Goal: Task Accomplishment & Management: Use online tool/utility

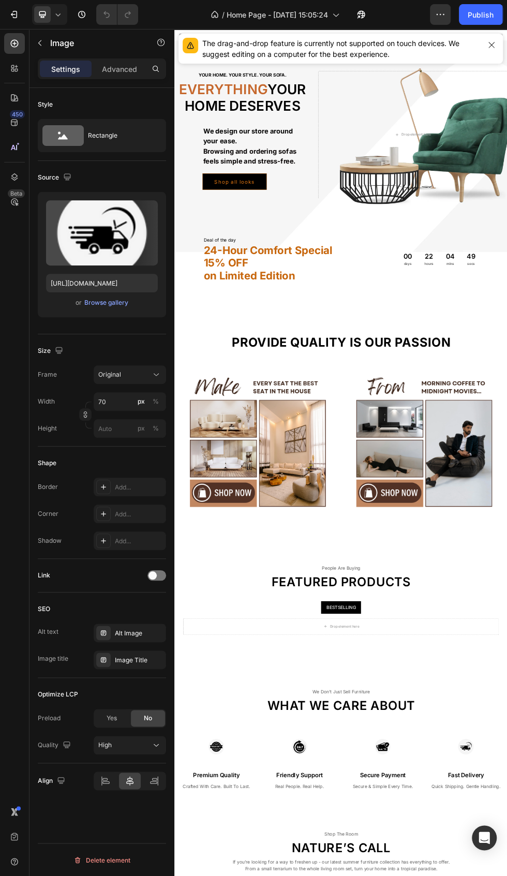
click at [492, 45] on icon "button" at bounding box center [492, 45] width 6 height 6
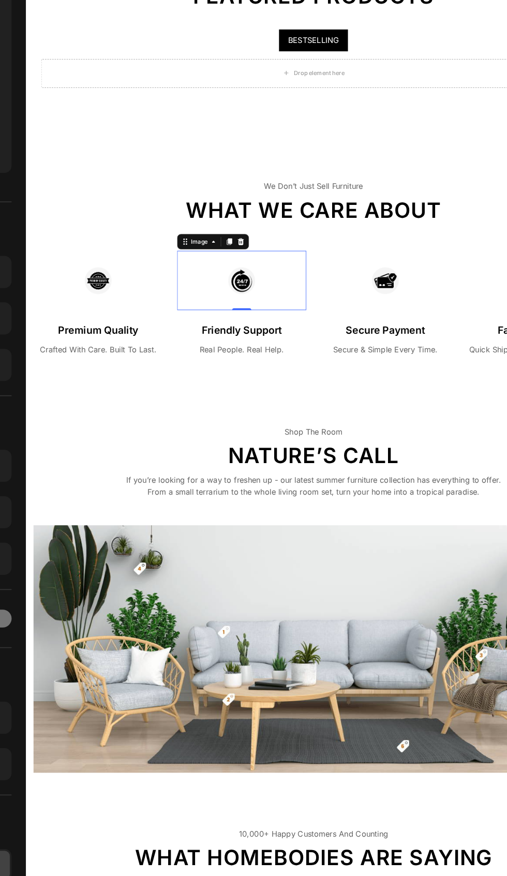
scroll to position [685, 0]
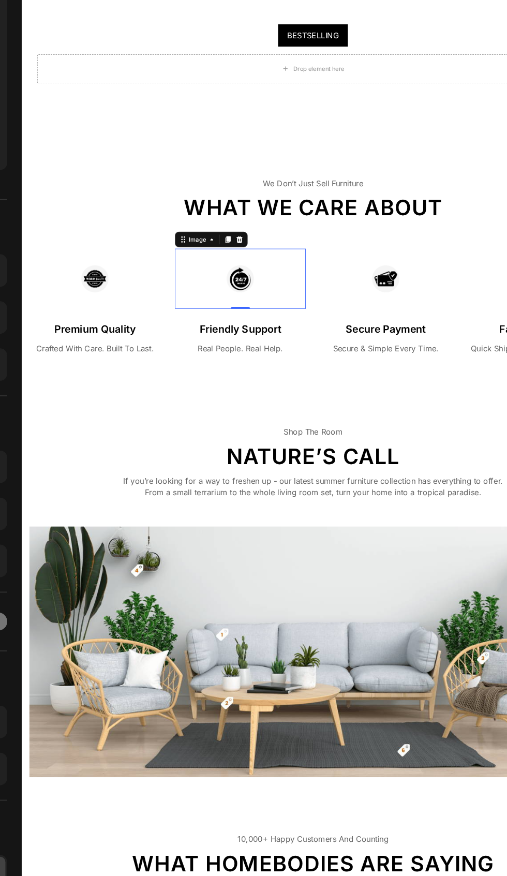
click at [362, 509] on p "Nature’s Call" at bounding box center [331, 509] width 409 height 27
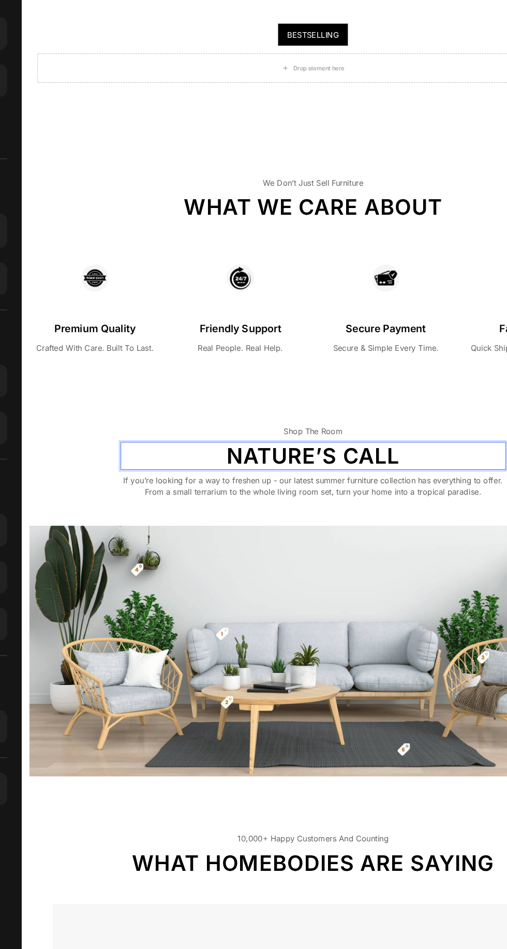
click at [439, 511] on p "Nature’s Call" at bounding box center [331, 509] width 409 height 27
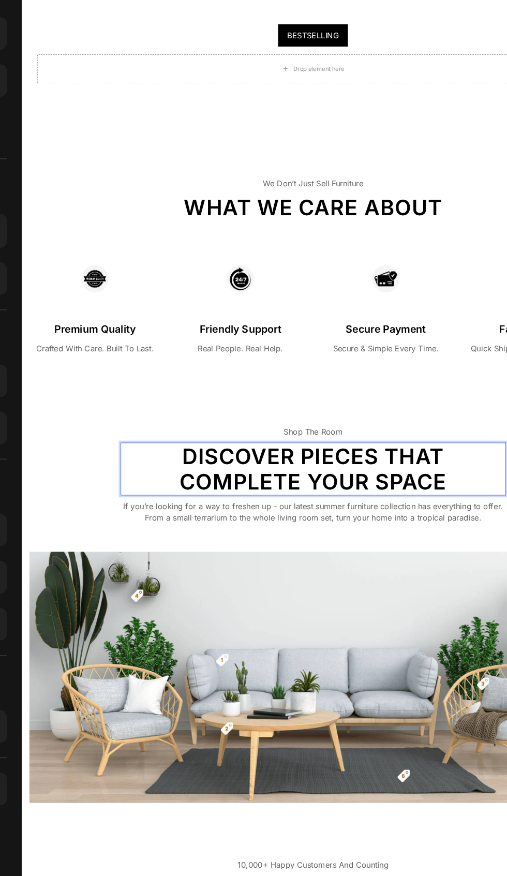
click at [437, 570] on p "If you’re looking for a way to freshen up - our latest summer furniture collect…" at bounding box center [331, 568] width 409 height 25
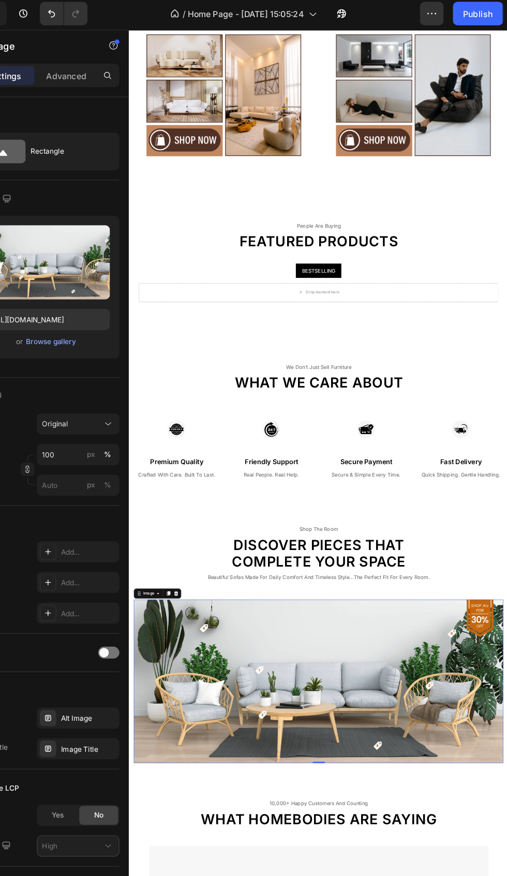
click at [449, 20] on button "button" at bounding box center [440, 14] width 21 height 21
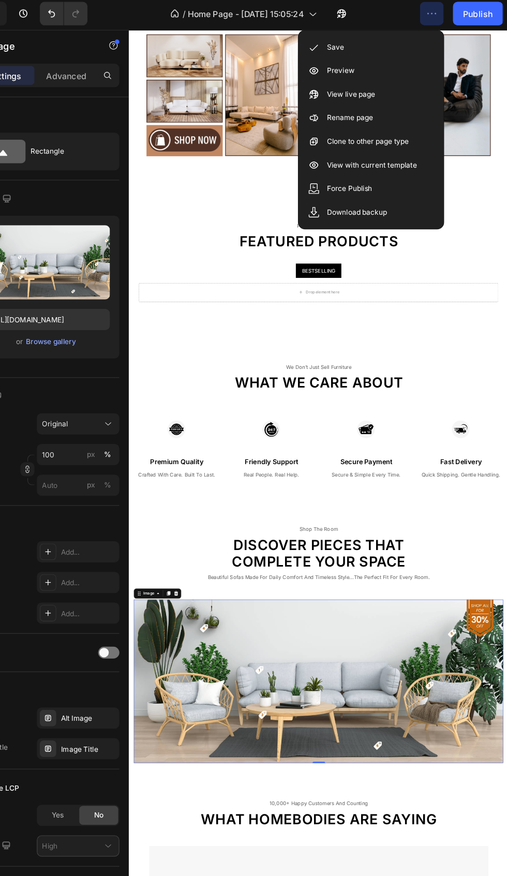
click at [403, 58] on div "Preview" at bounding box center [387, 64] width 119 height 21
click at [397, 43] on div "Save" at bounding box center [387, 44] width 119 height 21
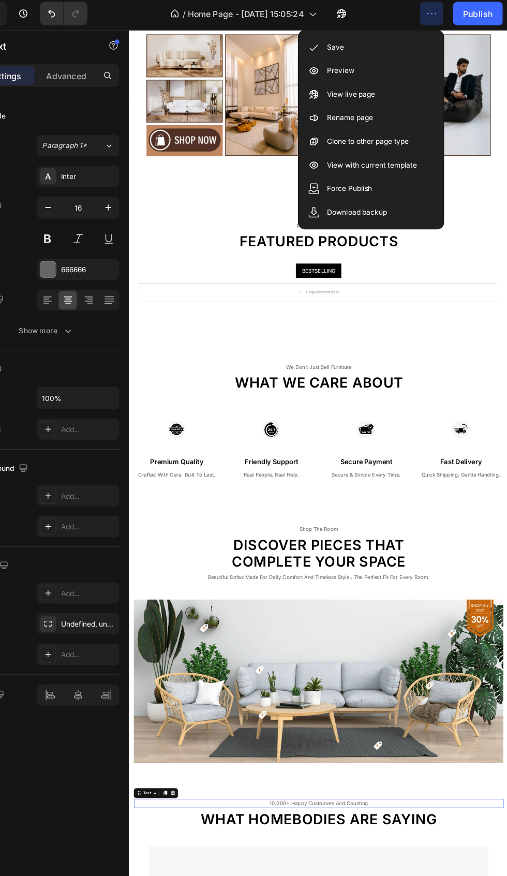
scroll to position [759, 0]
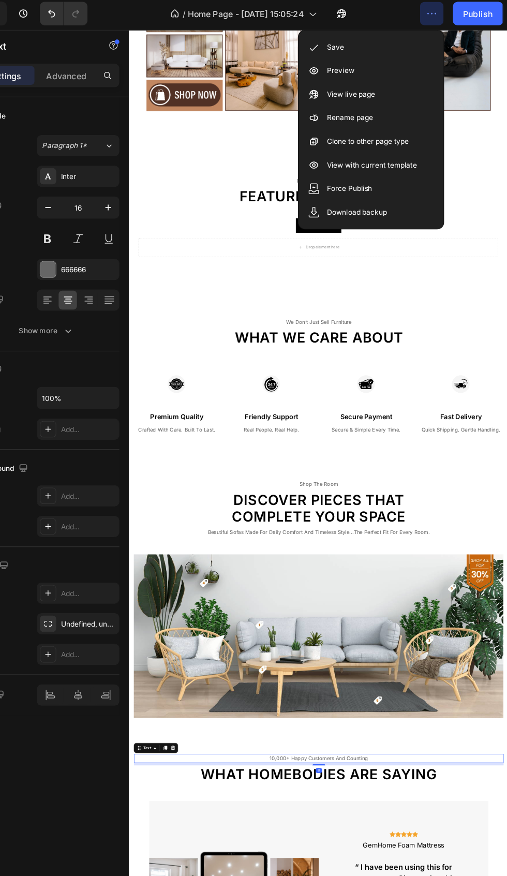
click at [507, 536] on h2 "What we care about" at bounding box center [439, 534] width 606 height 30
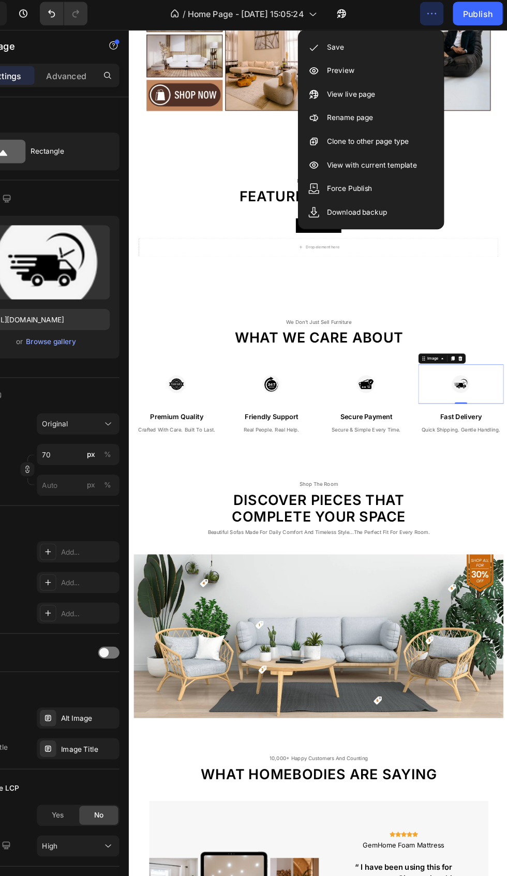
click at [272, 580] on div at bounding box center [206, 610] width 140 height 64
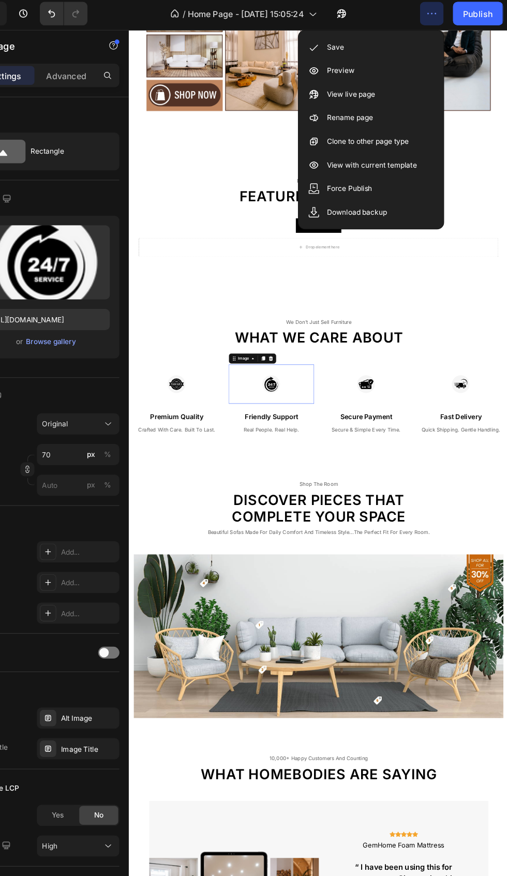
click at [344, 590] on img at bounding box center [361, 610] width 36 height 64
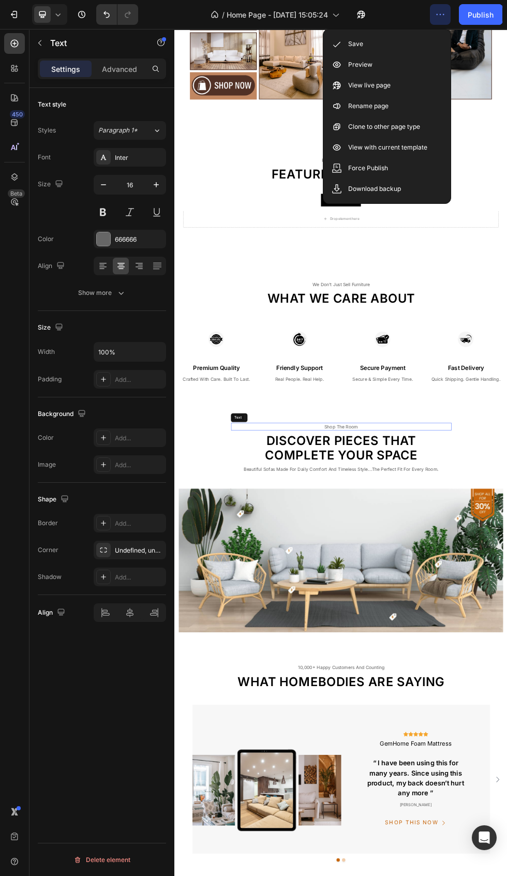
scroll to position [753, 0]
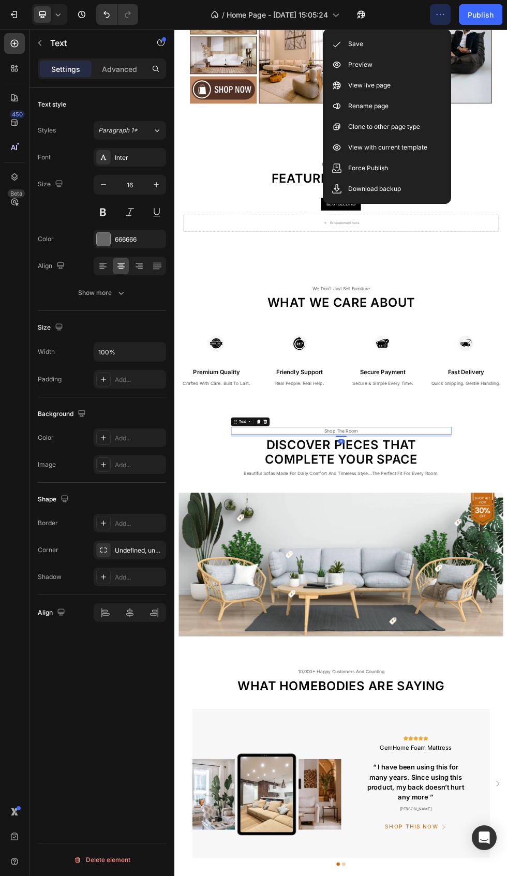
click at [238, 694] on p "Crafted With Care. Built To Last." at bounding box center [252, 690] width 138 height 12
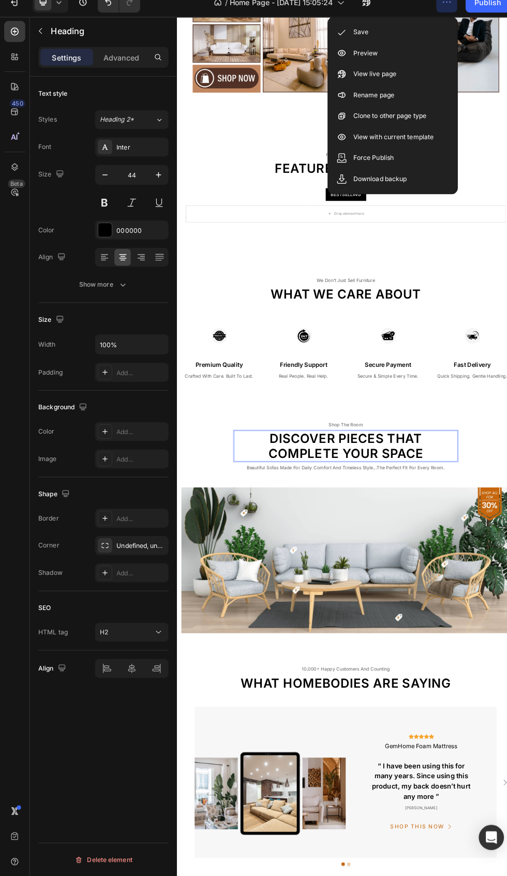
click at [507, 814] on p "Discover Pieces That Complete Your Space" at bounding box center [487, 806] width 409 height 55
click at [507, 791] on p "Discover Pieces That Complete Your Space" at bounding box center [487, 806] width 409 height 55
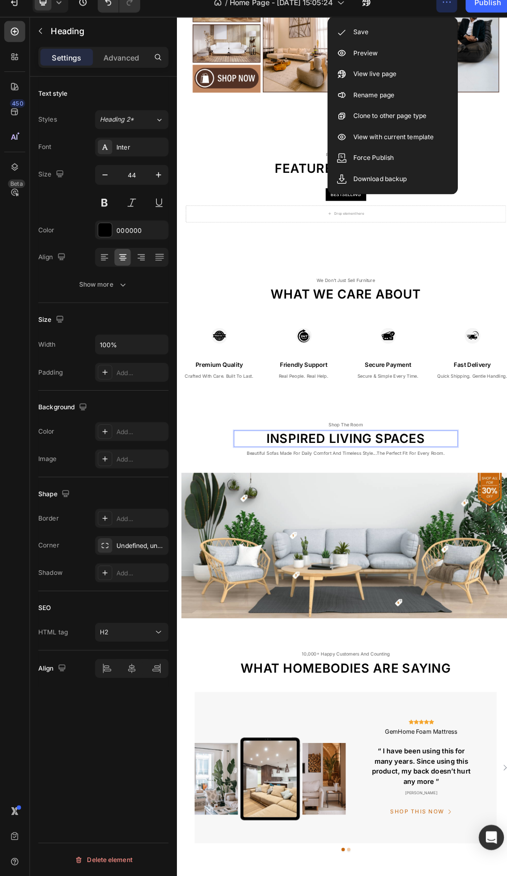
click at [381, 44] on div "Save" at bounding box center [387, 44] width 119 height 21
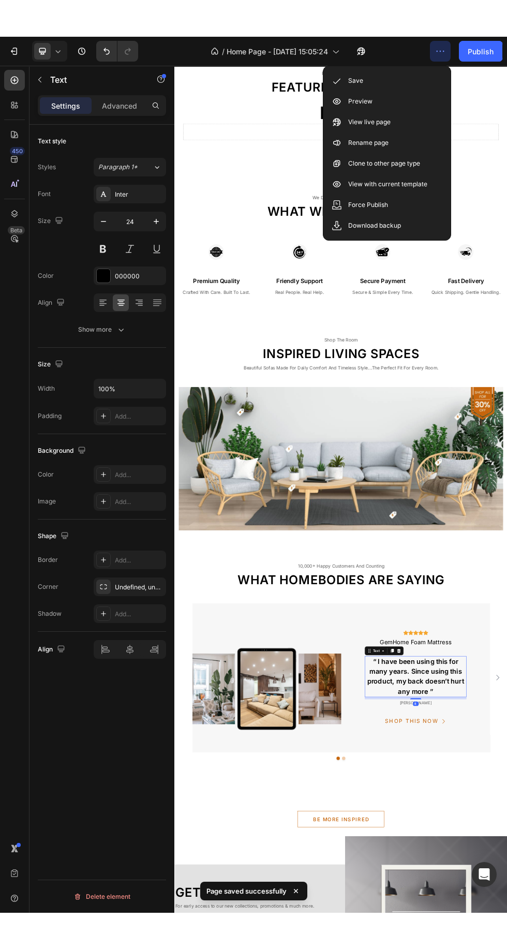
scroll to position [1281, 0]
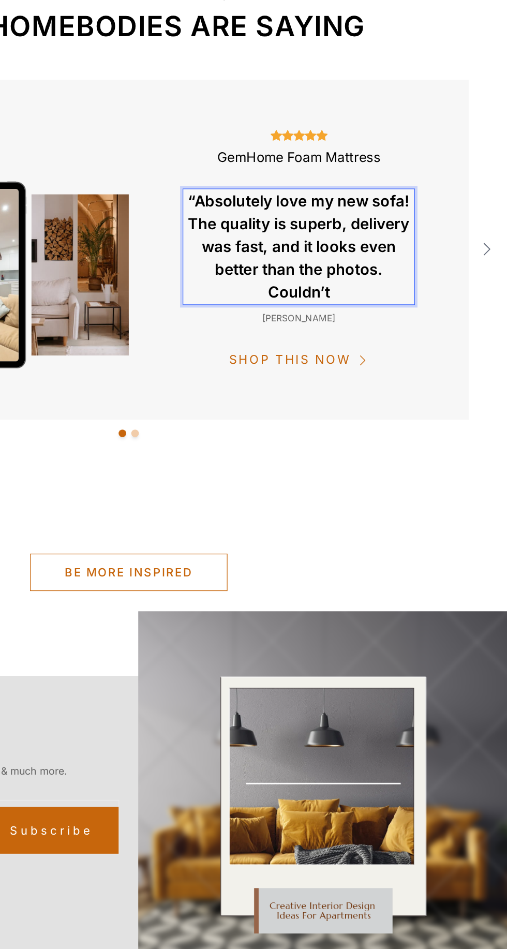
scroll to position [1300, 0]
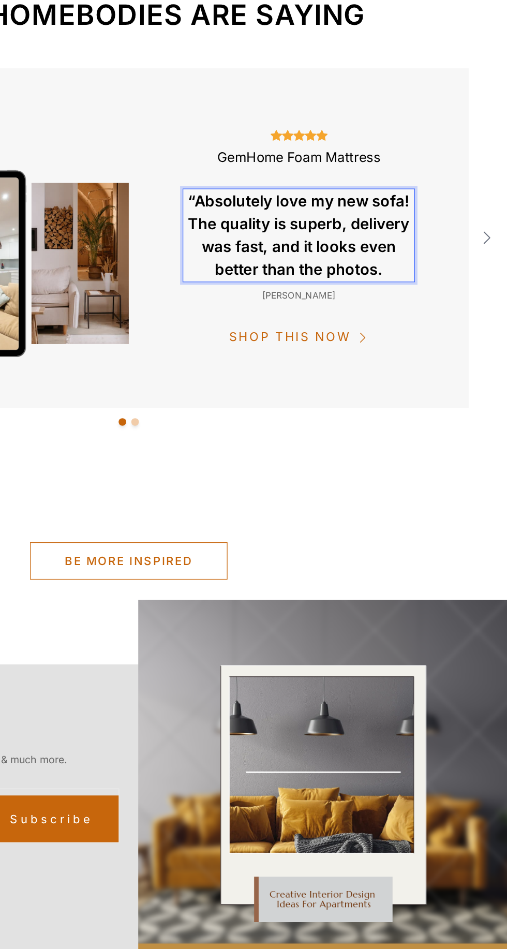
click at [116, 24] on p "“Absolutely love my new sofa! The quality is superb, delivery was fast, and it …" at bounding box center [198, 50] width 188 height 75
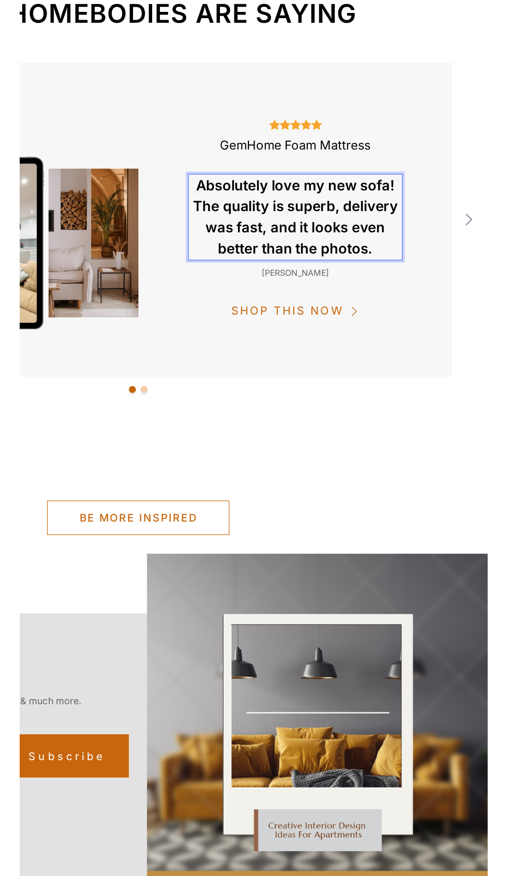
scroll to position [0, 0]
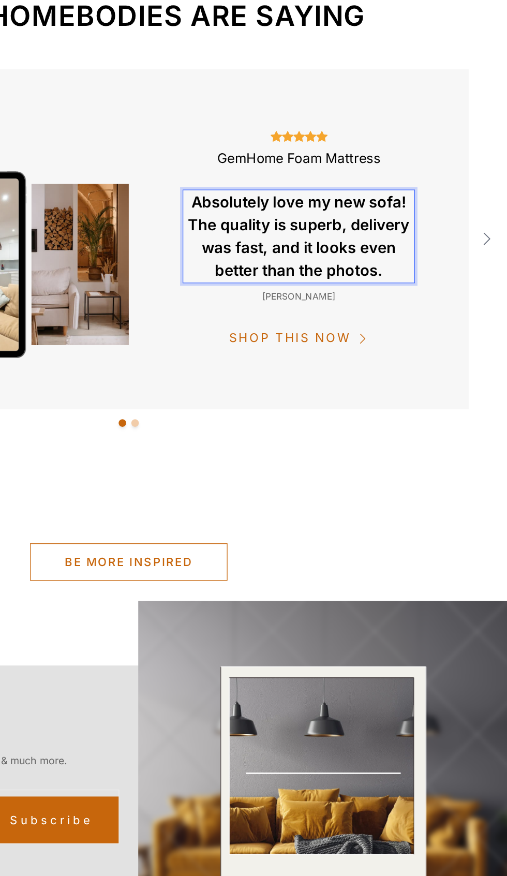
click at [211, 103] on div "lauren cisneros" at bounding box center [198, 99] width 190 height 13
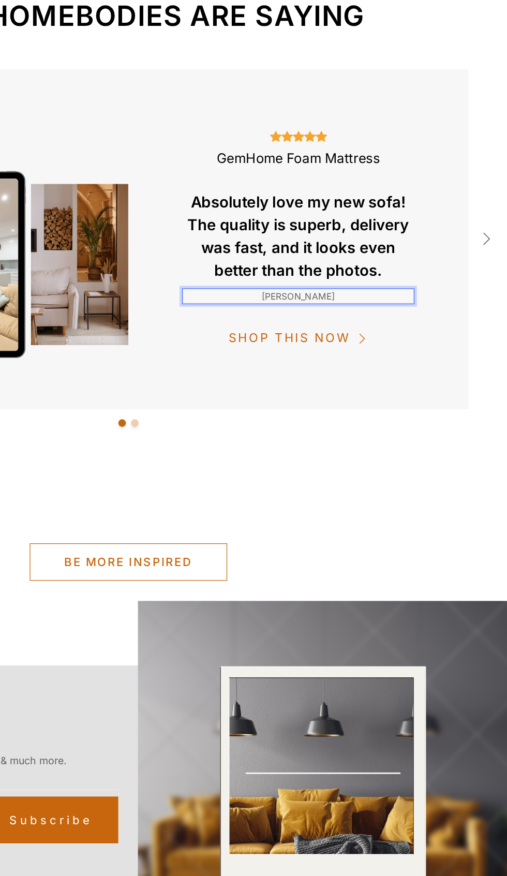
click at [222, 98] on p "lauren cisneros" at bounding box center [198, 99] width 188 height 11
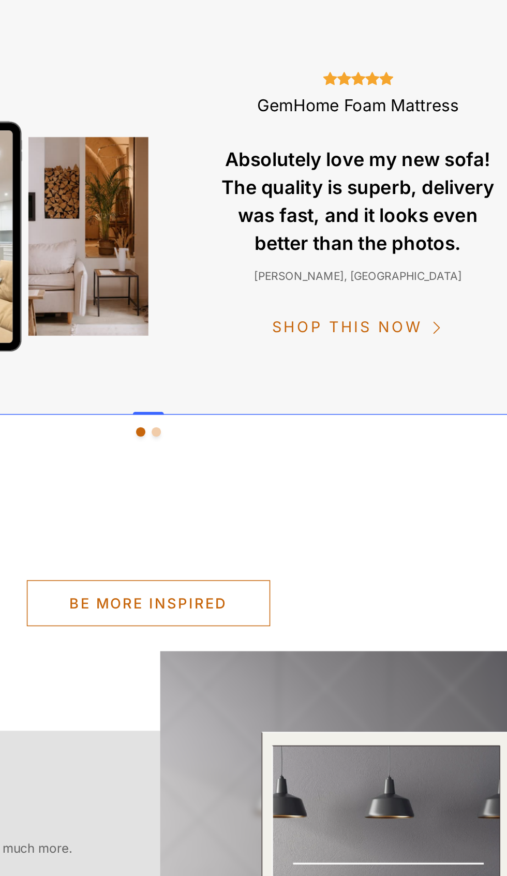
scroll to position [1301, 0]
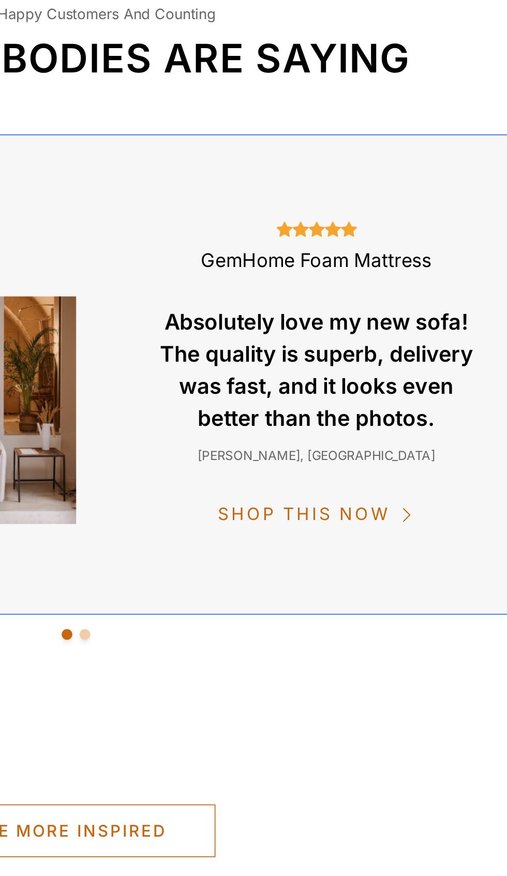
scroll to position [1303, 0]
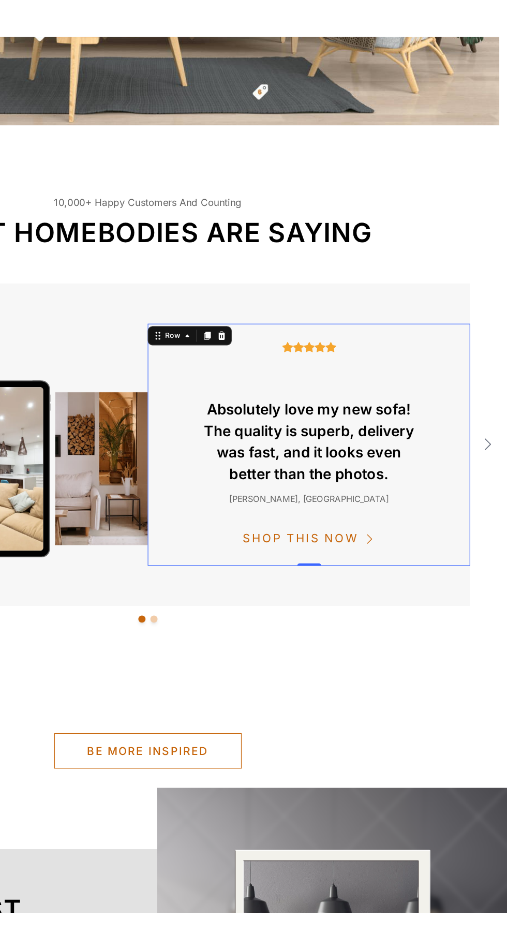
scroll to position [1312, 0]
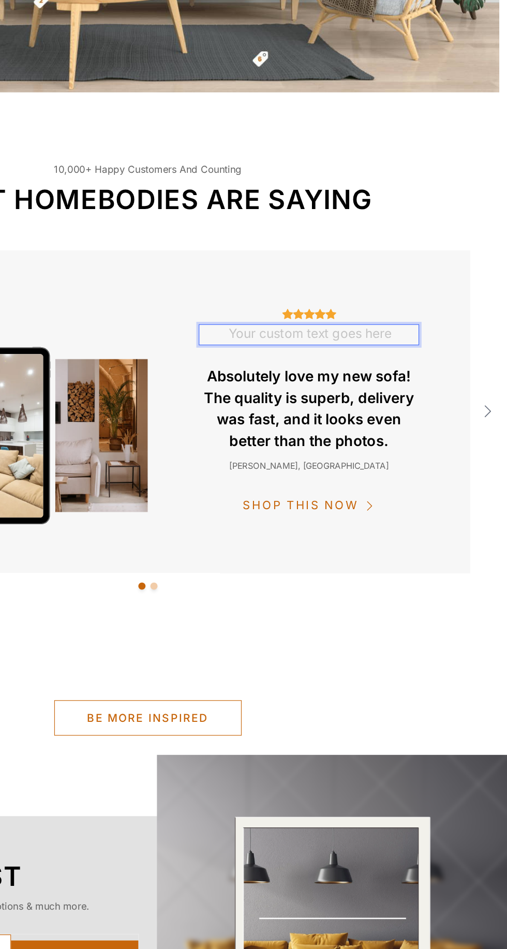
click at [356, 208] on div "Icon Icon Icon Icon Icon Icon List Hoz Text 32 Absolutely love my new sofa! The…" at bounding box center [237, 280] width 278 height 209
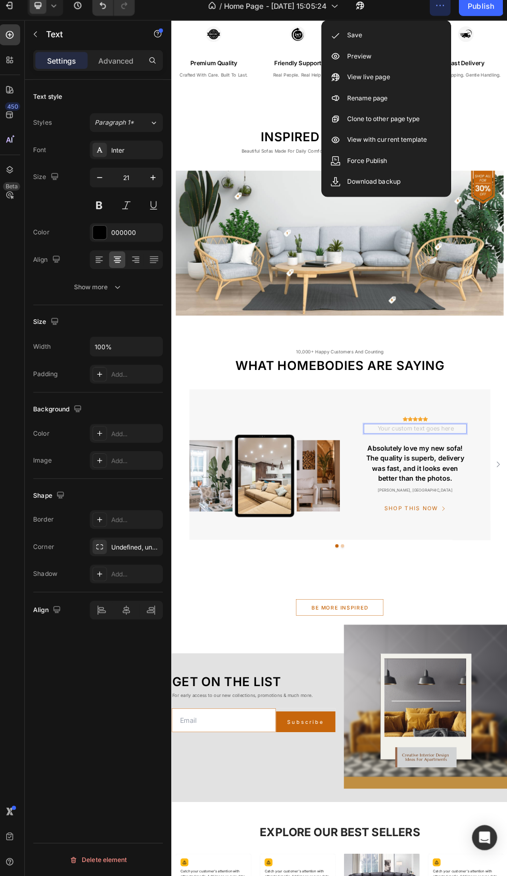
scroll to position [0, 0]
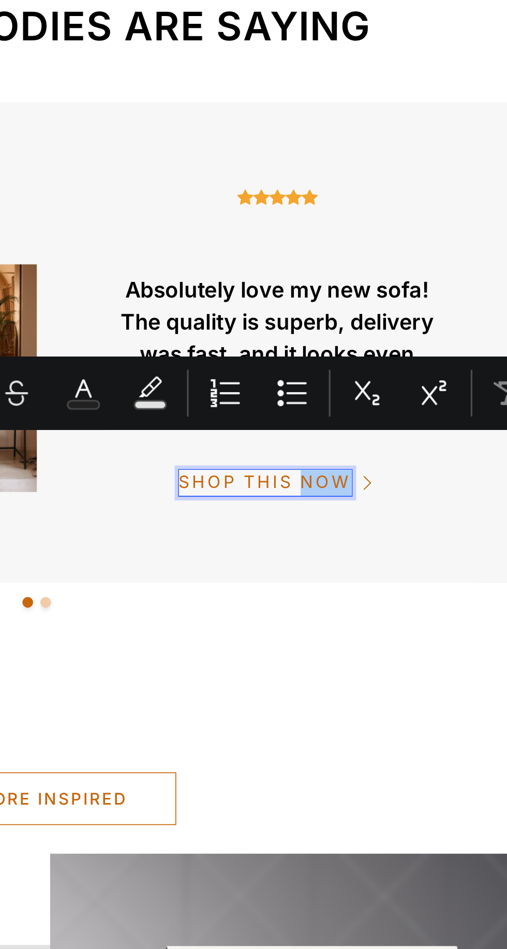
click at [379, 483] on icon "Editor contextual toolbar" at bounding box center [376, 484] width 10 height 10
type input "000000"
type input "77"
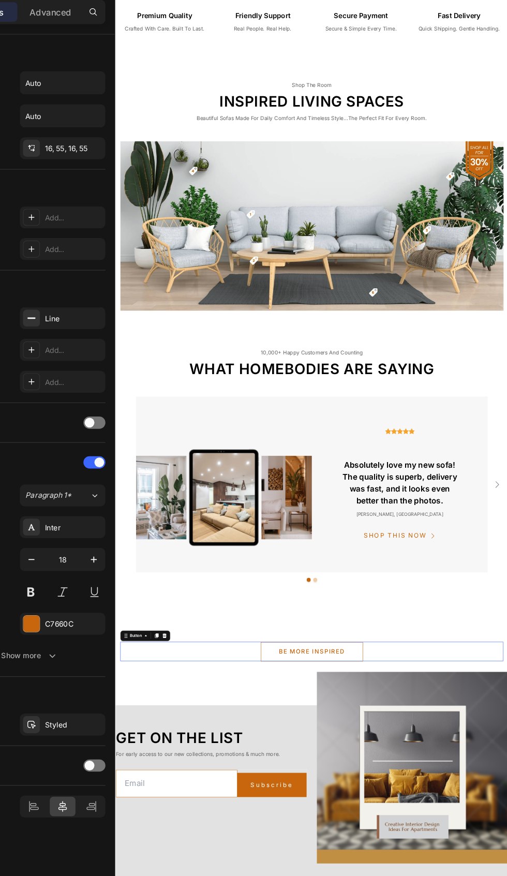
scroll to position [1574, 0]
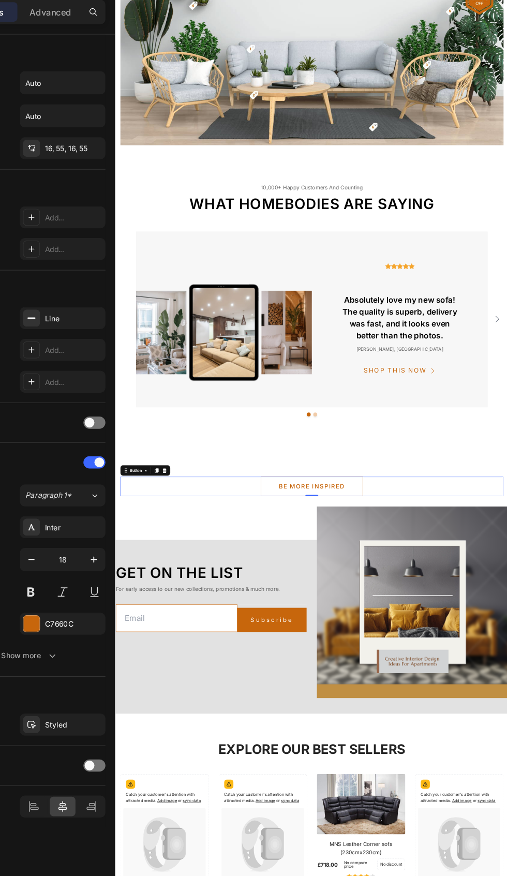
click at [197, 763] on icon at bounding box center [192, 764] width 8 height 8
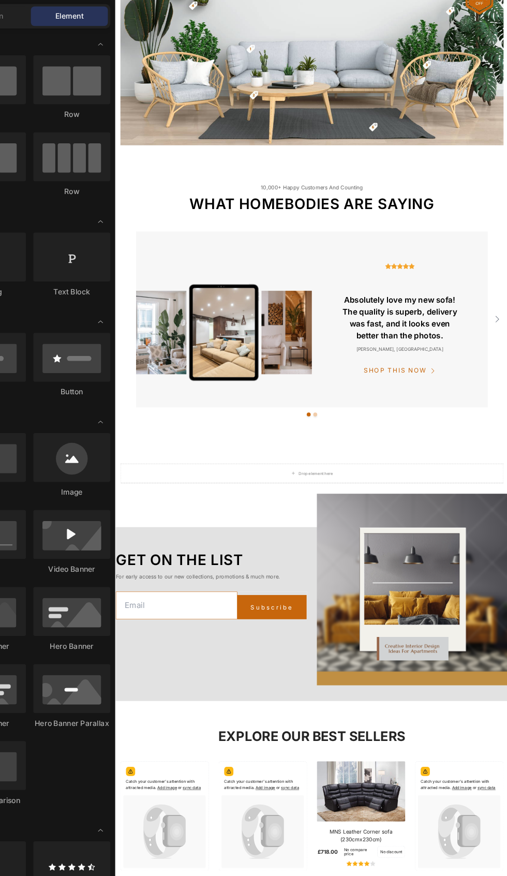
click at [507, 757] on div "Drop element here" at bounding box center [426, 768] width 606 height 31
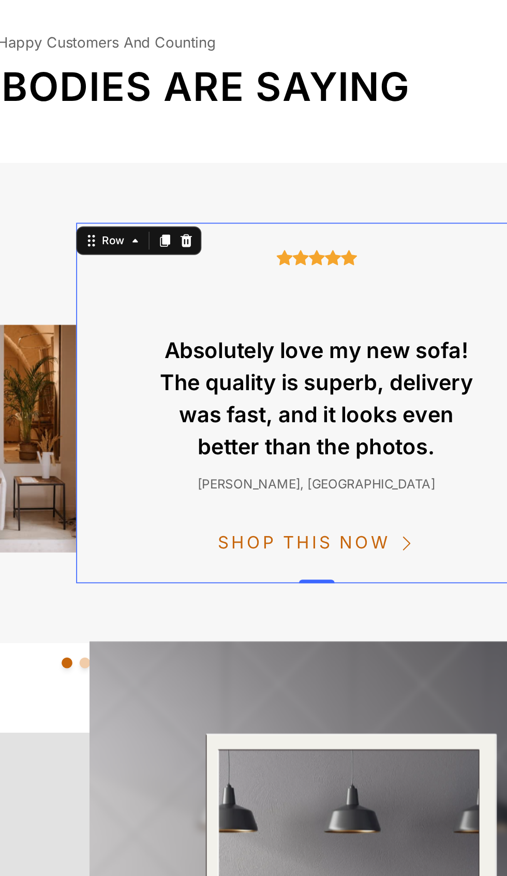
scroll to position [1681, 0]
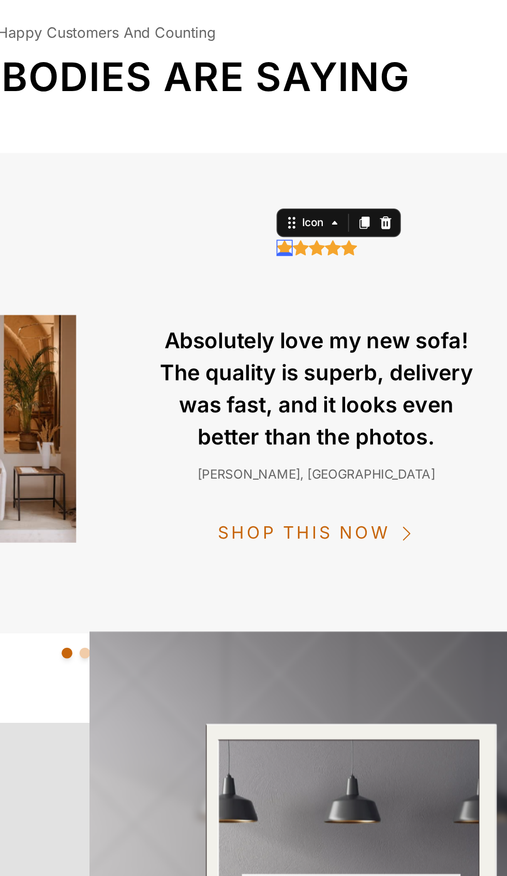
scroll to position [1689, 0]
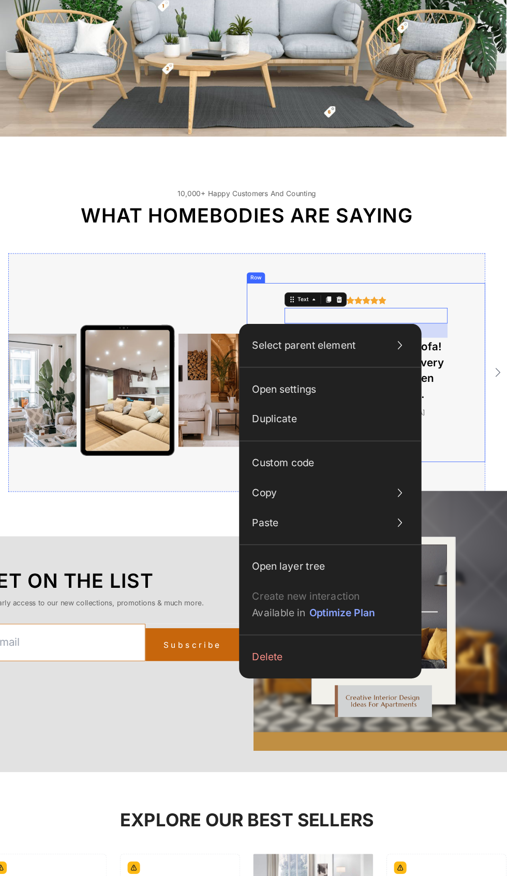
click at [410, 351] on icon at bounding box center [410, 351] width 9 height 9
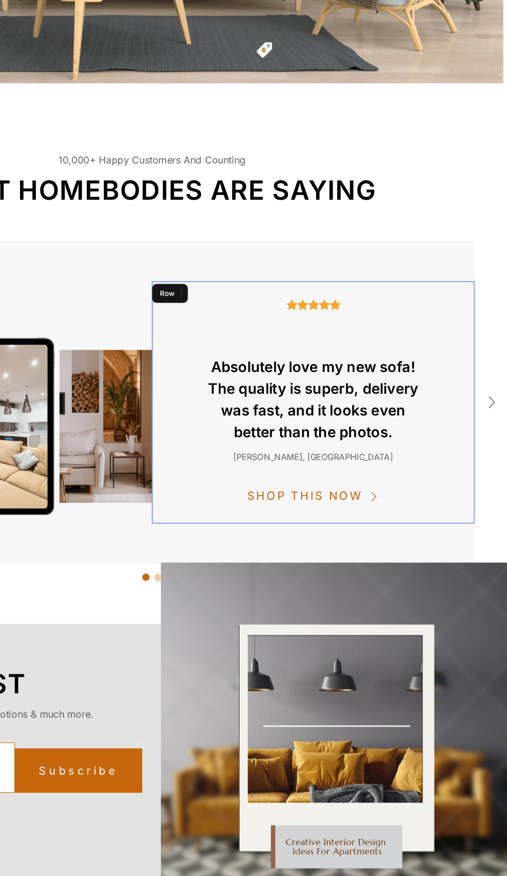
scroll to position [1688, 0]
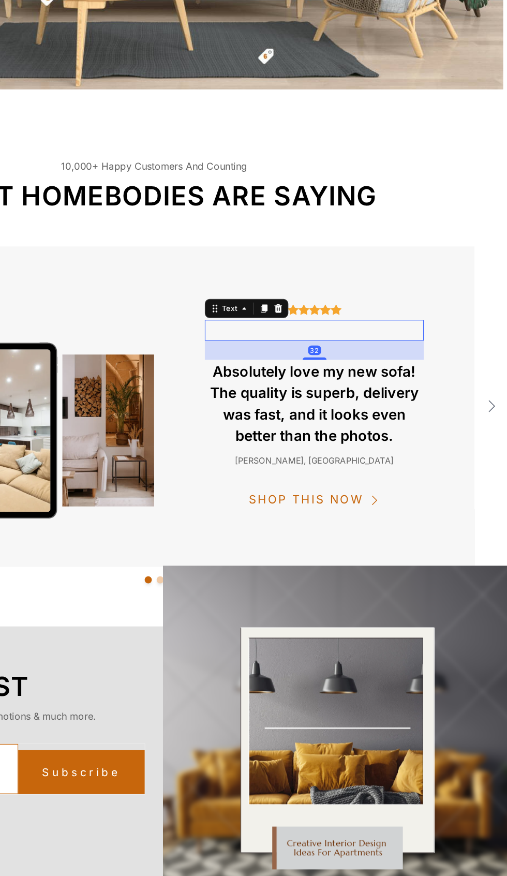
click at [225, 253] on icon at bounding box center [227, 253] width 9 height 9
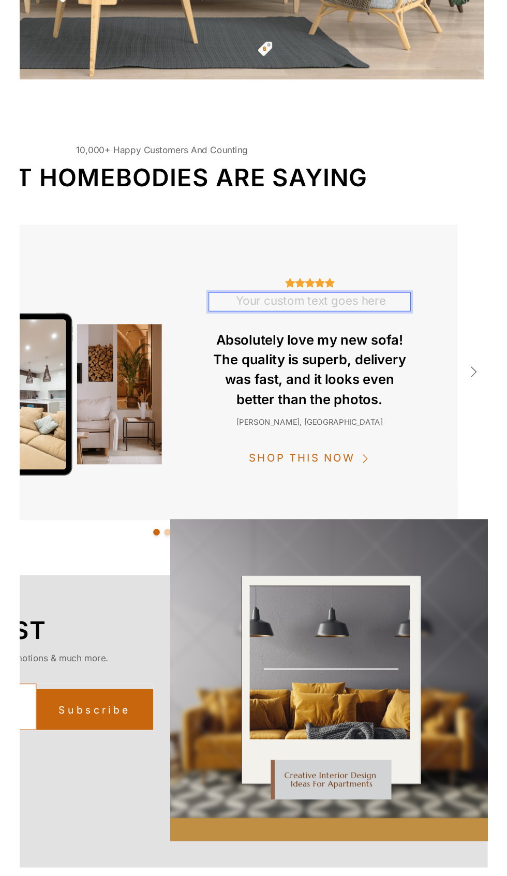
scroll to position [1690, 0]
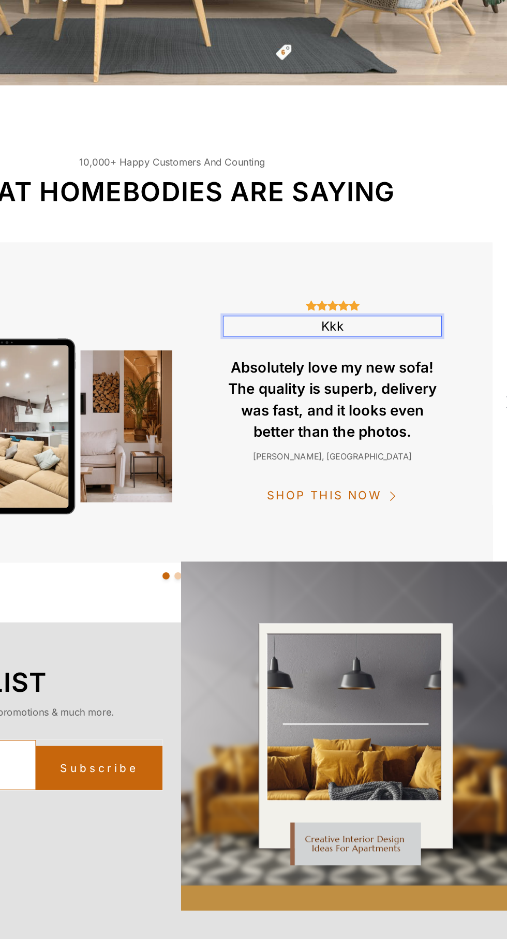
click at [357, 269] on div "Kkk" at bounding box center [263, 269] width 190 height 19
click at [387, 268] on div "Icon Icon Icon Icon Icon Icon List Hoz Kkk Text 32 Absolutely love my new sofa!…" at bounding box center [263, 335] width 278 height 209
click at [307, 262] on p "Kkk" at bounding box center [263, 269] width 188 height 17
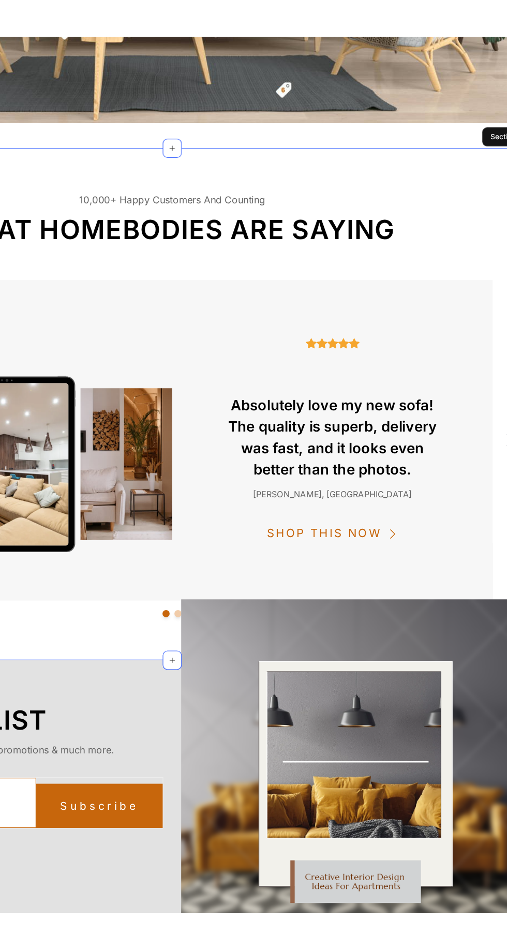
scroll to position [1693, 0]
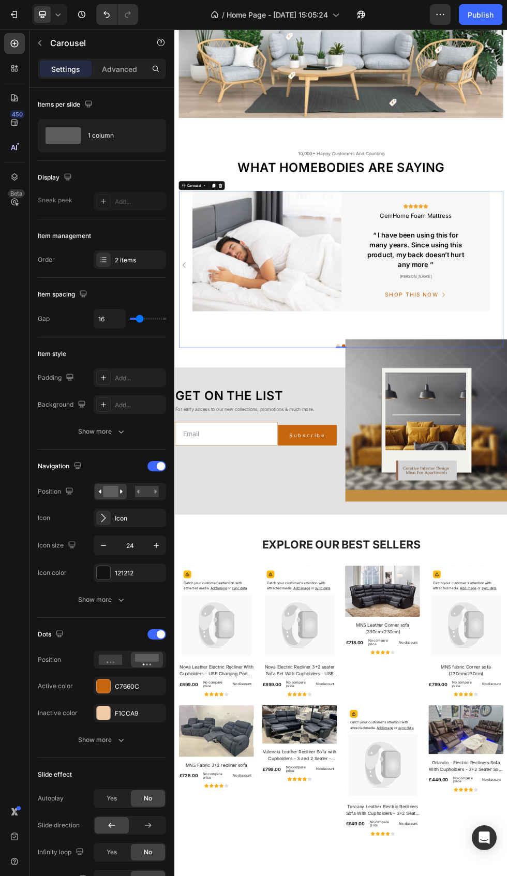
click at [100, 256] on icon at bounding box center [103, 260] width 8 height 8
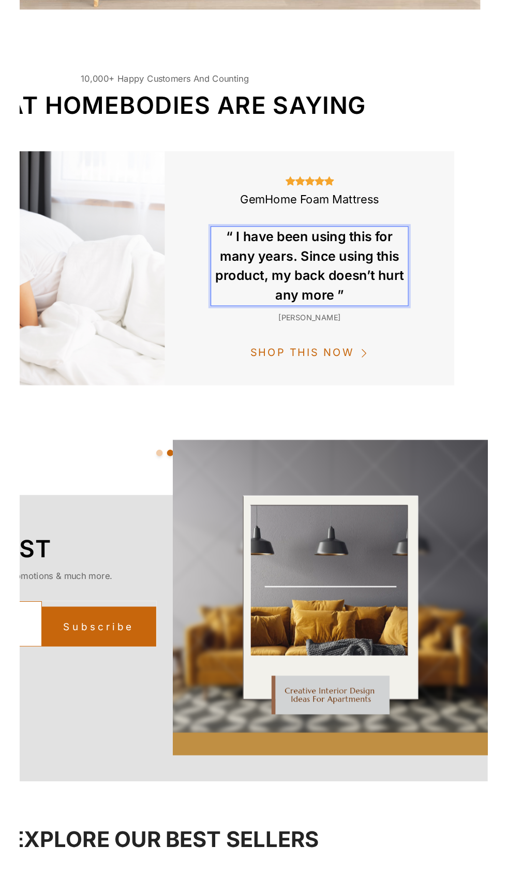
scroll to position [0, 0]
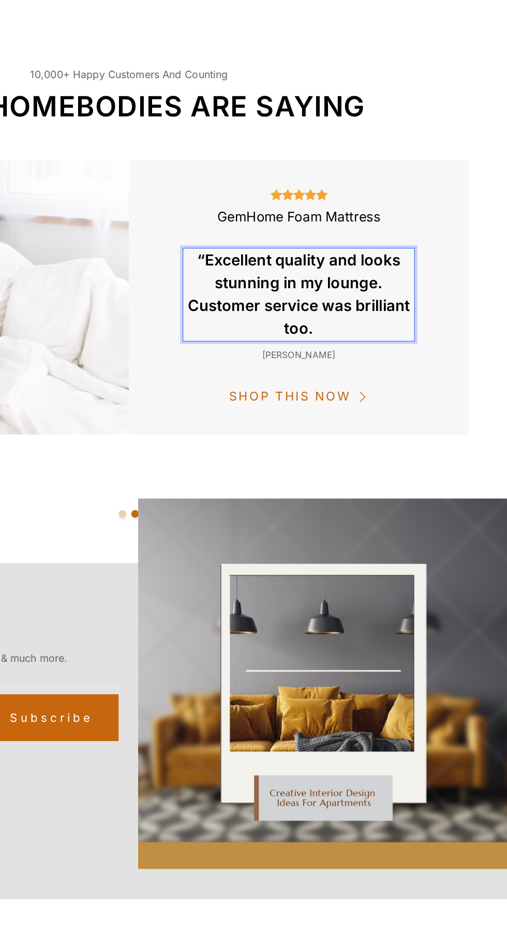
click at [124, 170] on p "“Excellent quality and looks stunning in my lounge. Customer service was brilli…" at bounding box center [198, 204] width 188 height 75
click at [239, 217] on p "Excellent quality and looks stunning in my lounge. Customer service was brillia…" at bounding box center [198, 204] width 188 height 75
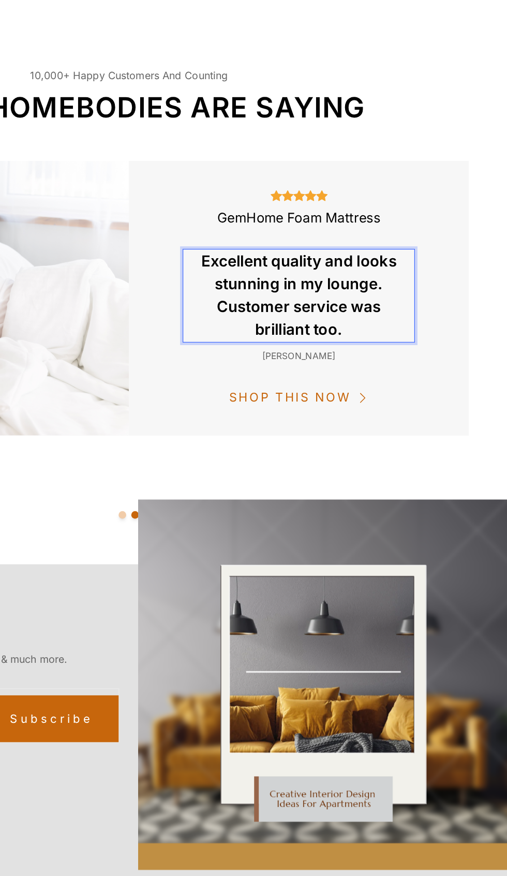
click at [218, 257] on div "lauren cisneros" at bounding box center [198, 252] width 190 height 13
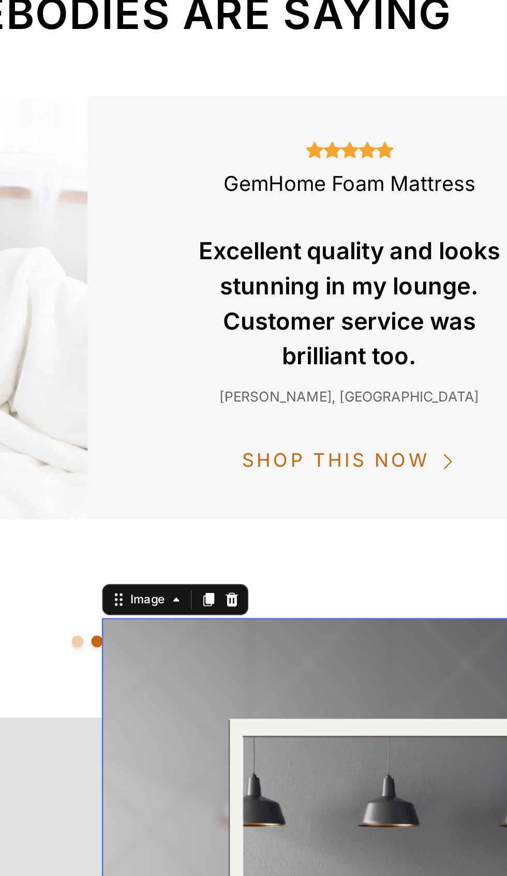
scroll to position [1692, 0]
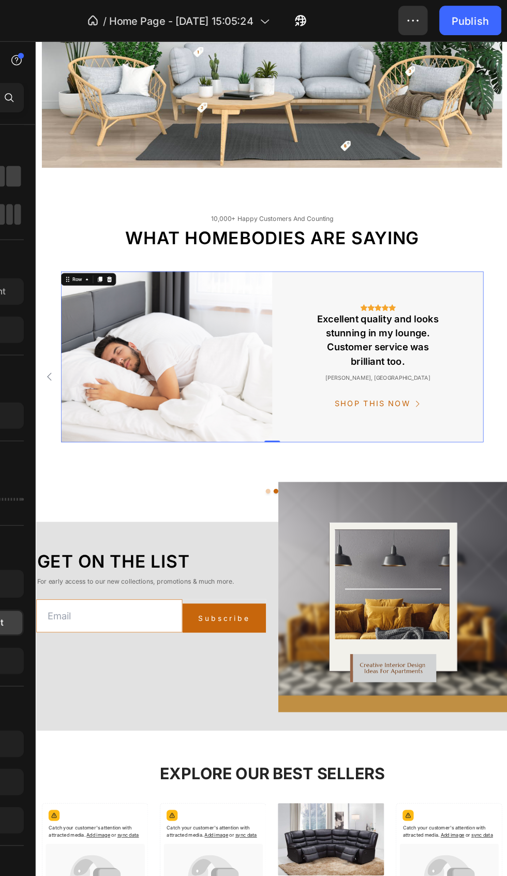
click at [438, 17] on icon "button" at bounding box center [440, 14] width 10 height 10
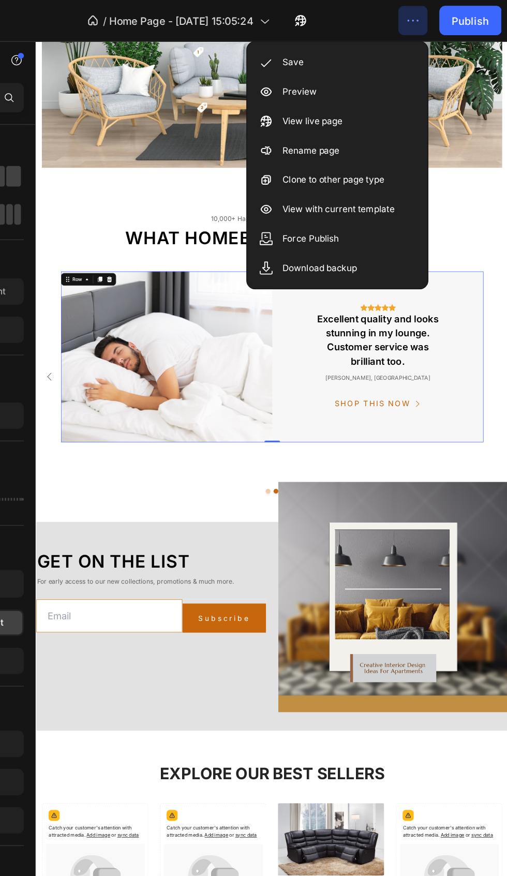
click at [391, 49] on div "Save" at bounding box center [387, 44] width 119 height 21
click at [209, 449] on img at bounding box center [207, 455] width 278 height 225
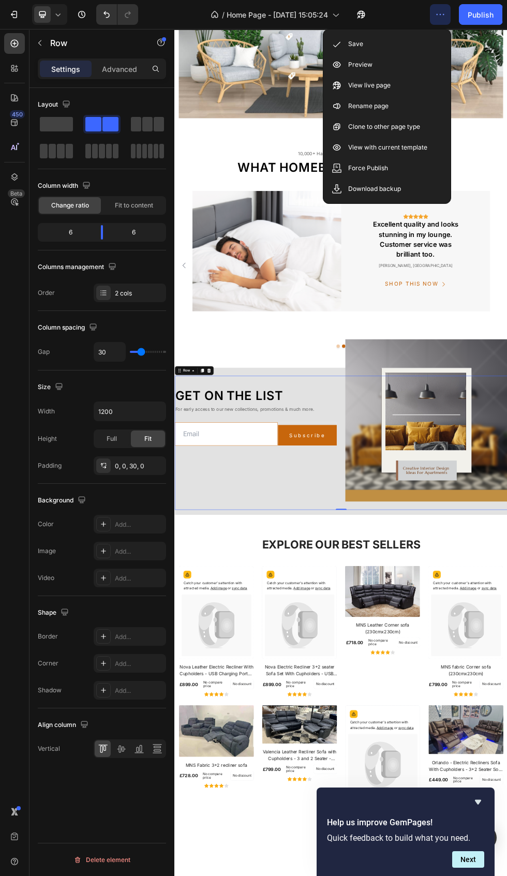
click at [447, 24] on button "button" at bounding box center [440, 14] width 21 height 21
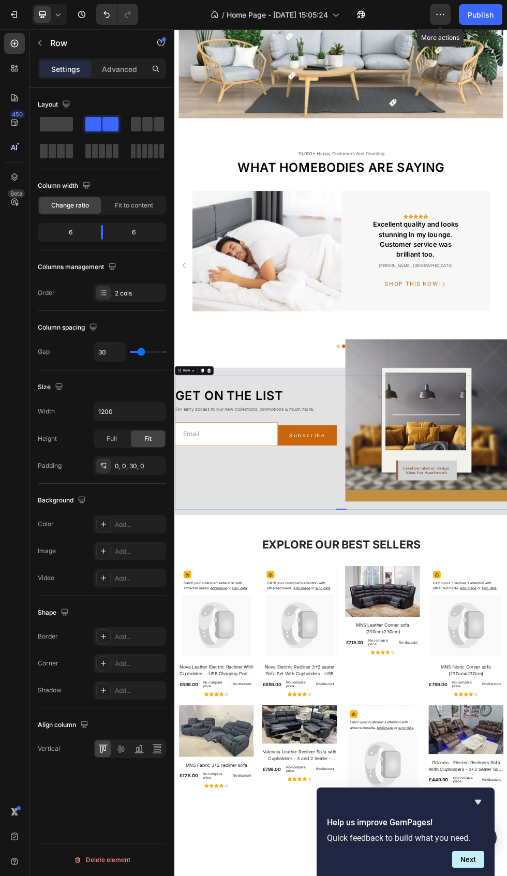
click at [98, 288] on div at bounding box center [103, 293] width 14 height 14
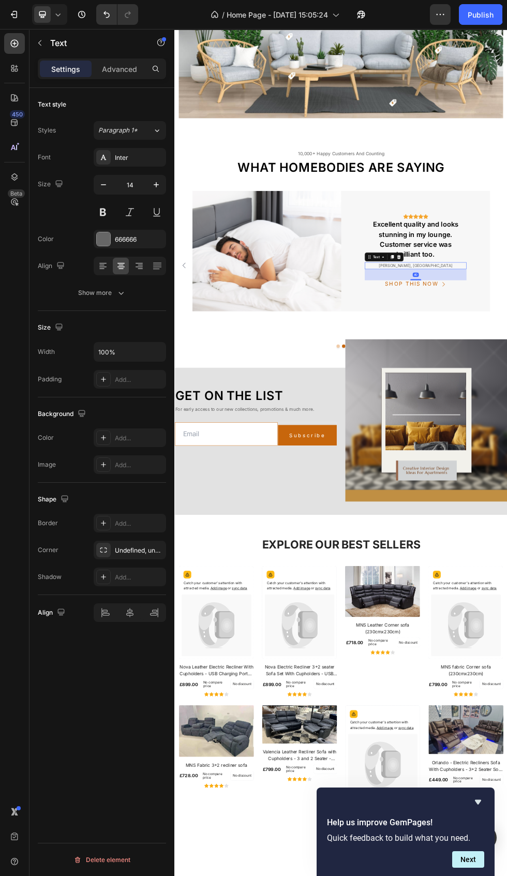
click at [507, 260] on div "10,000+ happy customers and counting" at bounding box center [485, 261] width 606 height 14
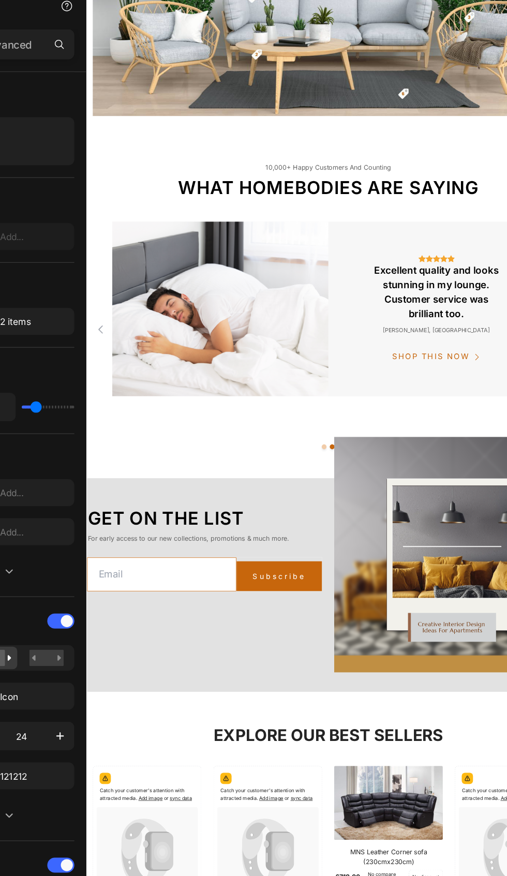
scroll to position [1695, 0]
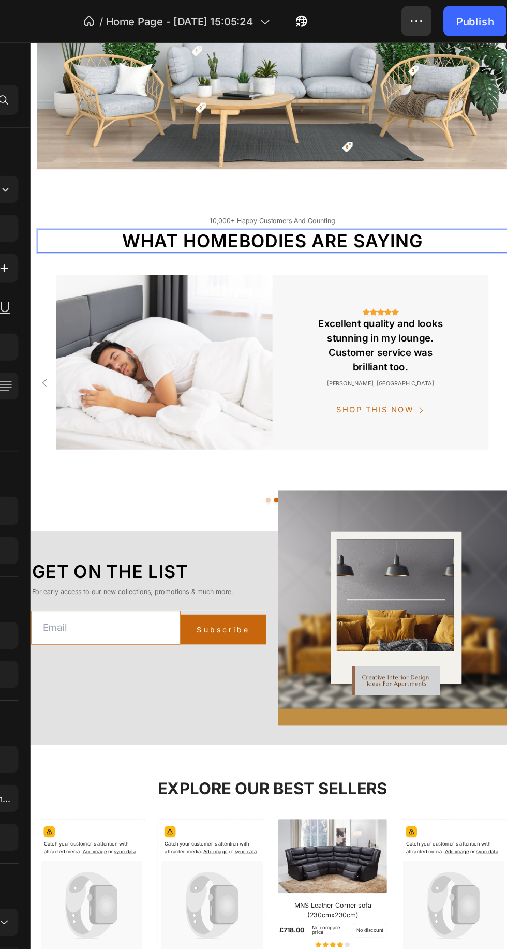
click at [507, 370] on div "Icon Icon Icon Icon Icon Icon List Hoz Excellent quality and looks stunning in …" at bounding box center [480, 455] width 278 height 170
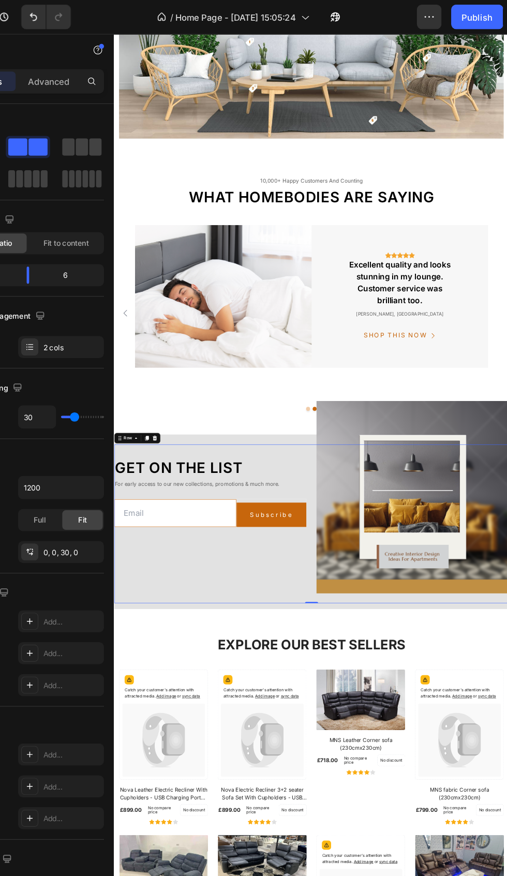
click at [361, 515] on img at bounding box center [285, 446] width 278 height 225
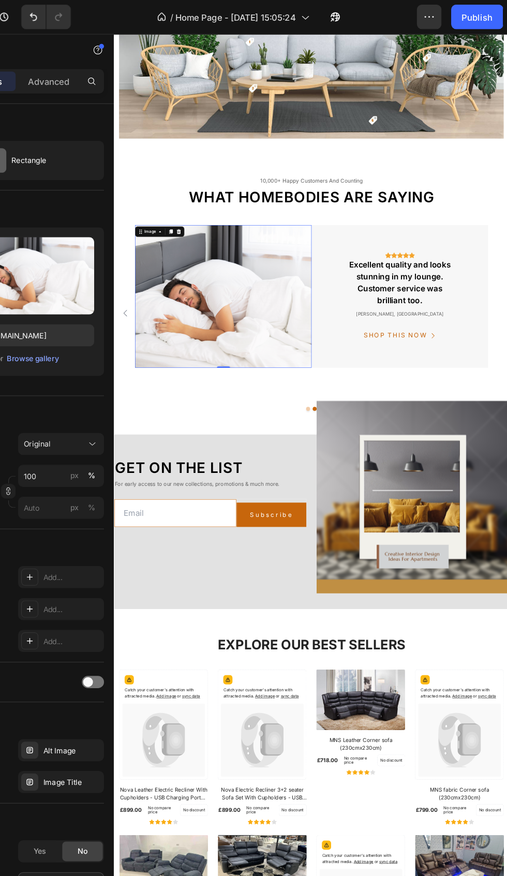
click at [112, 303] on div "Browse gallery" at bounding box center [106, 302] width 44 height 9
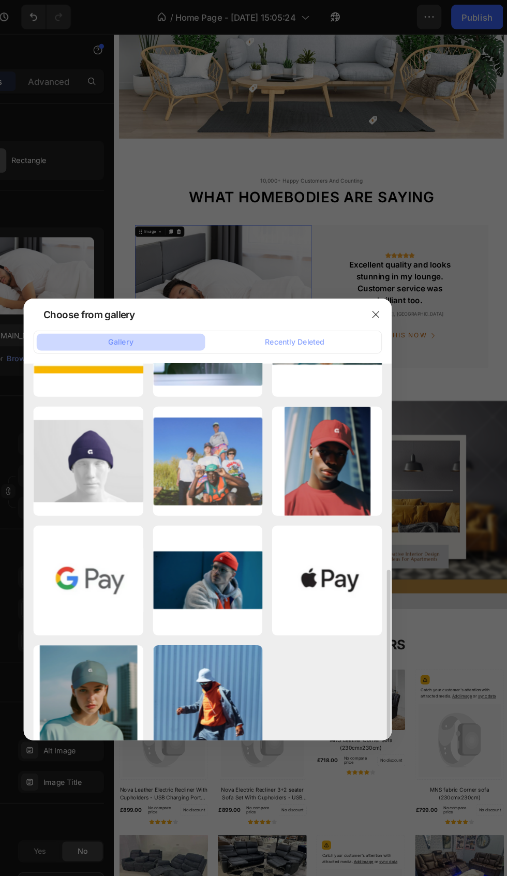
scroll to position [295, 0]
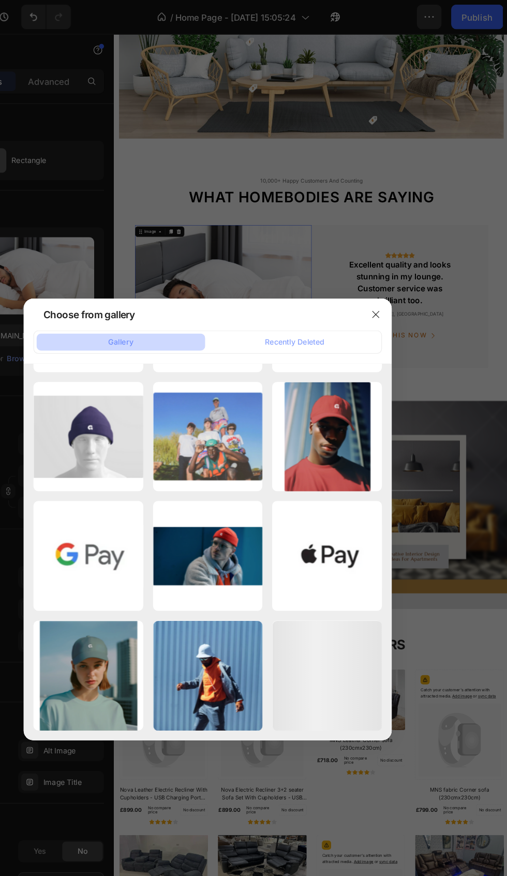
click at [407, 258] on div at bounding box center [395, 265] width 27 height 27
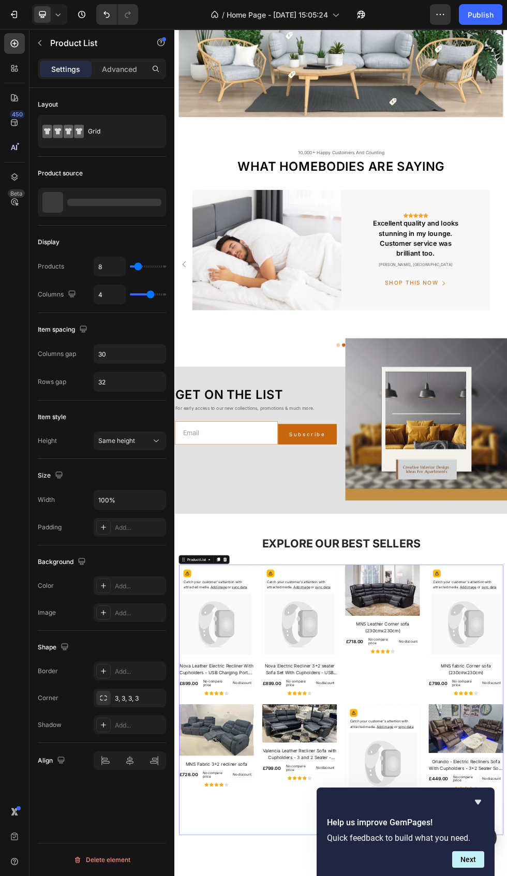
scroll to position [1695, 0]
click at [441, 24] on button "button" at bounding box center [440, 14] width 21 height 21
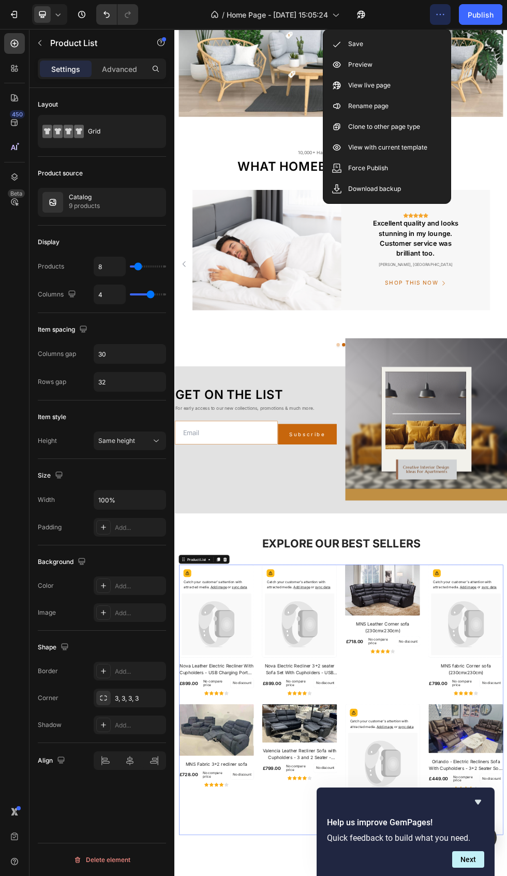
click at [402, 49] on div "Save" at bounding box center [387, 44] width 119 height 21
click at [443, 21] on button "button" at bounding box center [440, 14] width 21 height 21
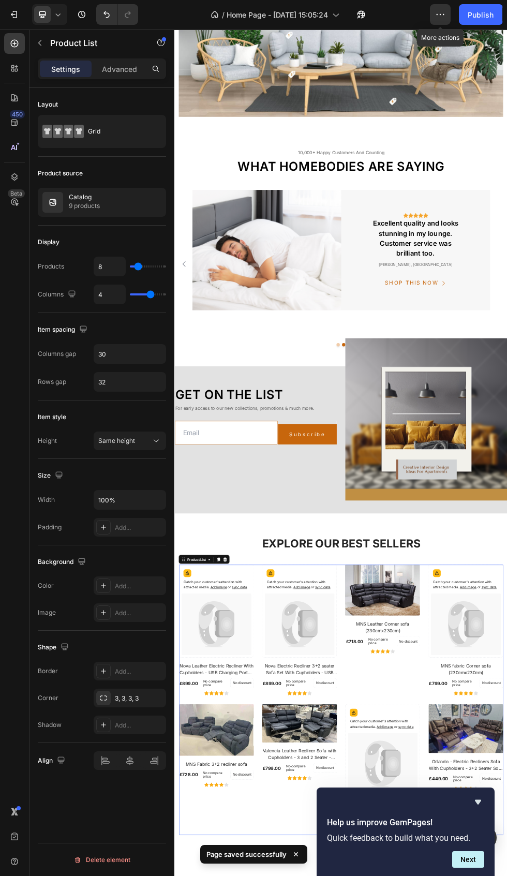
click at [507, 338] on div "Image Icon Icon Icon Icon Icon Icon List Hoz Text Absolutely love my new sofa! …" at bounding box center [485, 468] width 606 height 278
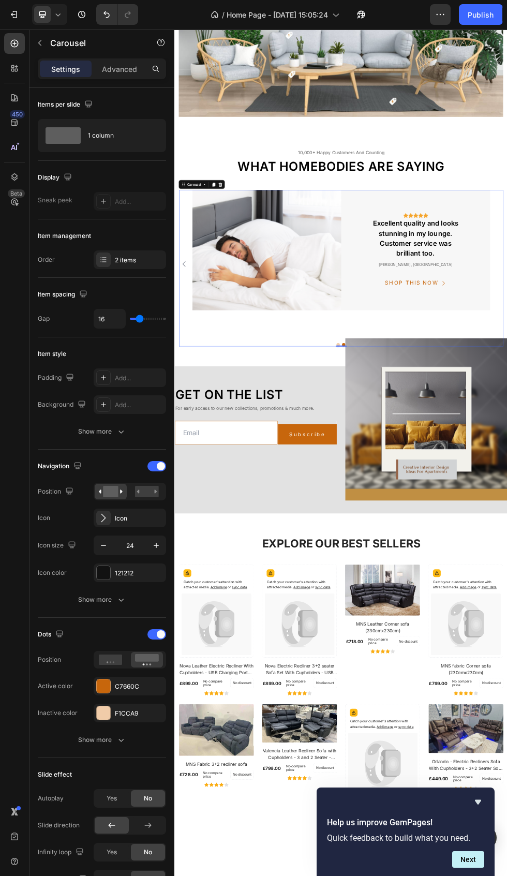
click at [129, 256] on div "2 items" at bounding box center [139, 260] width 49 height 9
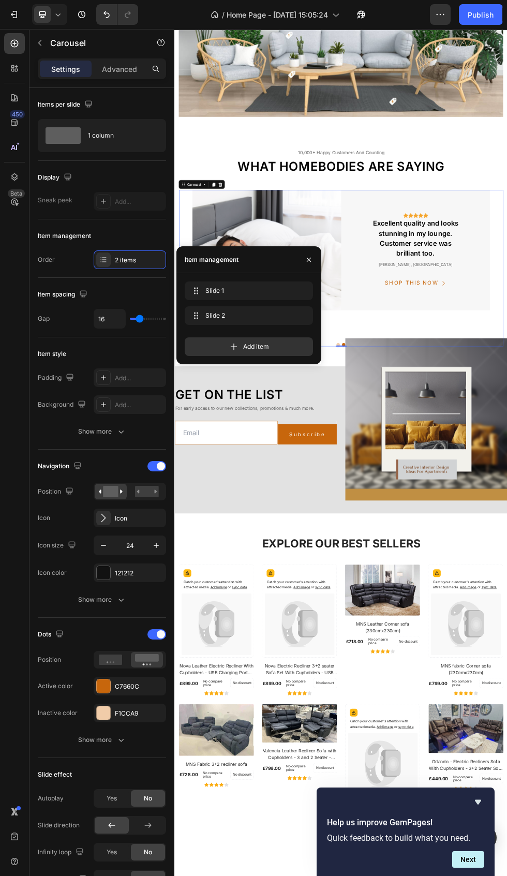
click at [266, 348] on span "Add item" at bounding box center [256, 346] width 26 height 9
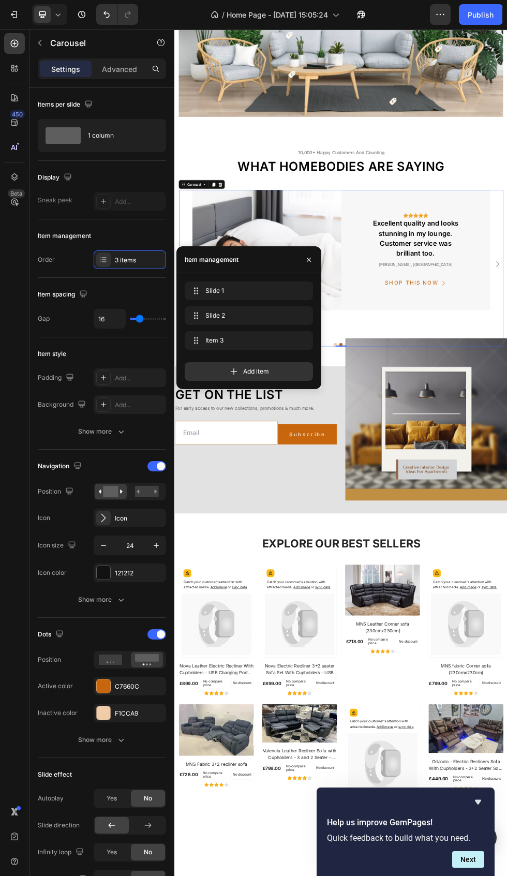
click at [266, 364] on div "Add item" at bounding box center [249, 371] width 128 height 19
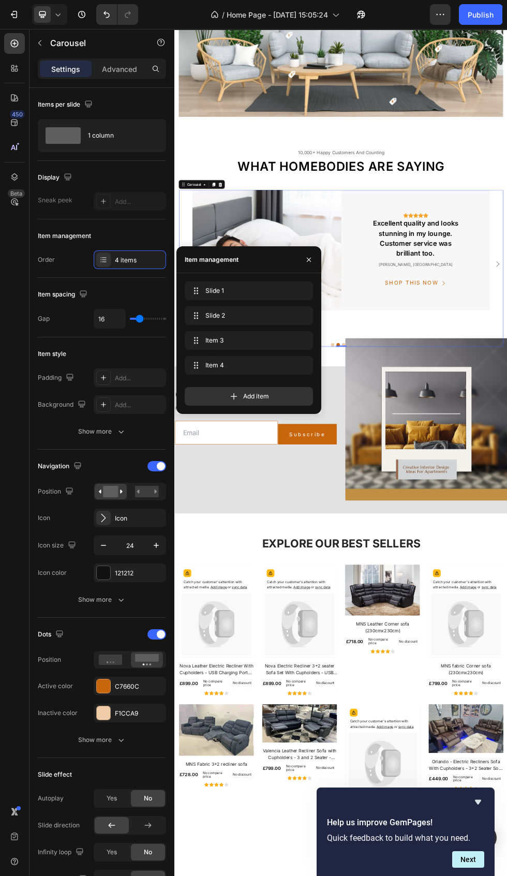
click at [265, 395] on span "Add item" at bounding box center [256, 396] width 26 height 9
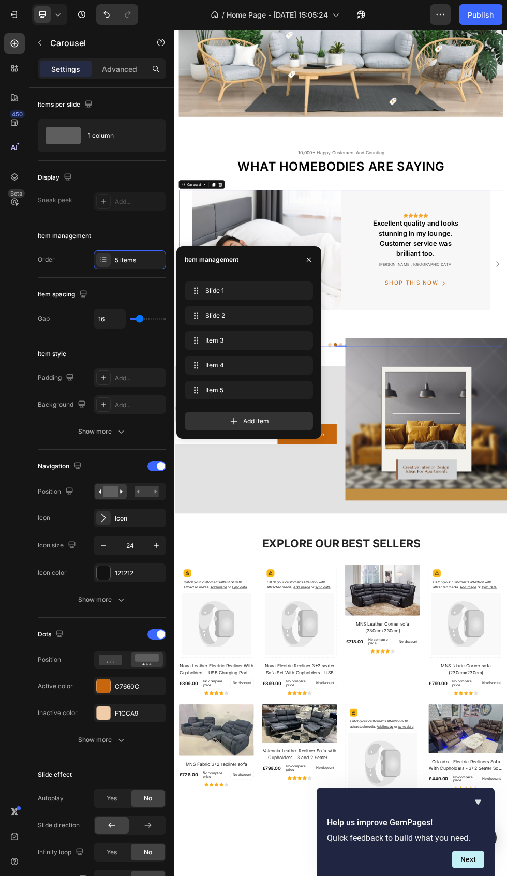
click at [234, 421] on icon at bounding box center [234, 421] width 7 height 7
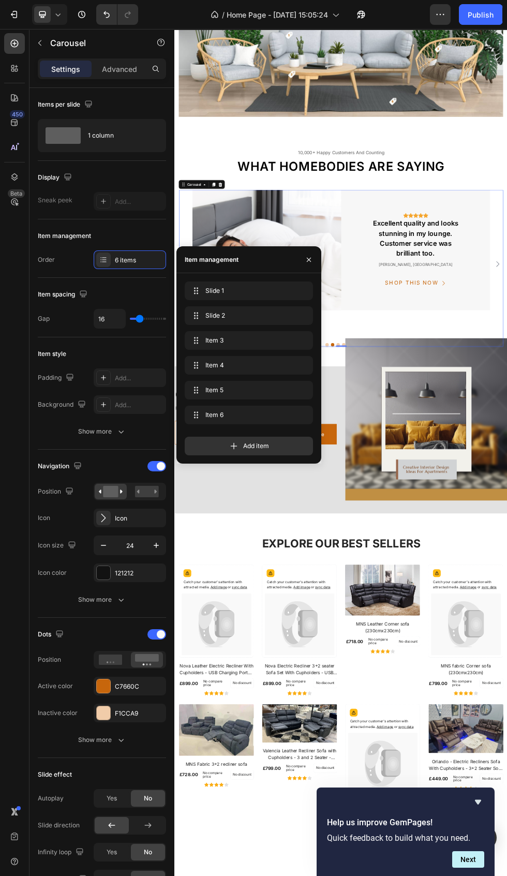
click at [441, 24] on button "button" at bounding box center [440, 14] width 21 height 21
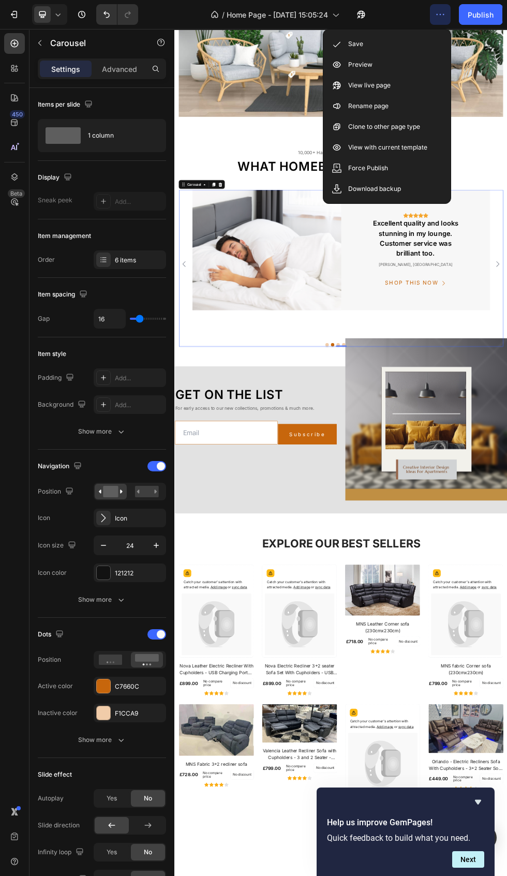
click at [397, 50] on div "Save" at bounding box center [387, 44] width 119 height 21
click at [444, 12] on icon "button" at bounding box center [440, 14] width 10 height 10
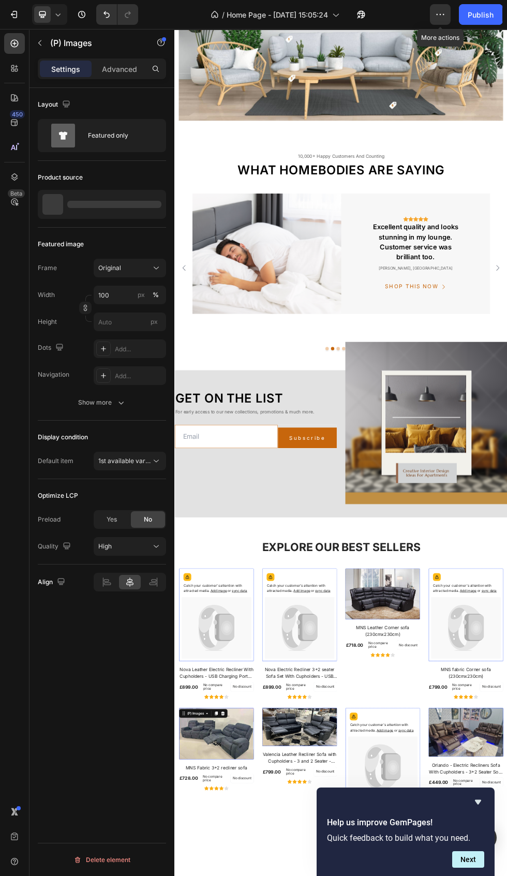
scroll to position [1688, 0]
click at [196, 334] on div "10,000+ happy customers and counting Text What homebodies are saying Heading Im…" at bounding box center [485, 444] width 606 height 370
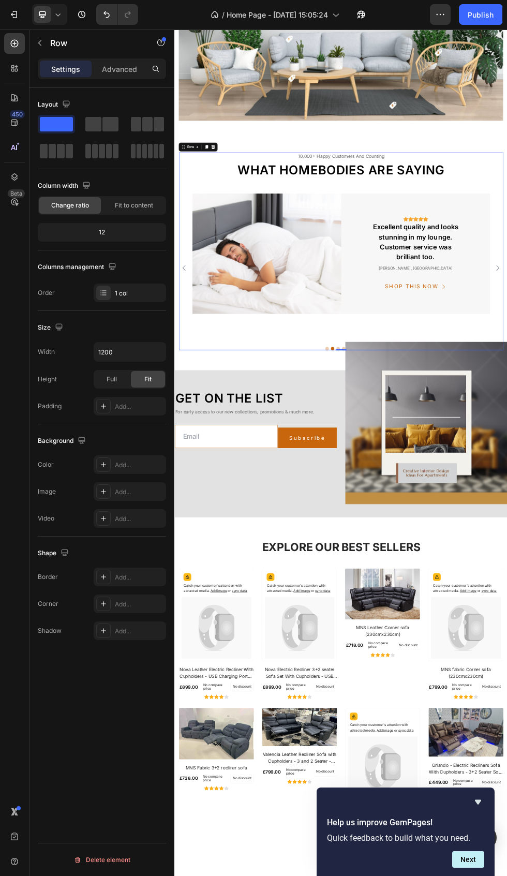
click at [399, 556] on img at bounding box center [346, 448] width 278 height 225
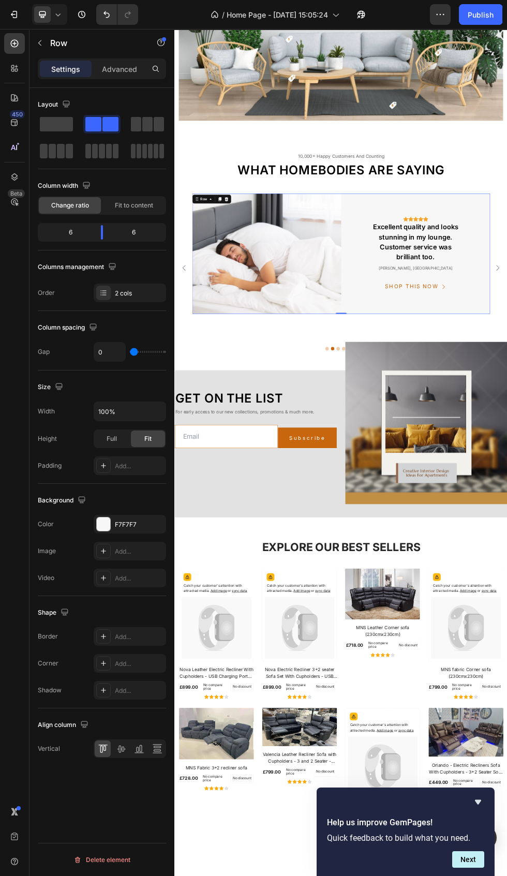
click at [101, 291] on icon at bounding box center [100, 290] width 1 height 1
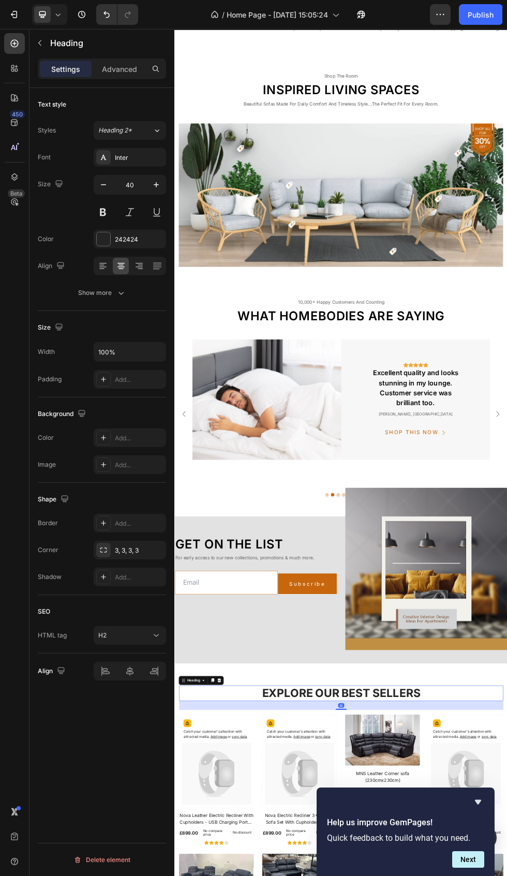
scroll to position [1404, 0]
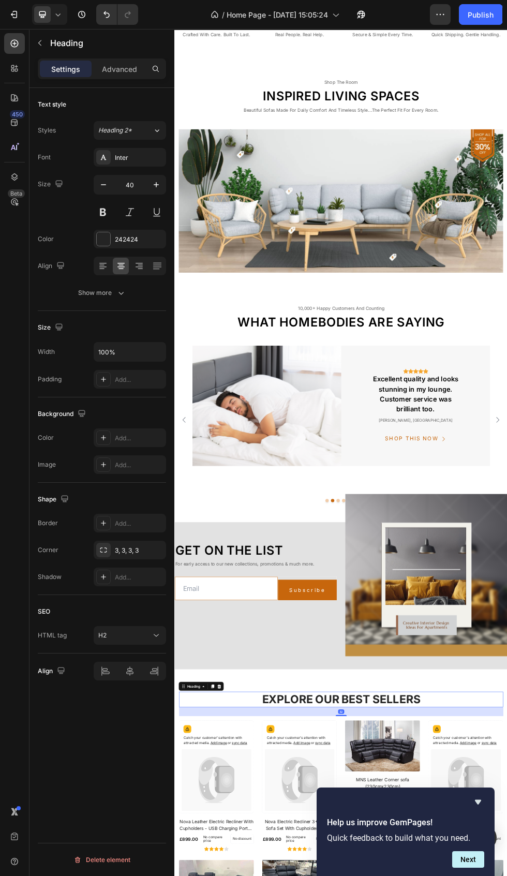
click at [379, 718] on img at bounding box center [346, 732] width 278 height 225
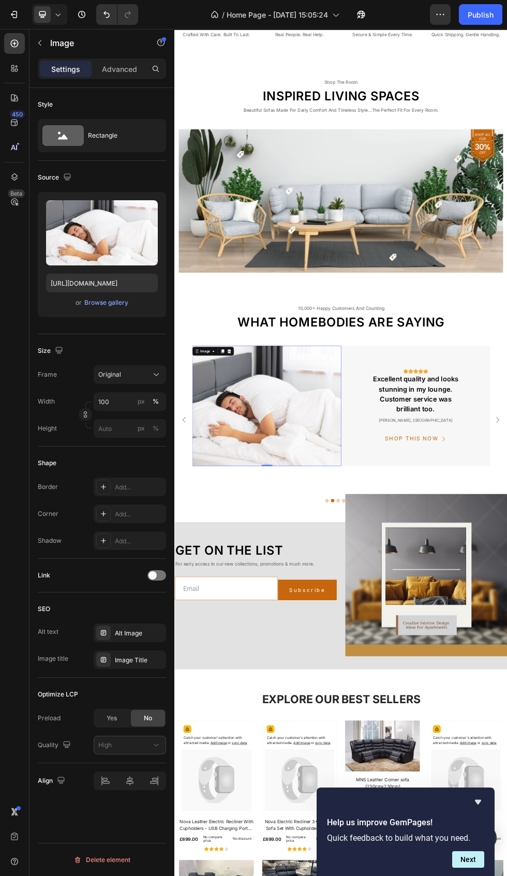
click at [275, 629] on icon at bounding box center [276, 629] width 7 height 7
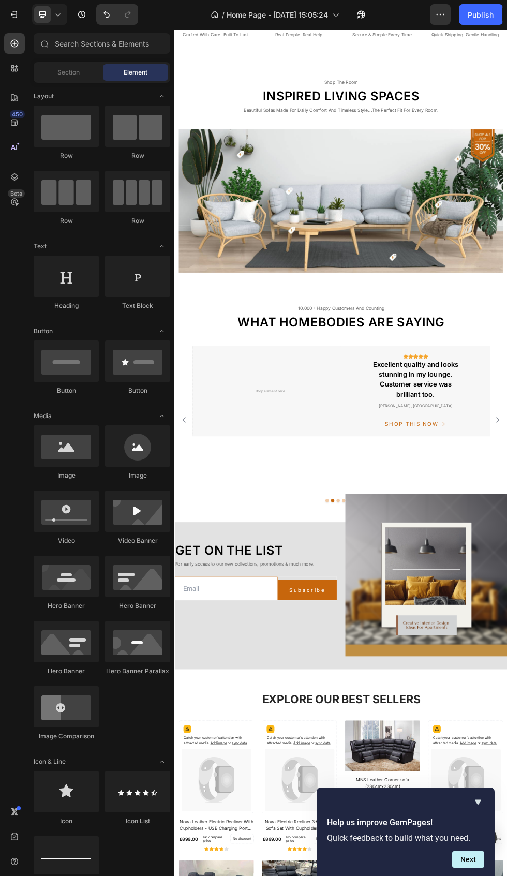
click at [437, 697] on div "Drop element here" at bounding box center [346, 705] width 278 height 170
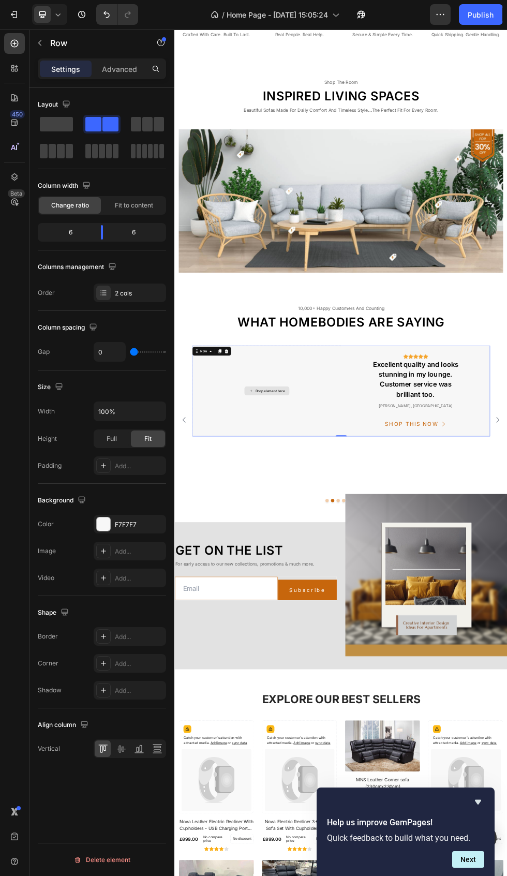
click at [58, 131] on span at bounding box center [56, 124] width 33 height 14
click at [51, 130] on span at bounding box center [56, 124] width 33 height 14
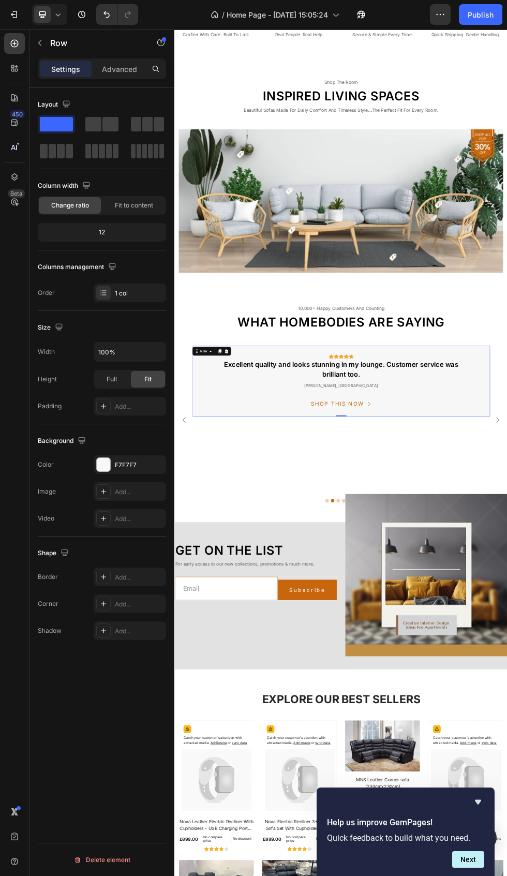
click at [445, 13] on icon "button" at bounding box center [440, 14] width 10 height 10
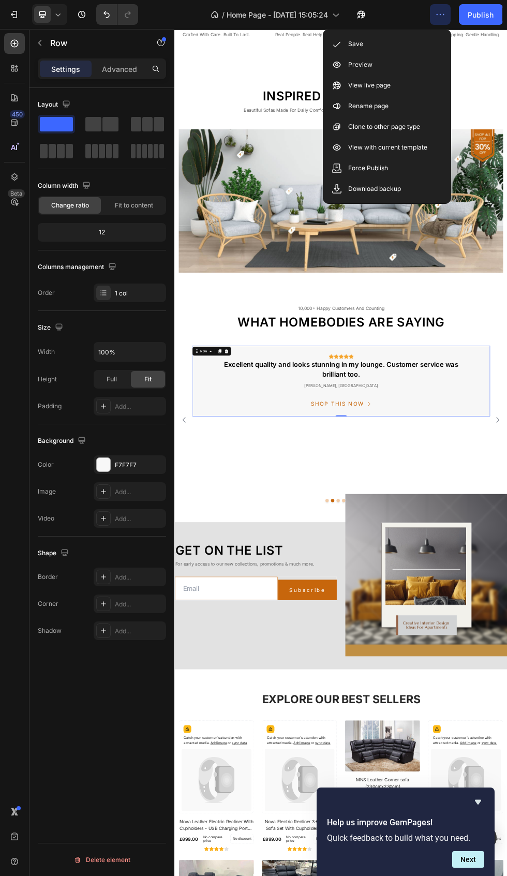
click at [389, 50] on div "Save" at bounding box center [387, 44] width 119 height 21
click at [441, 13] on icon "button" at bounding box center [440, 14] width 10 height 10
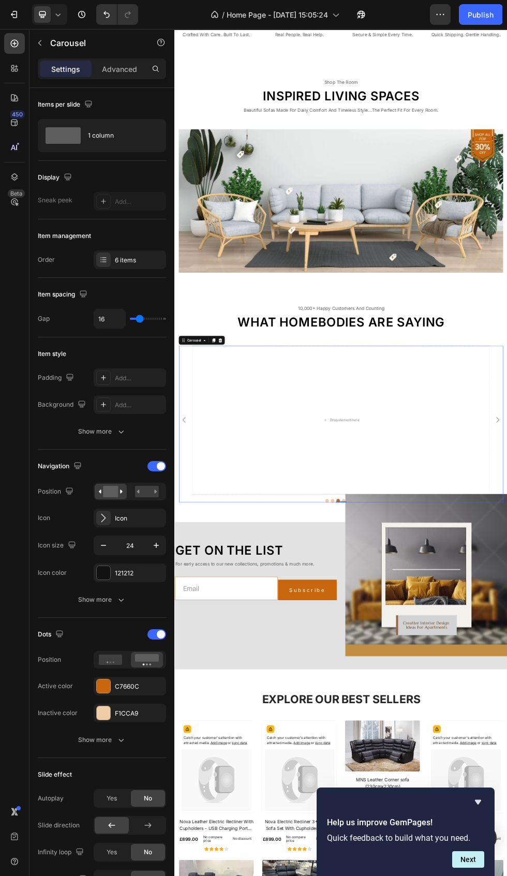
click at [191, 758] on icon "Carousel Back Arrow" at bounding box center [192, 758] width 12 height 12
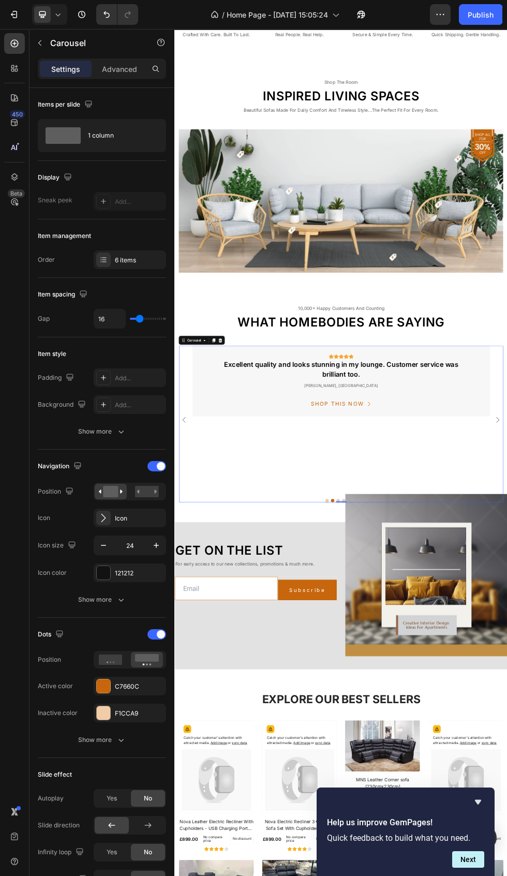
click at [183, 765] on div "Image Icon Icon Icon Icon Icon Icon List Hoz Text Absolutely love my new sofa! …" at bounding box center [485, 759] width 606 height 278
click at [191, 758] on icon "Carousel Back Arrow" at bounding box center [192, 758] width 12 height 12
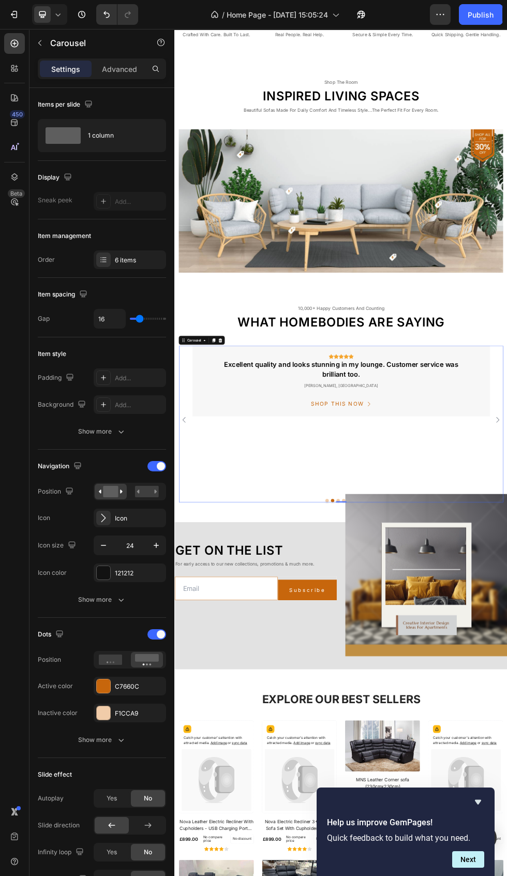
click at [261, 609] on icon at bounding box center [259, 609] width 7 height 7
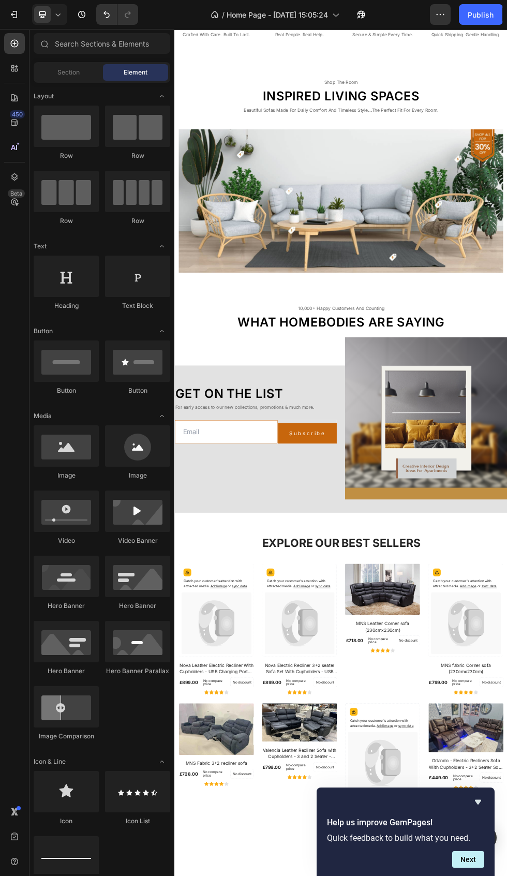
click at [107, 14] on icon "Undo/Redo" at bounding box center [106, 14] width 10 height 10
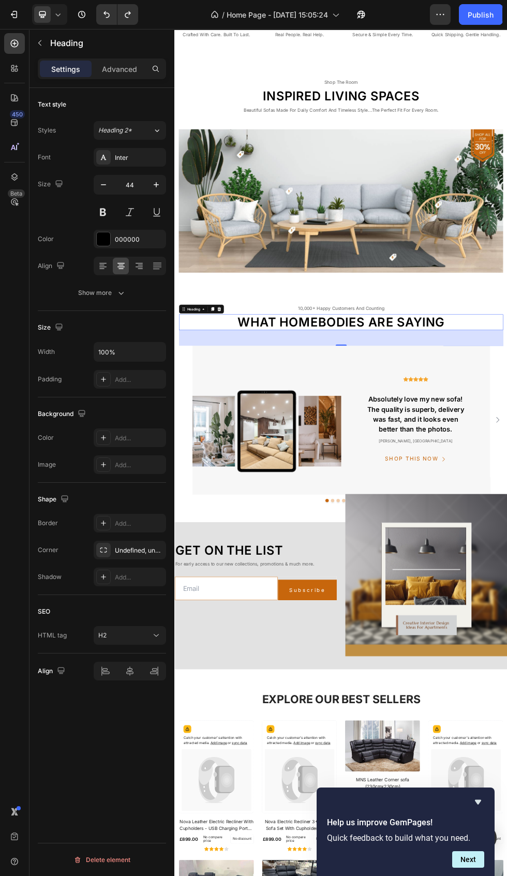
click at [428, 637] on img at bounding box center [346, 759] width 278 height 278
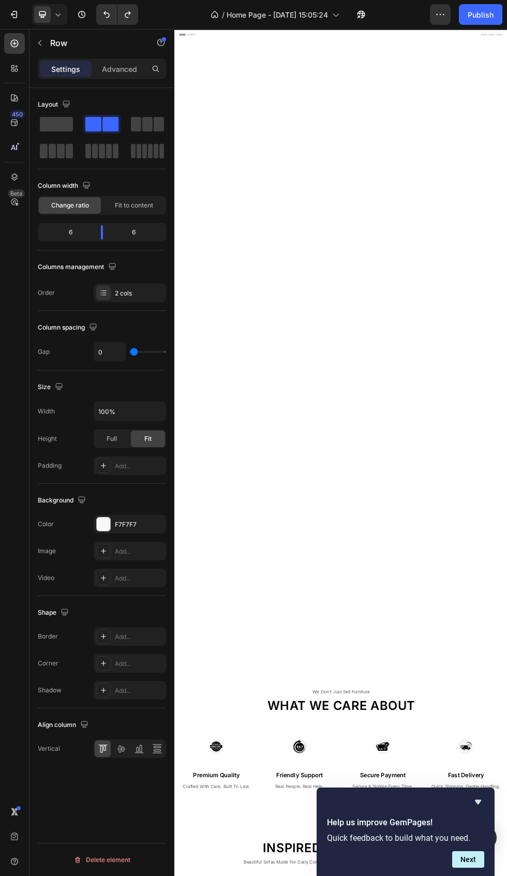
scroll to position [1404, 0]
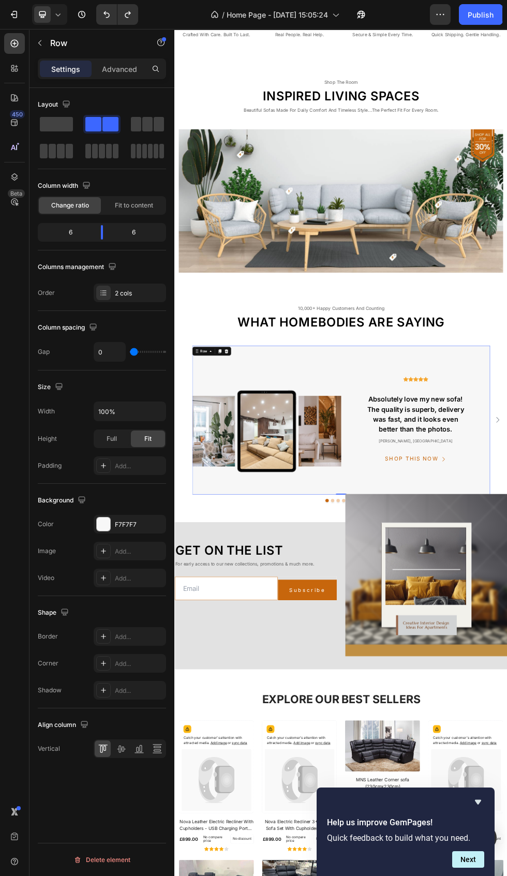
click at [101, 300] on div at bounding box center [103, 293] width 14 height 14
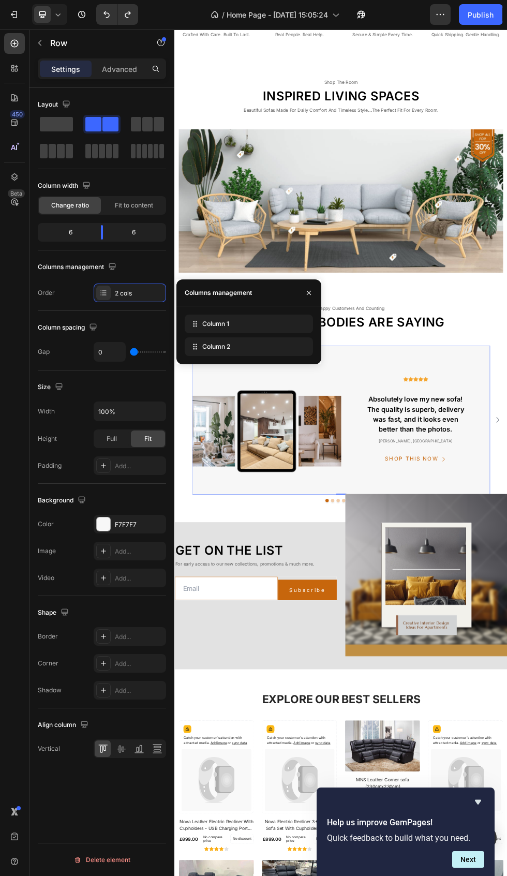
click at [309, 292] on icon "button" at bounding box center [309, 292] width 4 height 4
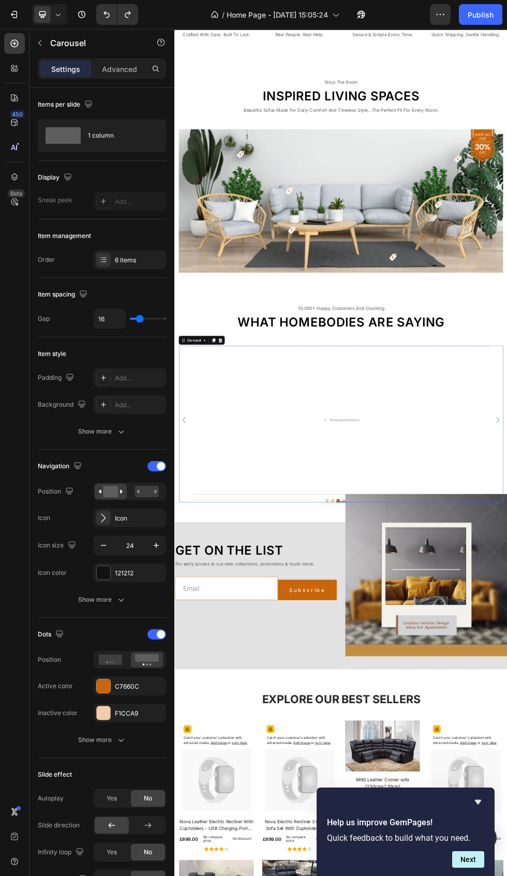
click at [109, 255] on div at bounding box center [103, 260] width 14 height 14
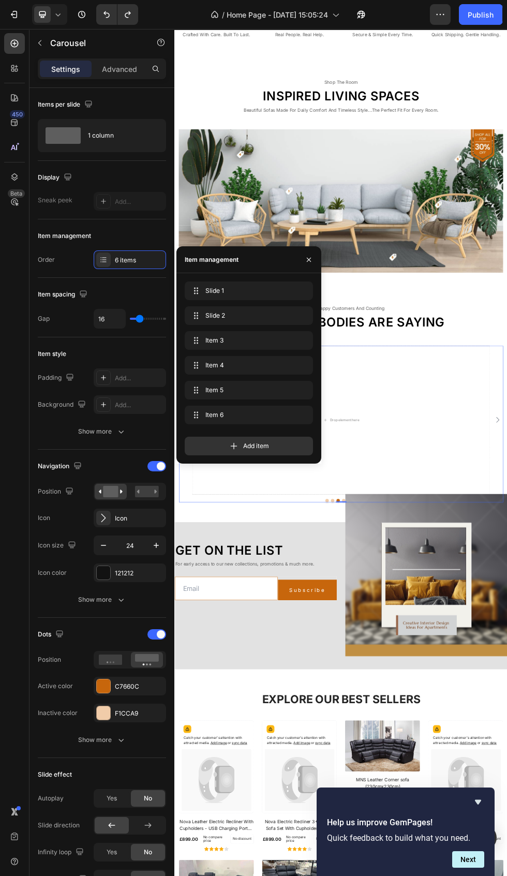
click at [314, 370] on div "Slide 1 Slide 1 Slide 2 Slide 2 Item 3 Item 3 Item 4 Item 4 Item 5 Item 5 Item …" at bounding box center [253, 355] width 136 height 147
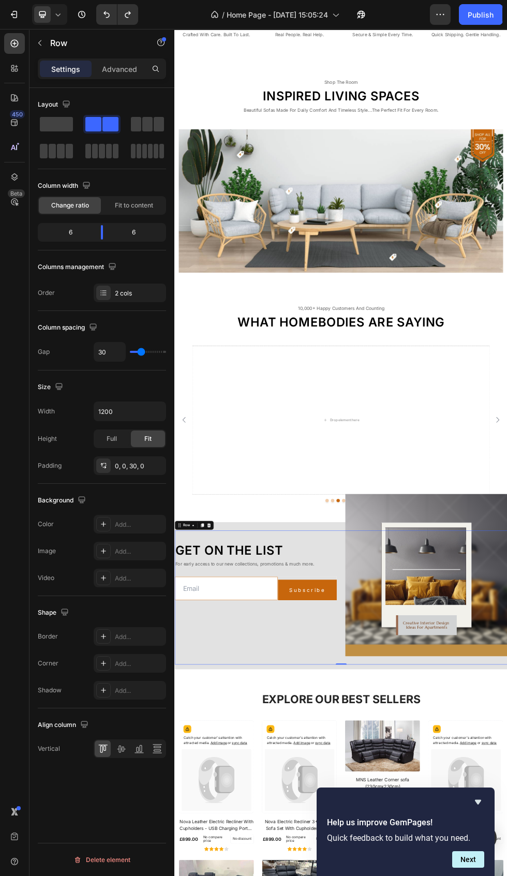
click at [507, 705] on div "Drop element here" at bounding box center [485, 759] width 556 height 278
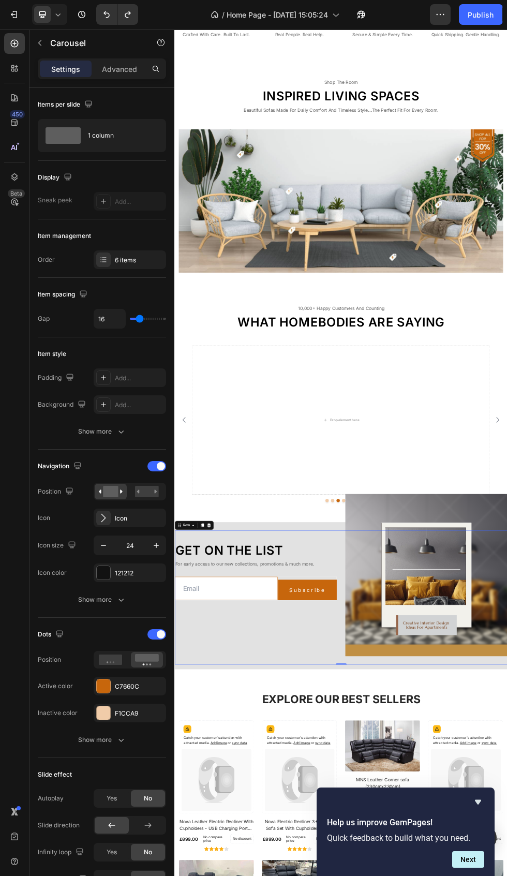
click at [507, 697] on div "Drop element here" at bounding box center [485, 759] width 556 height 278
click at [109, 255] on div at bounding box center [103, 260] width 14 height 14
click at [109, 257] on div at bounding box center [103, 260] width 14 height 14
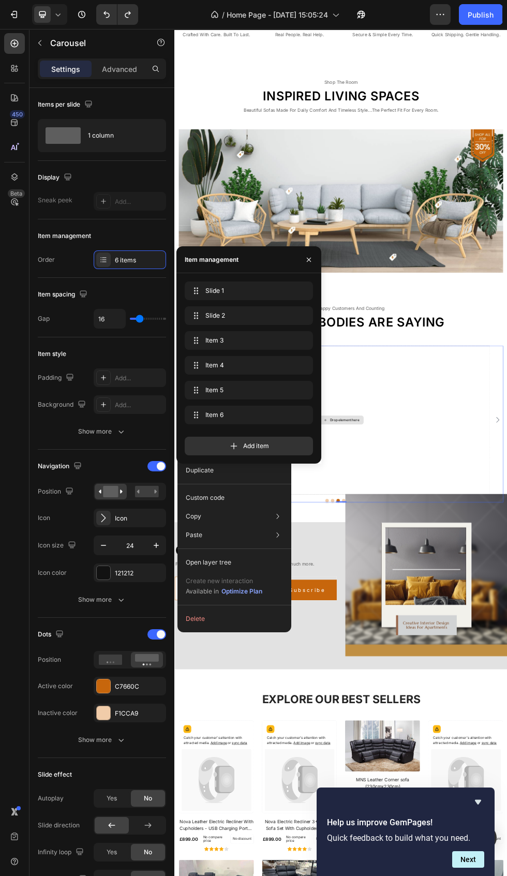
click at [213, 618] on button "Delete" at bounding box center [235, 619] width 106 height 19
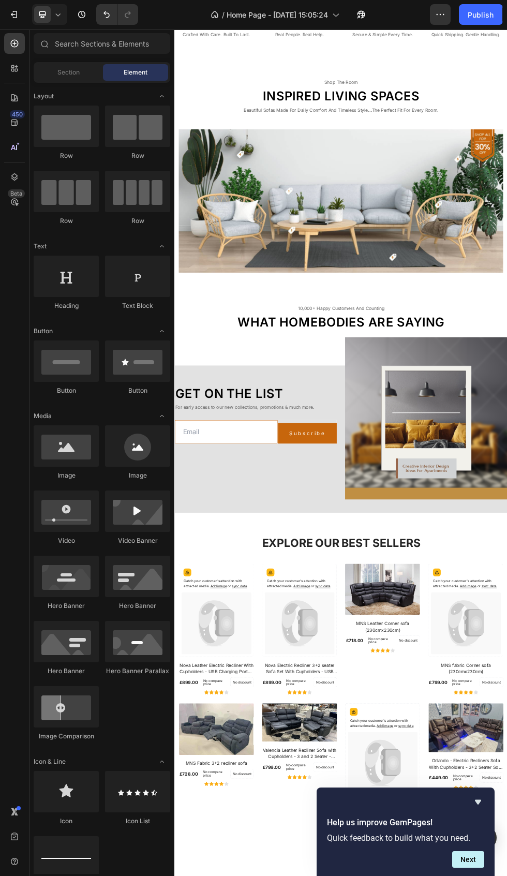
click at [104, 14] on icon "Undo/Redo" at bounding box center [106, 14] width 10 height 10
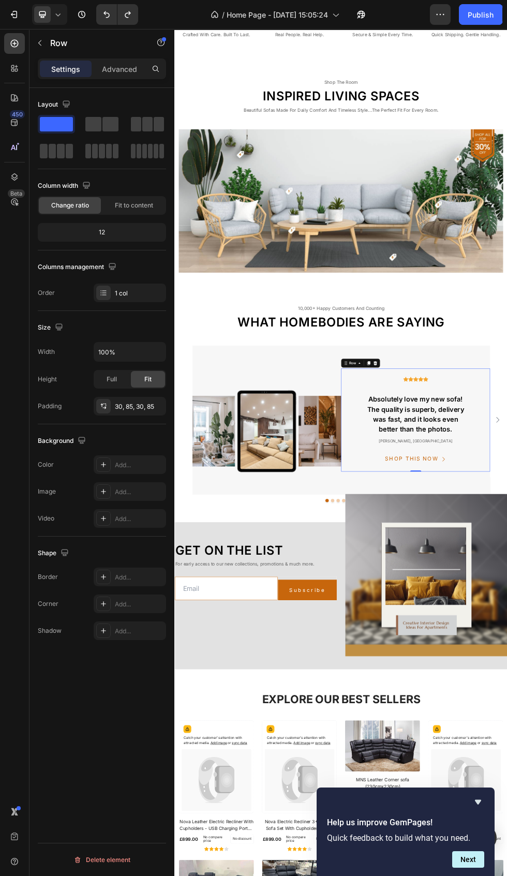
click at [448, 638] on img at bounding box center [346, 759] width 278 height 278
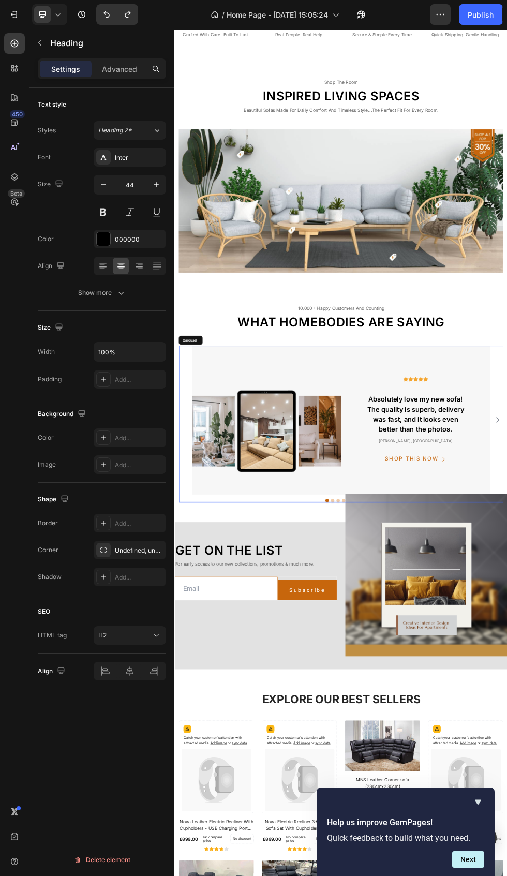
click at [507, 651] on div "Image Icon Icon Icon Icon Icon Icon List Hoz Text Absolutely love my new sofa! …" at bounding box center [485, 759] width 606 height 278
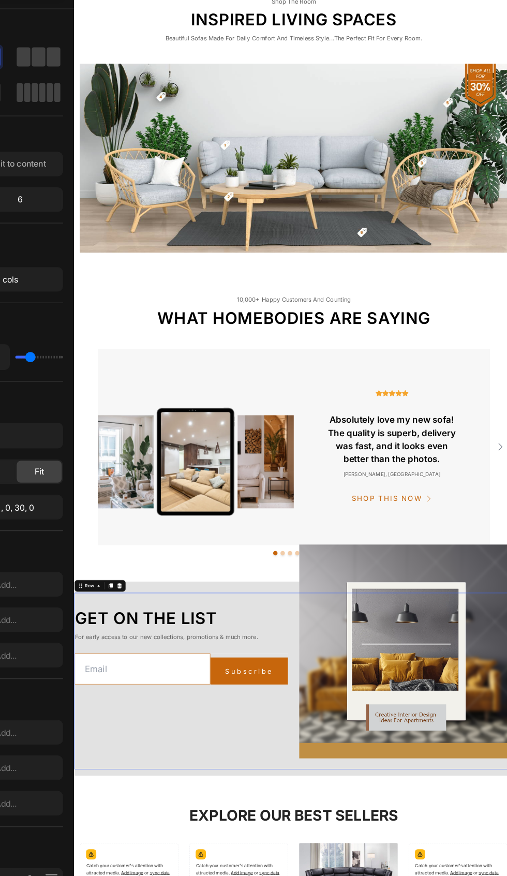
scroll to position [1405, 0]
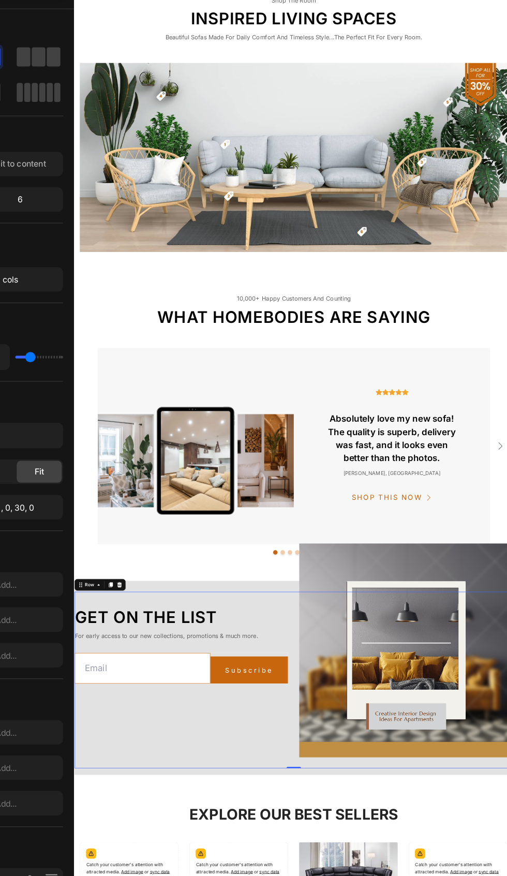
click at [507, 652] on div "Image Icon Icon Icon Icon Icon Icon List Hoz Text Absolutely love my new sofa! …" at bounding box center [385, 660] width 606 height 278
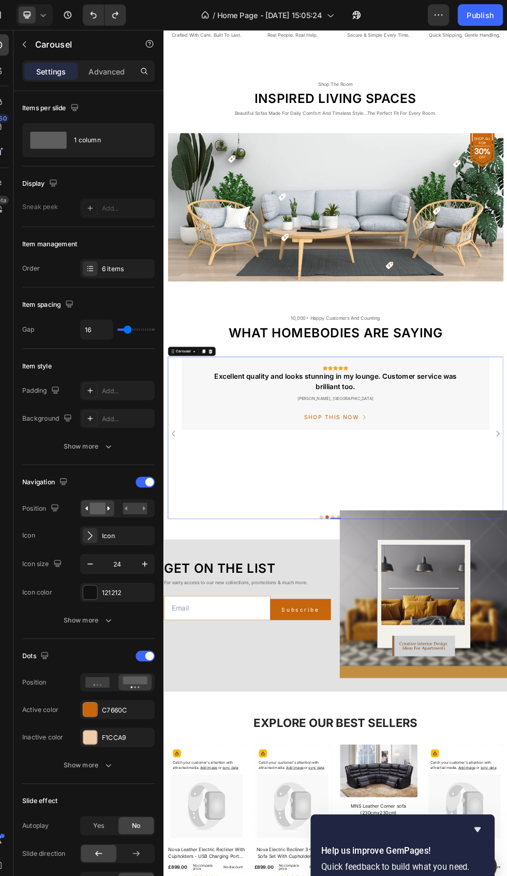
click at [148, 260] on div "6 items" at bounding box center [139, 260] width 49 height 9
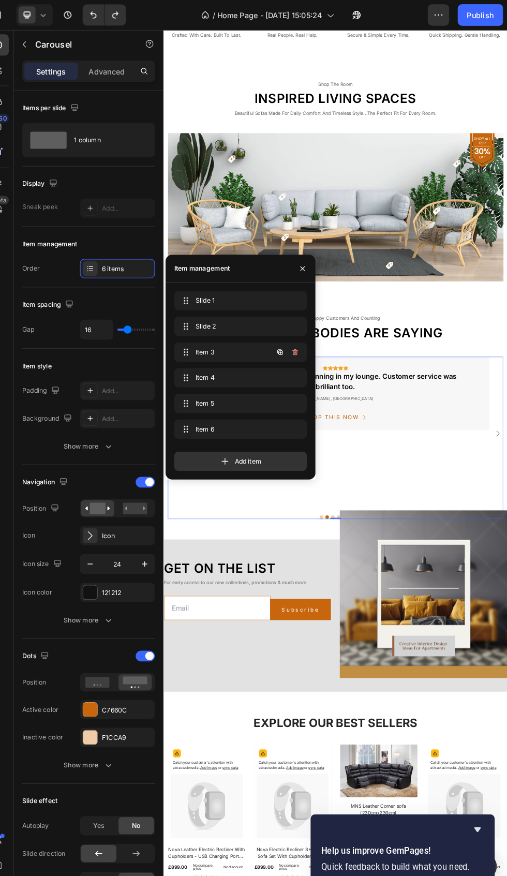
click at [306, 338] on button "button" at bounding box center [301, 340] width 14 height 14
click at [307, 337] on button "button" at bounding box center [301, 340] width 14 height 14
click at [294, 341] on div "Delete" at bounding box center [294, 340] width 19 height 9
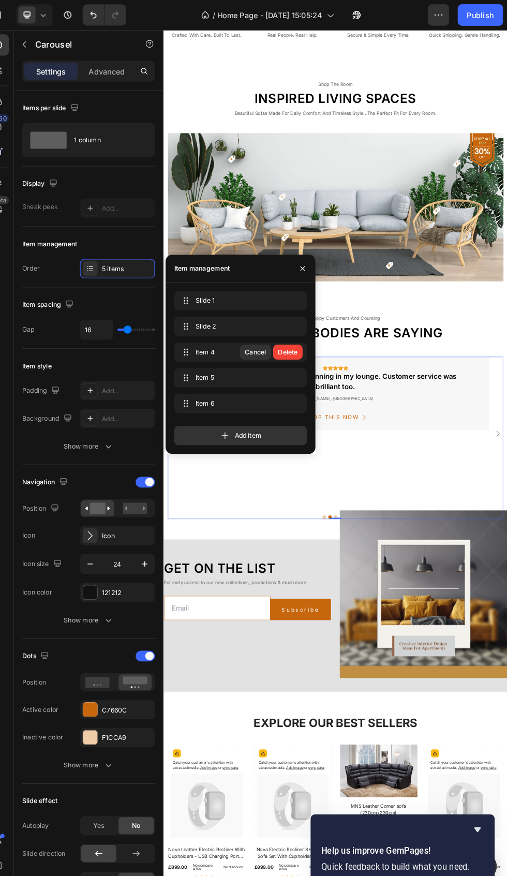
click at [296, 341] on div "Delete" at bounding box center [294, 340] width 19 height 9
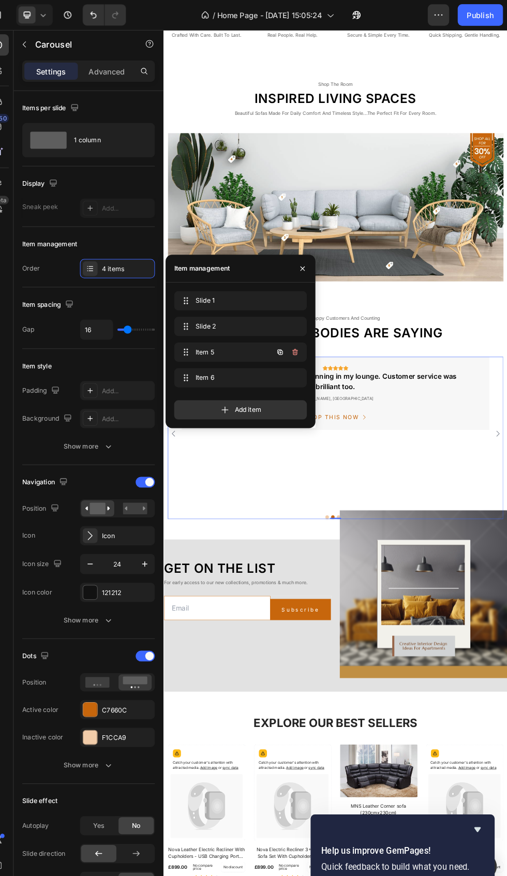
click at [304, 336] on button "button" at bounding box center [301, 340] width 14 height 14
click at [306, 335] on button "button" at bounding box center [301, 340] width 14 height 14
click at [303, 339] on div "Delete" at bounding box center [294, 340] width 19 height 9
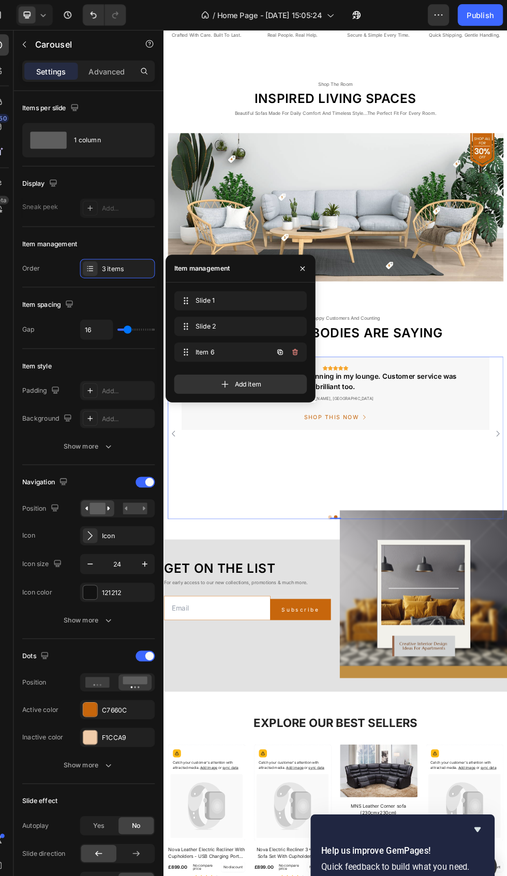
click at [306, 343] on button "button" at bounding box center [301, 340] width 14 height 14
click at [307, 337] on button "button" at bounding box center [301, 340] width 14 height 14
click at [298, 340] on div "Delete" at bounding box center [294, 340] width 19 height 9
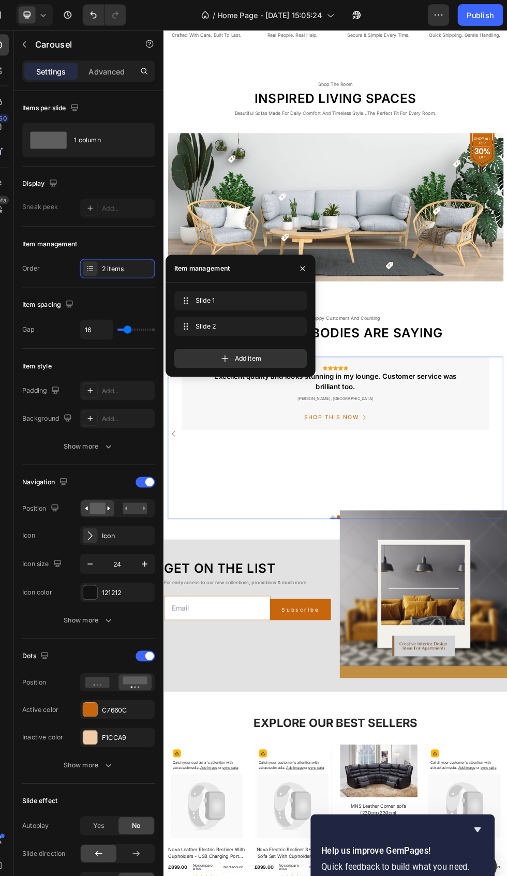
click at [507, 728] on div "SHOP THIS NOW Button" at bounding box center [474, 728] width 468 height 15
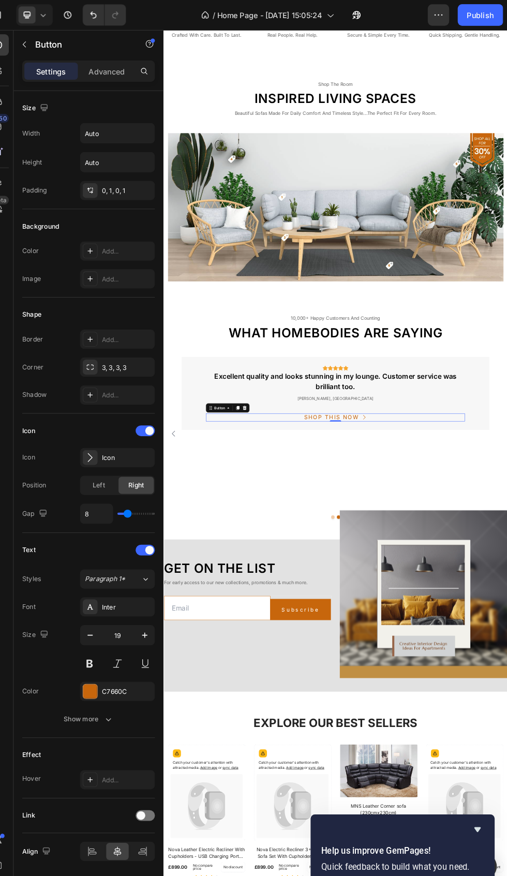
click at [507, 626] on div "Icon Icon Icon Icon Icon Icon List Hoz Excellent quality and looks stunning in …" at bounding box center [474, 685] width 556 height 132
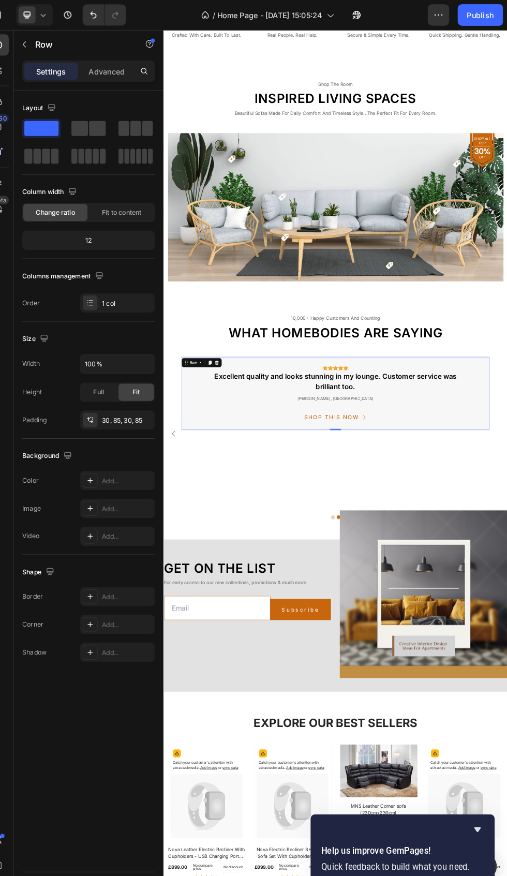
click at [106, 128] on span at bounding box center [110, 124] width 16 height 14
click at [102, 129] on div at bounding box center [101, 124] width 33 height 14
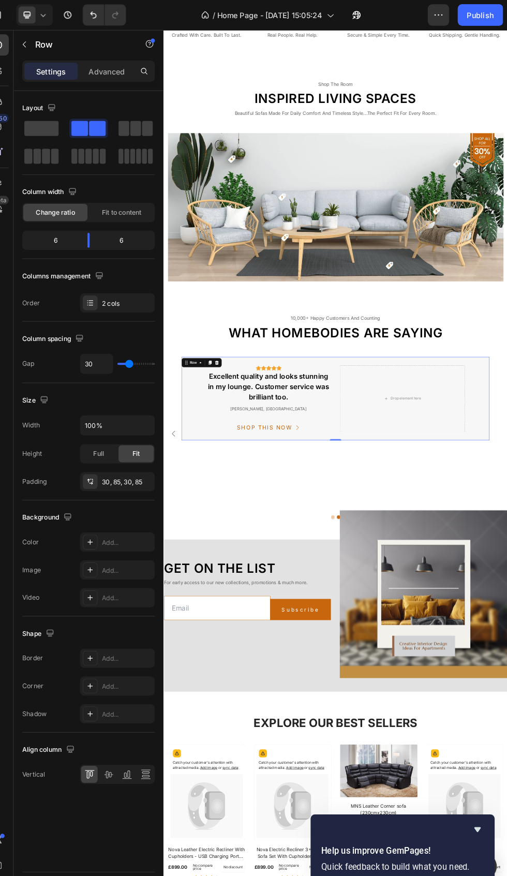
click at [440, 14] on icon "button" at bounding box center [441, 14] width 2 height 1
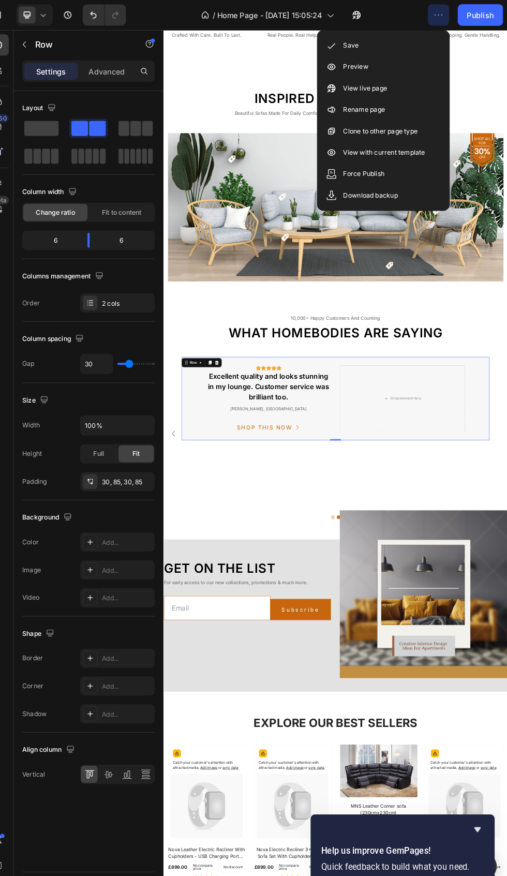
click at [414, 54] on div "Save" at bounding box center [387, 44] width 119 height 21
click at [183, 750] on button "Carousel Back Arrow" at bounding box center [180, 757] width 17 height 17
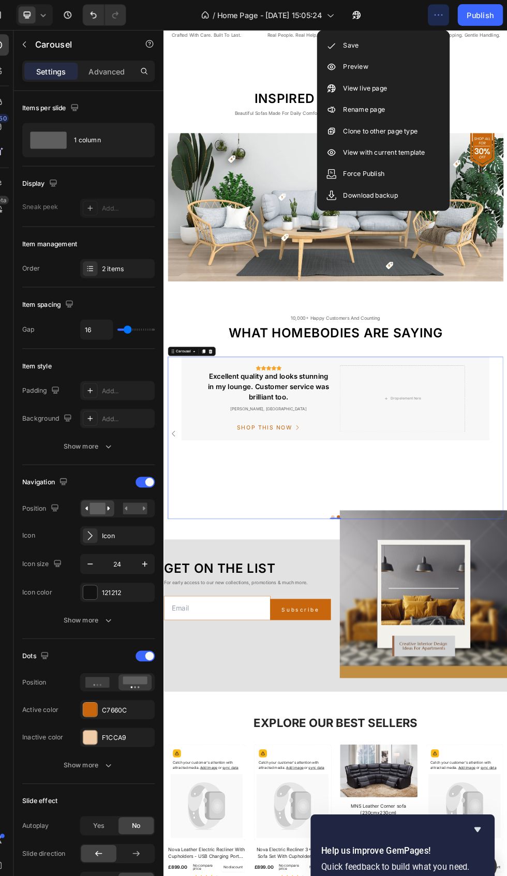
click at [104, 260] on icon at bounding box center [104, 259] width 4 height 1
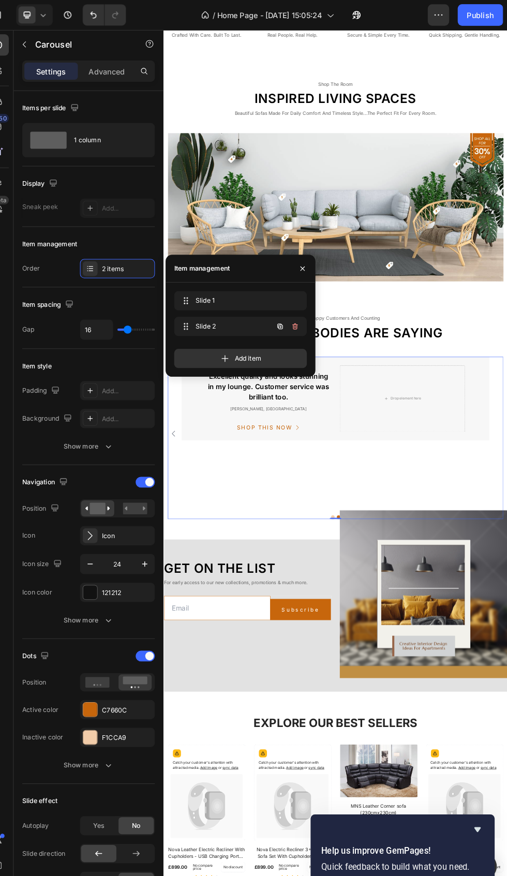
click at [314, 307] on div "Slide 1 Slide 1 Slide 2 Slide 2" at bounding box center [253, 306] width 136 height 48
click at [308, 314] on button "button" at bounding box center [301, 315] width 14 height 14
click at [316, 307] on div "Slide 1 Slide 1 Slide 2 Slide 2" at bounding box center [253, 306] width 136 height 48
click at [306, 314] on button "button" at bounding box center [301, 315] width 14 height 14
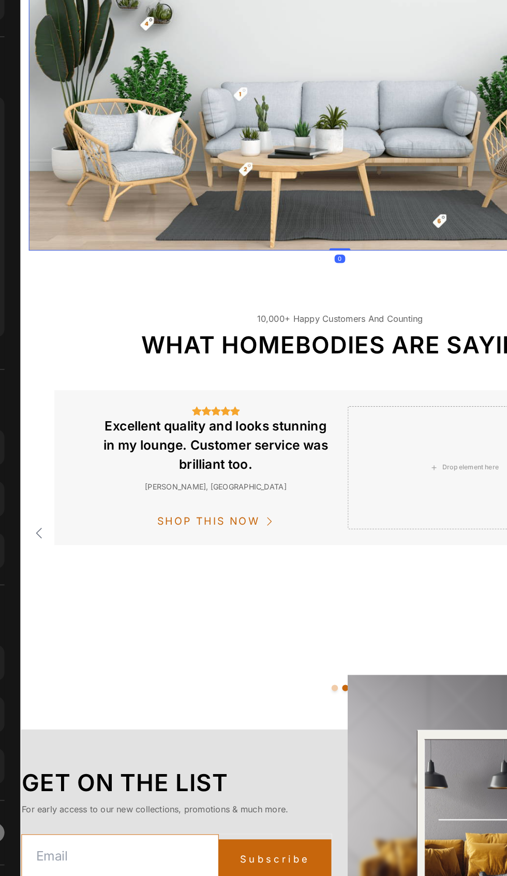
scroll to position [1404, 0]
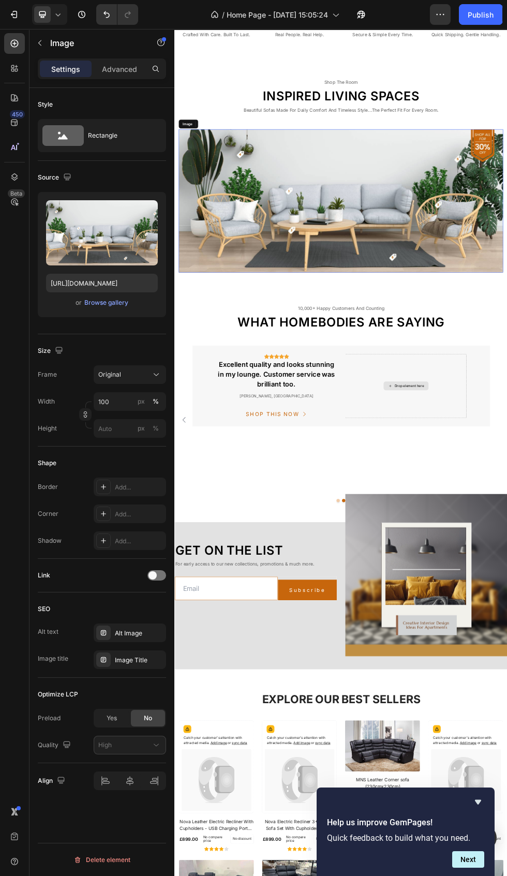
scroll to position [1405, 0]
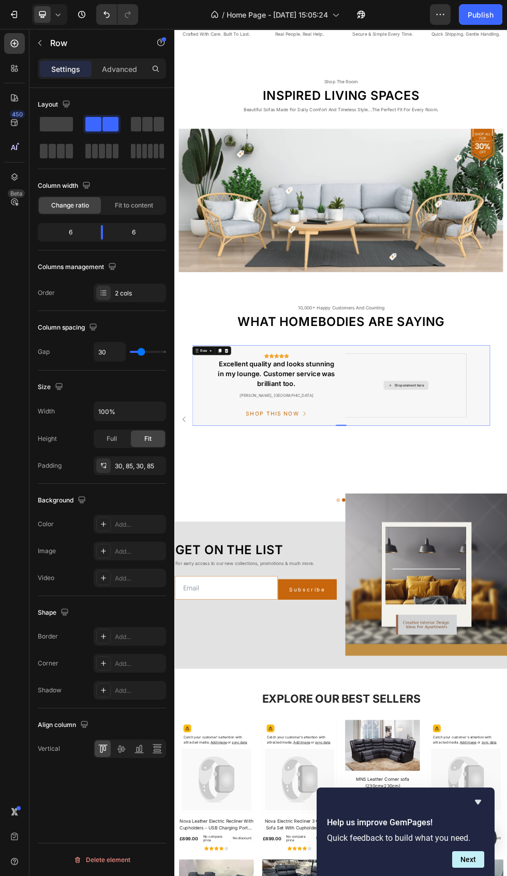
click at [110, 286] on div "2 cols" at bounding box center [130, 293] width 72 height 19
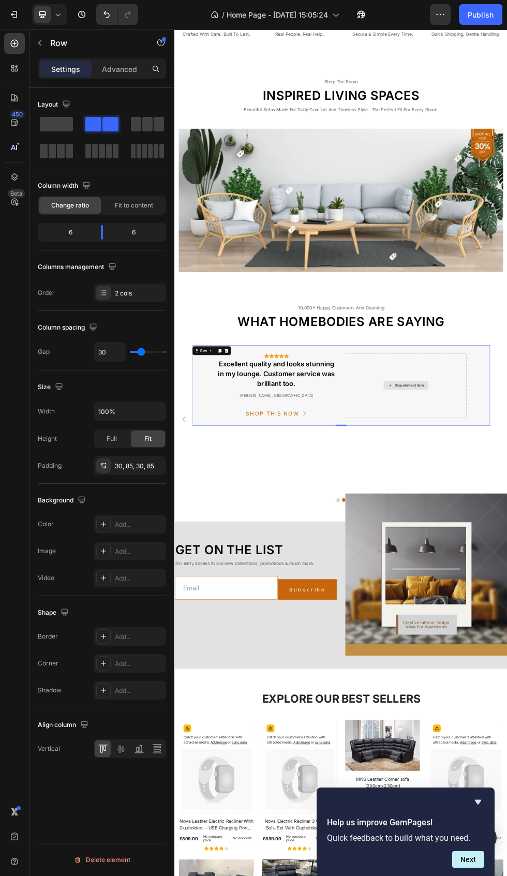
click at [188, 759] on icon "Carousel Back Arrow" at bounding box center [192, 757] width 12 height 12
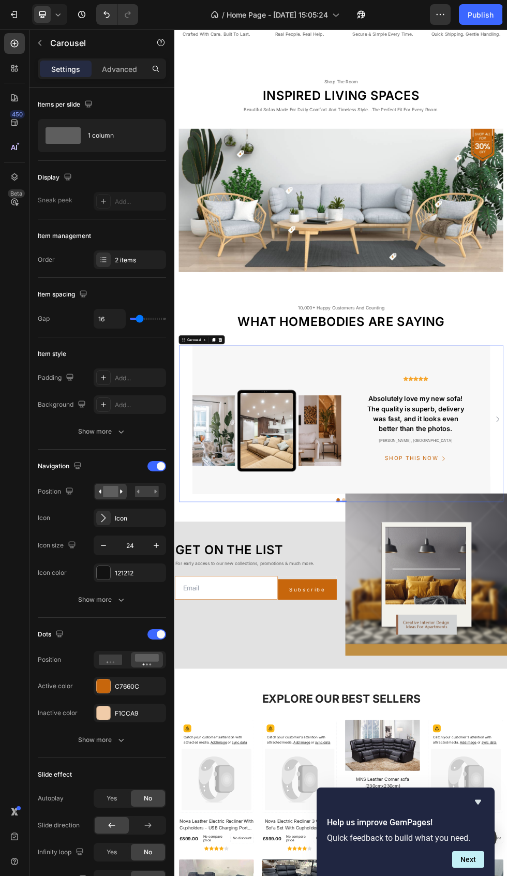
click at [118, 262] on div "2 items" at bounding box center [139, 260] width 49 height 9
click at [125, 258] on div "2 items" at bounding box center [139, 260] width 49 height 9
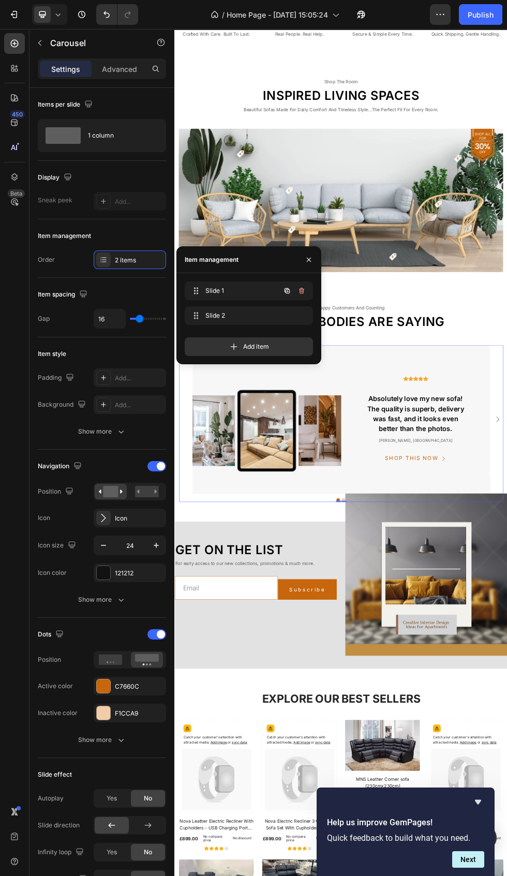
click at [284, 286] on button "button" at bounding box center [287, 291] width 14 height 14
click at [290, 288] on icon "button" at bounding box center [287, 291] width 8 height 8
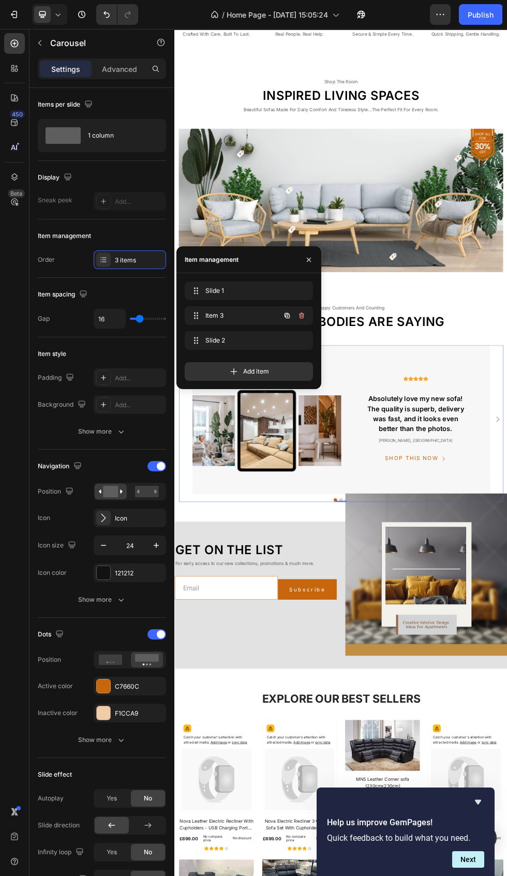
click at [308, 314] on button "button" at bounding box center [301, 315] width 14 height 14
click at [313, 307] on div "Slide 1 Slide 1 Item 3 Item 3 Slide 2 Slide 2" at bounding box center [253, 318] width 136 height 72
click at [304, 311] on button "button" at bounding box center [301, 315] width 14 height 14
click at [313, 315] on div "Slide 1 Slide 1 Item 3 Item 3 Slide 2 Slide 2" at bounding box center [253, 318] width 136 height 72
click at [302, 316] on icon "button" at bounding box center [302, 316] width 8 height 8
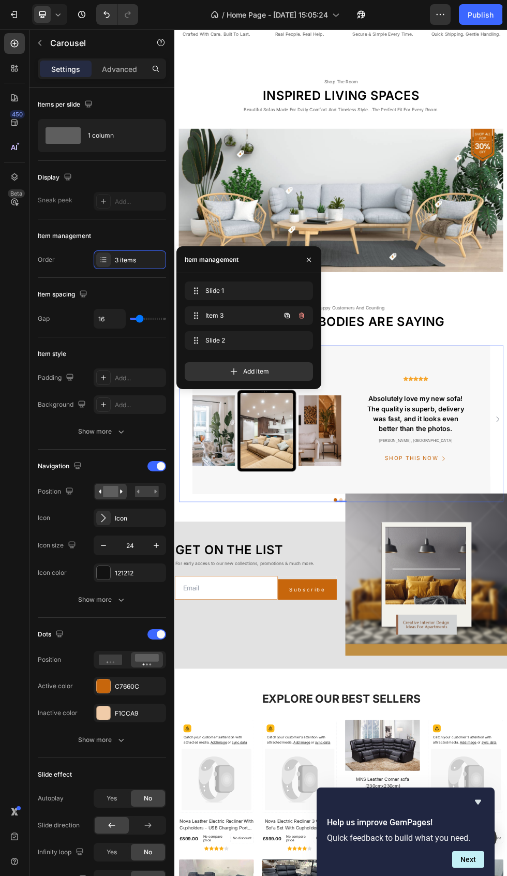
click at [308, 311] on button "button" at bounding box center [301, 315] width 14 height 14
click at [304, 314] on div "Delete" at bounding box center [294, 315] width 19 height 9
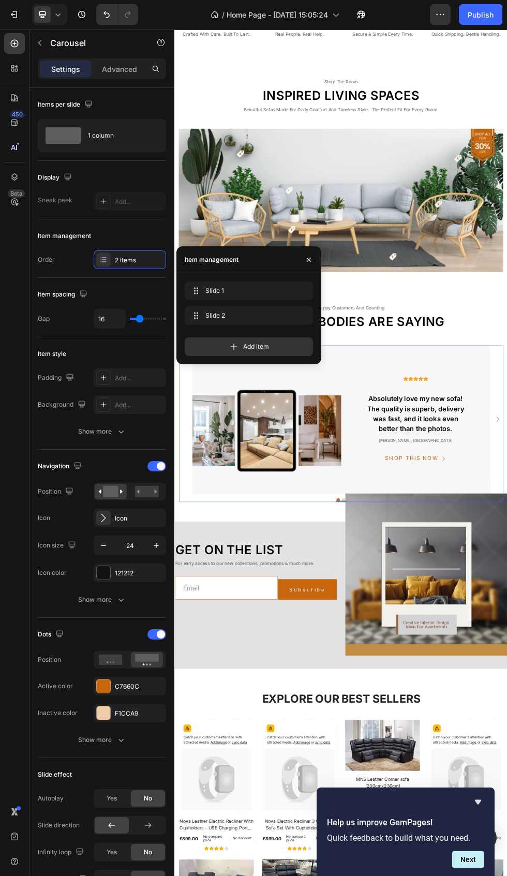
click at [507, 729] on div "Image Icon Icon Icon Icon Icon Icon List Hoz Text Absolutely love my new sofa! …" at bounding box center [485, 757] width 606 height 278
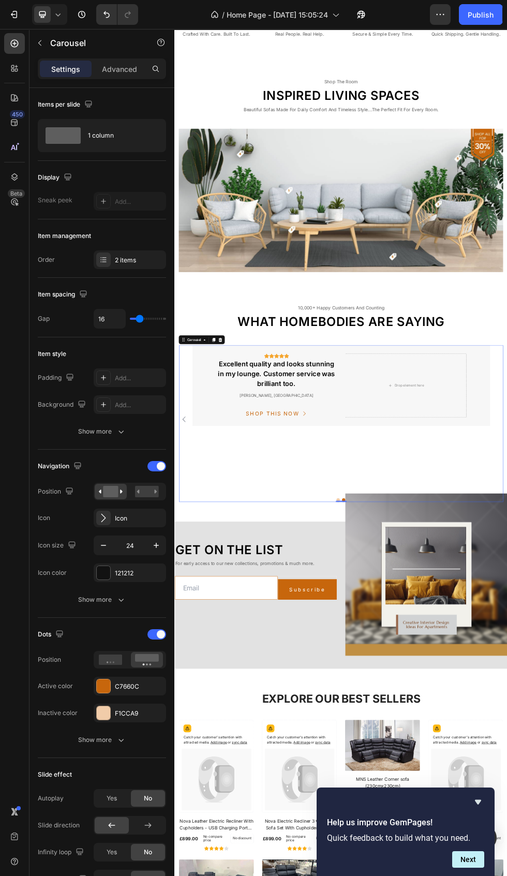
click at [119, 262] on div "2 items" at bounding box center [139, 260] width 49 height 9
click at [104, 260] on icon at bounding box center [104, 259] width 4 height 1
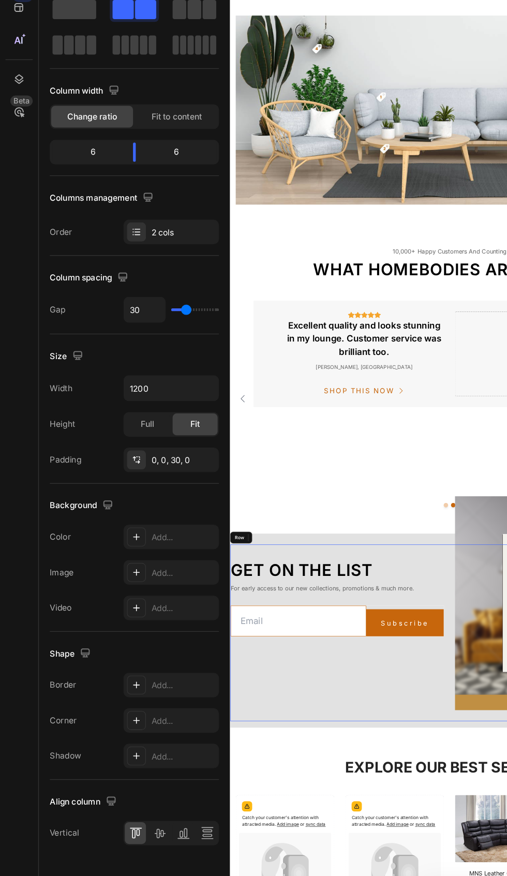
scroll to position [1406, 0]
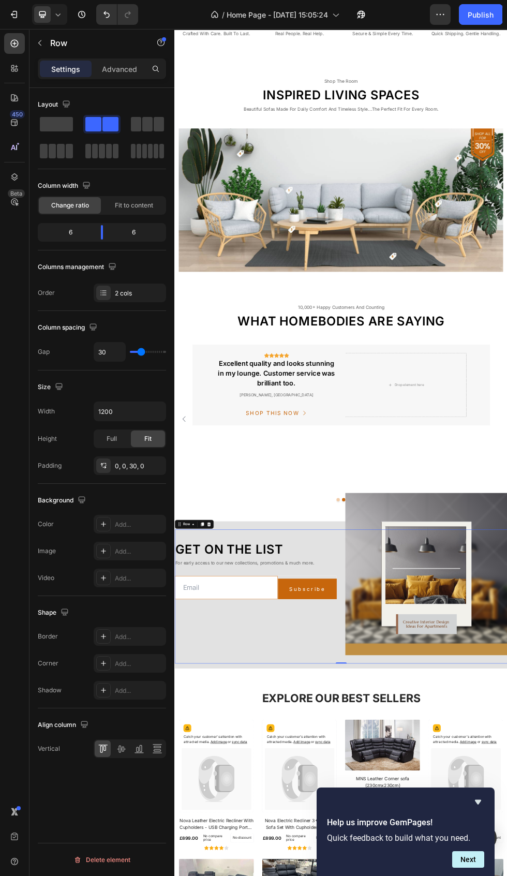
click at [122, 289] on div "2 cols" at bounding box center [139, 293] width 49 height 9
click at [191, 756] on icon "Carousel Back Arrow" at bounding box center [192, 756] width 12 height 12
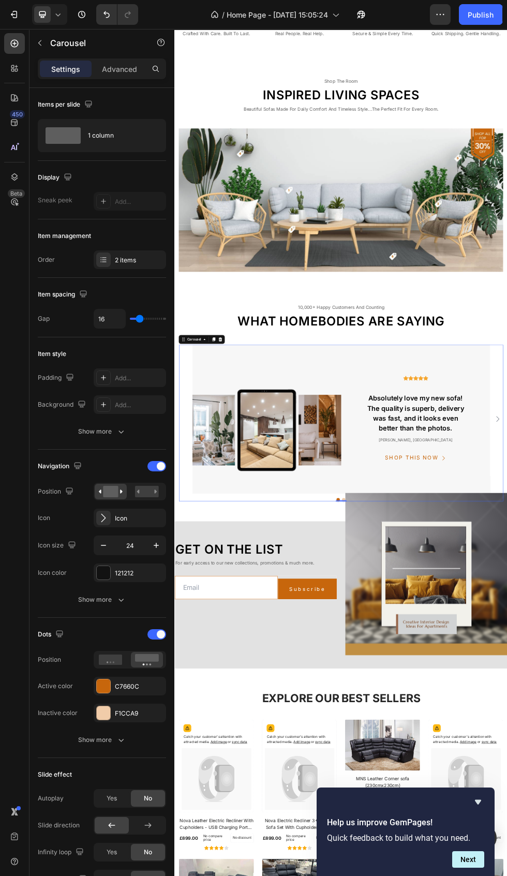
click at [230, 607] on icon at bounding box center [229, 608] width 3 height 2
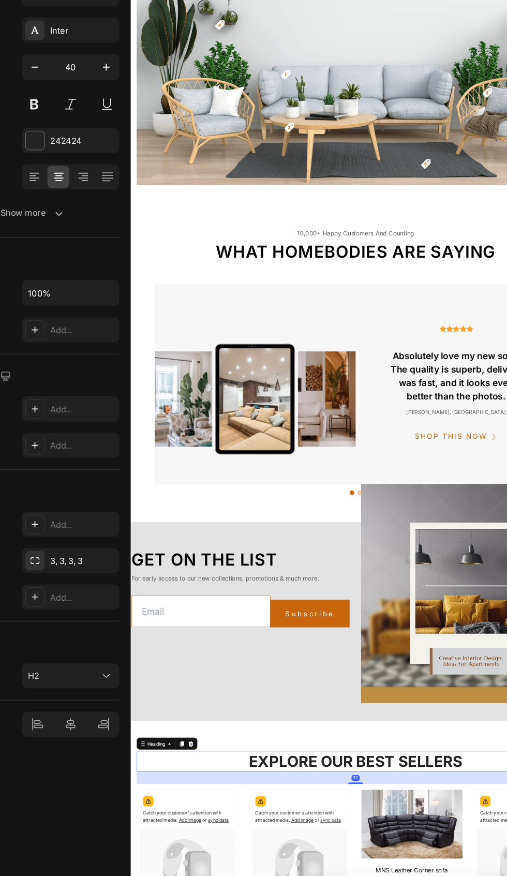
scroll to position [1410, 0]
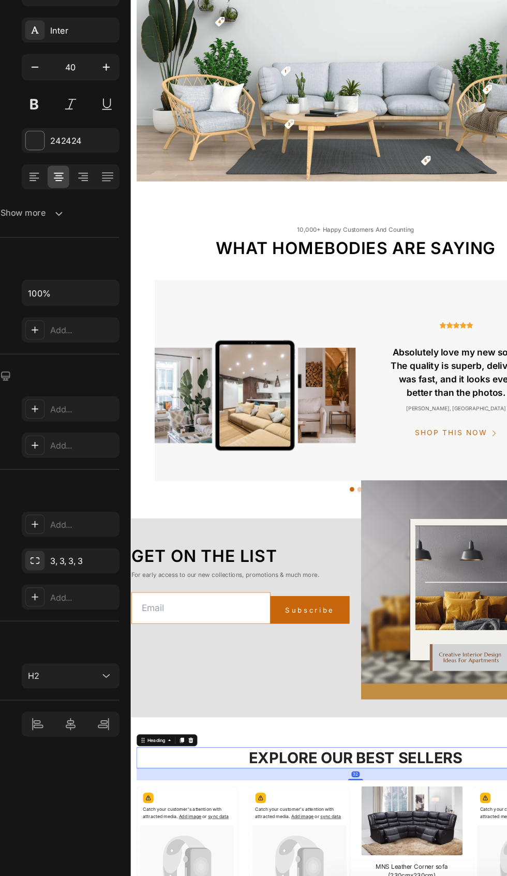
click at [397, 463] on img at bounding box center [302, 580] width 278 height 278
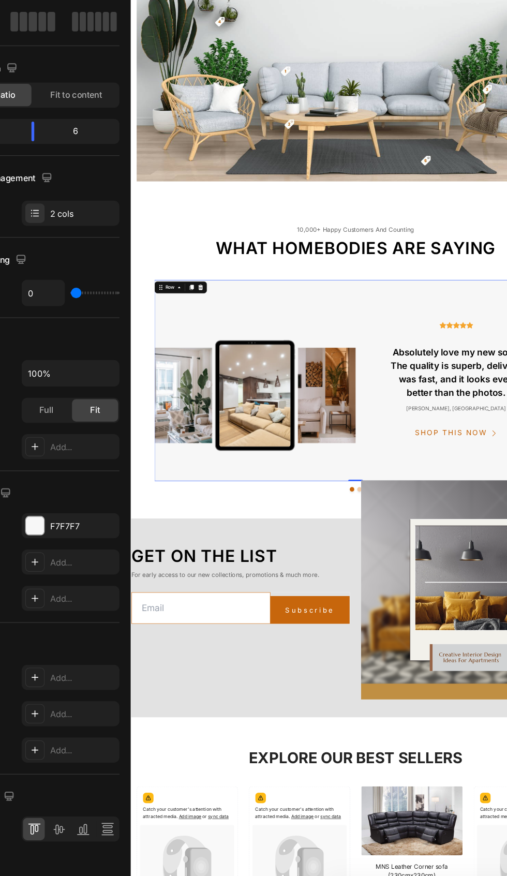
click at [209, 446] on div at bounding box center [214, 452] width 12 height 12
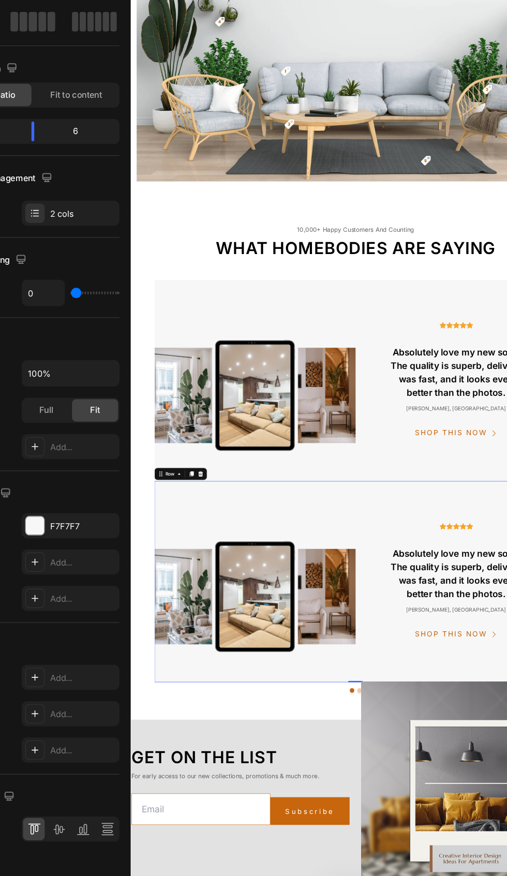
click at [239, 694] on img at bounding box center [302, 580] width 278 height 278
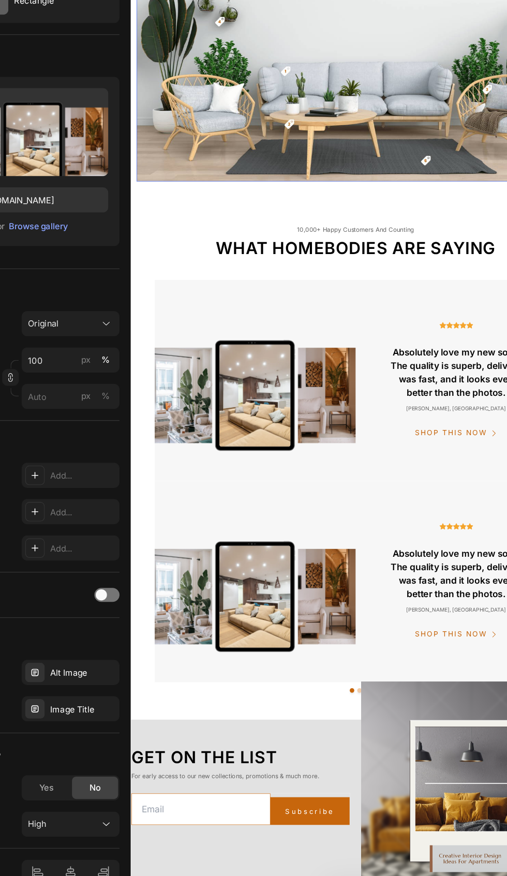
scroll to position [1406, 0]
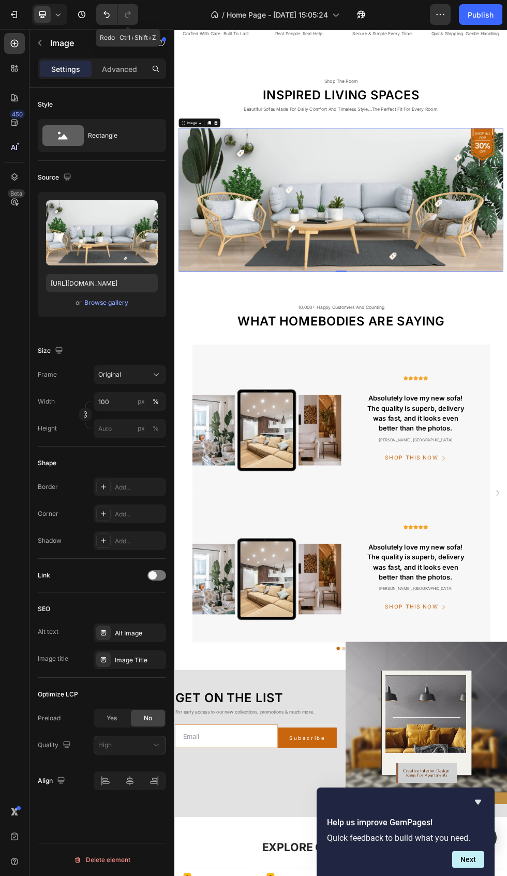
click at [107, 14] on icon "Undo/Redo" at bounding box center [106, 14] width 10 height 10
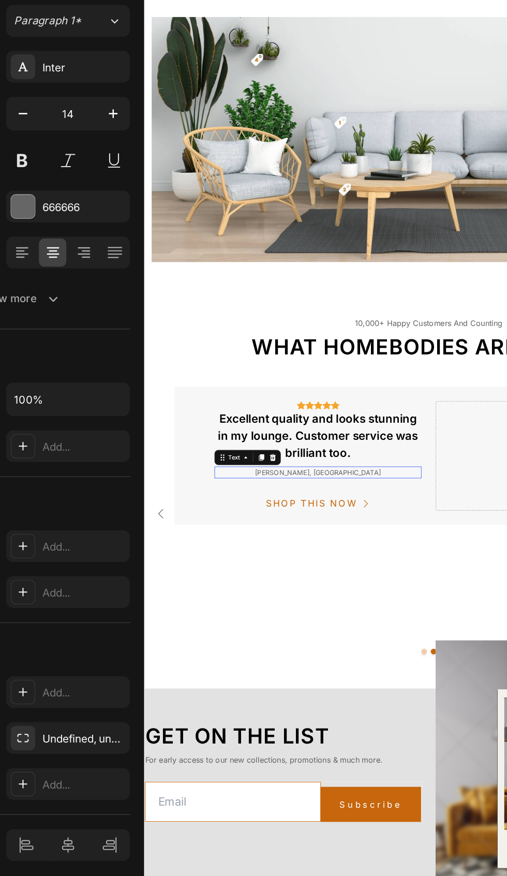
scroll to position [1405, 0]
click at [464, 438] on div "Icon Icon Icon Icon Icon Icon List Hoz Excellent quality and looks stunning in …" at bounding box center [454, 511] width 556 height 151
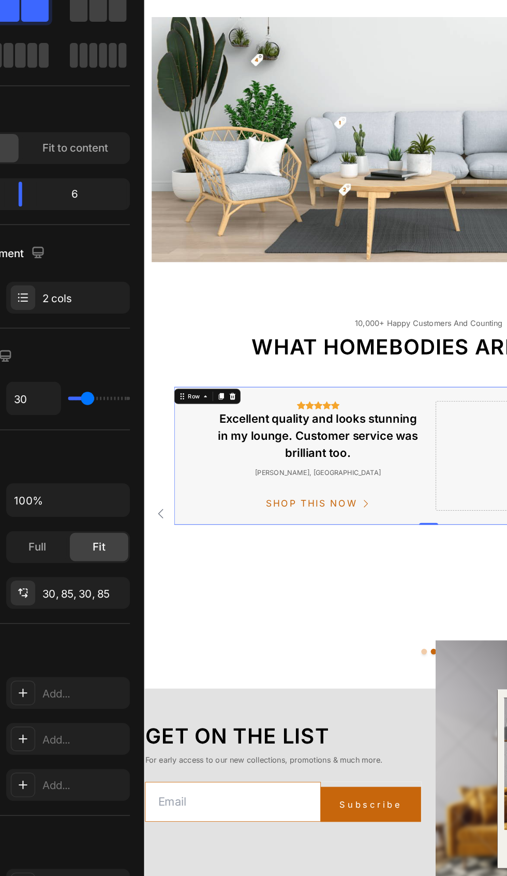
click at [240, 446] on icon at bounding box center [240, 446] width 7 height 7
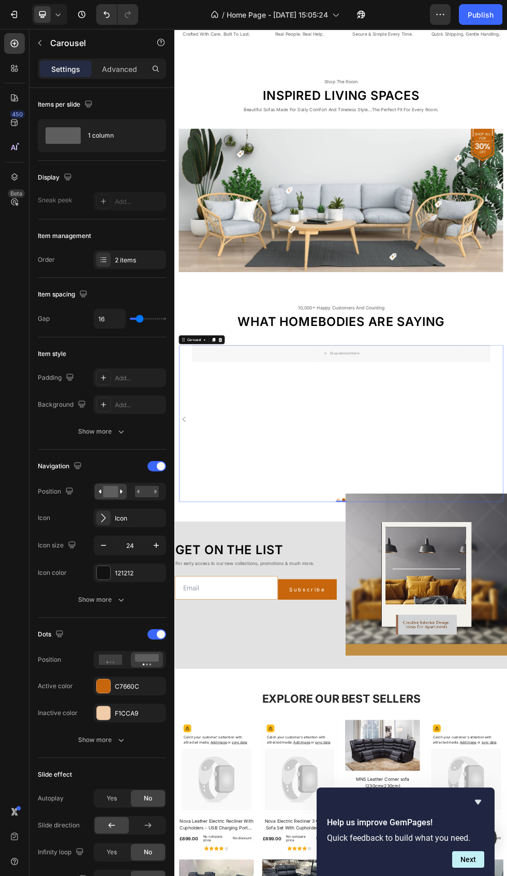
scroll to position [1406, 0]
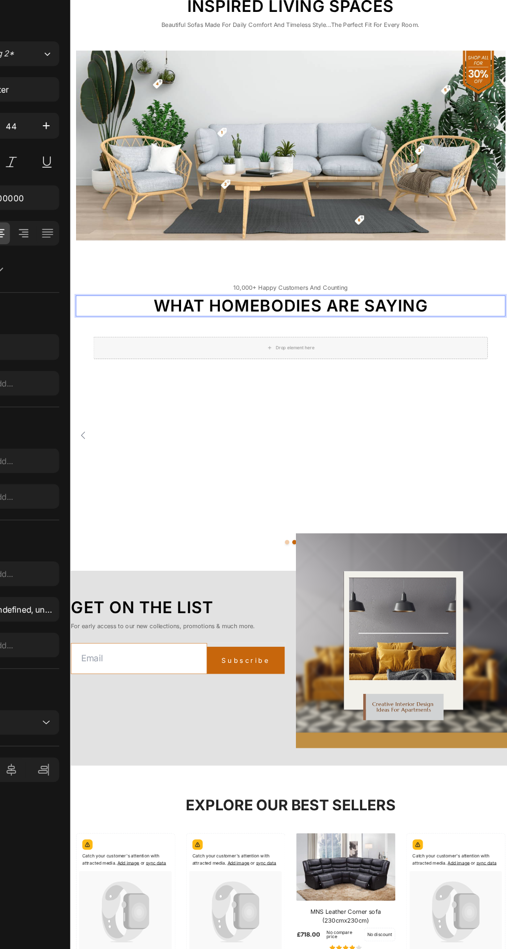
click at [463, 602] on div "Drop element here Row" at bounding box center [380, 648] width 556 height 278
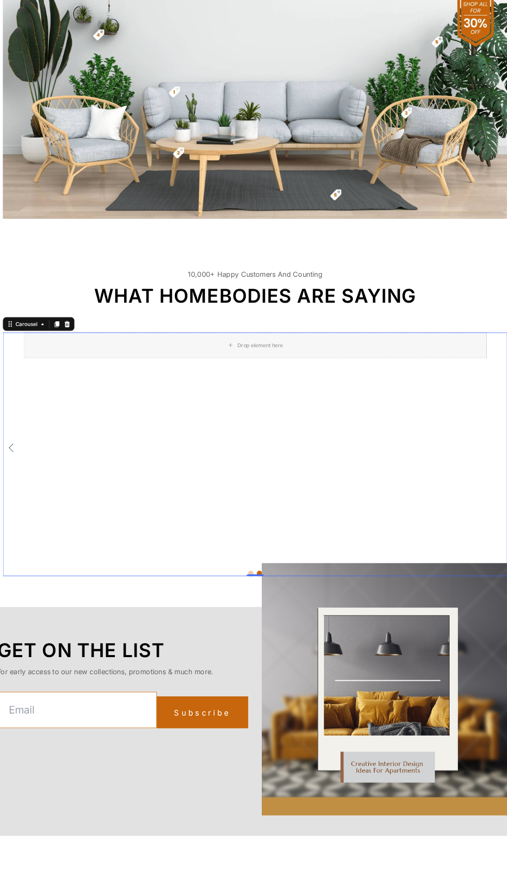
click at [85, 414] on div at bounding box center [81, 420] width 12 height 12
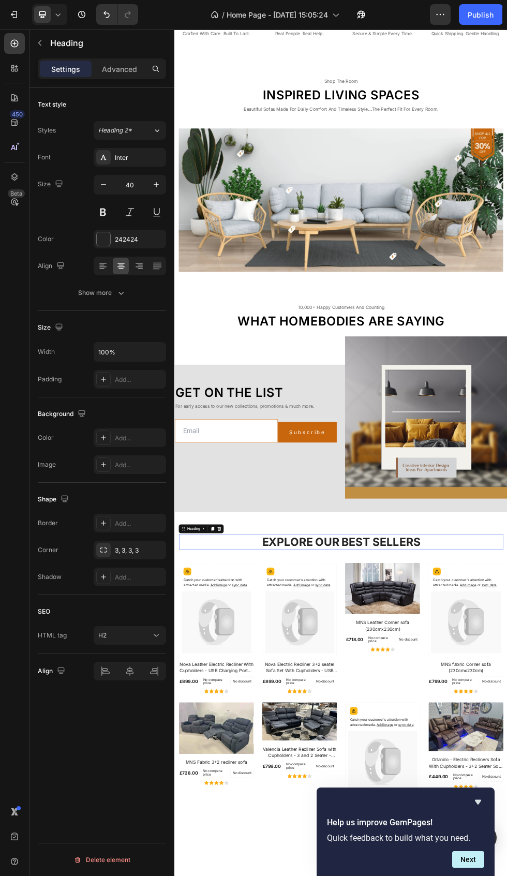
scroll to position [1402, 0]
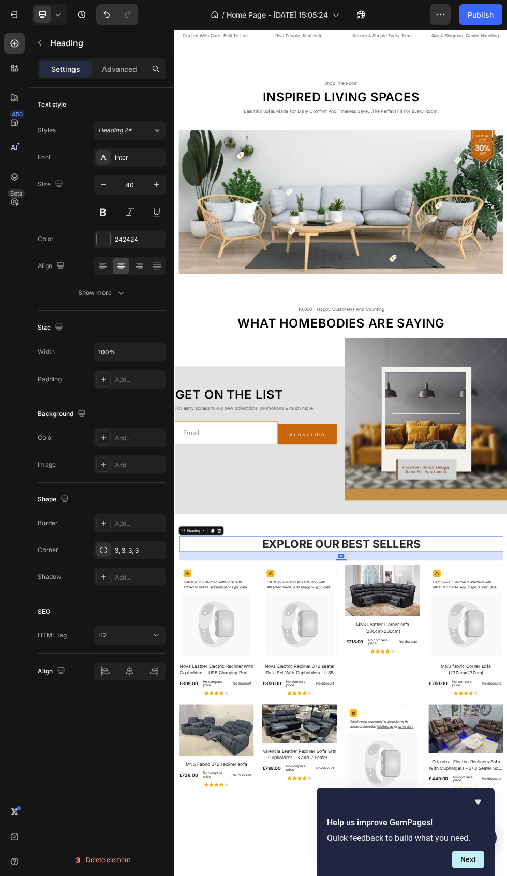
click at [107, 14] on icon "Undo/Redo" at bounding box center [106, 14] width 10 height 10
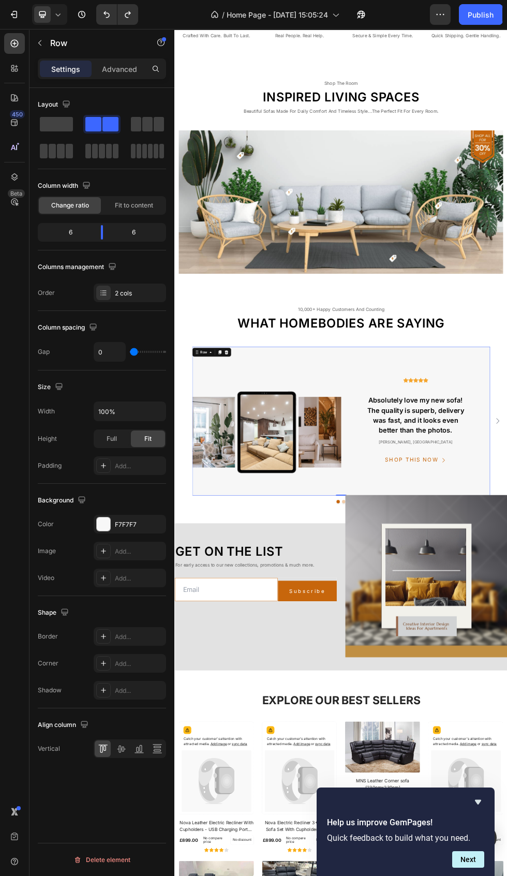
click at [106, 286] on div at bounding box center [103, 293] width 14 height 14
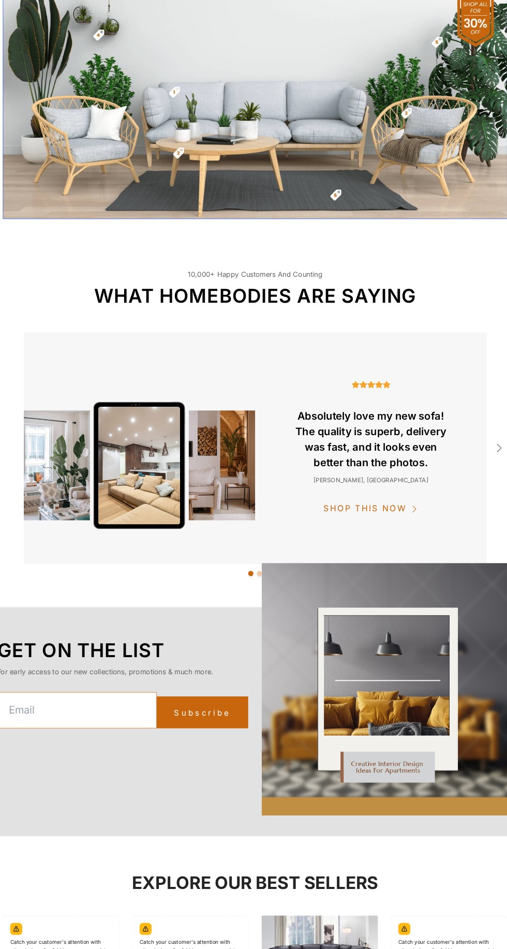
click at [247, 702] on img at bounding box center [168, 570] width 278 height 278
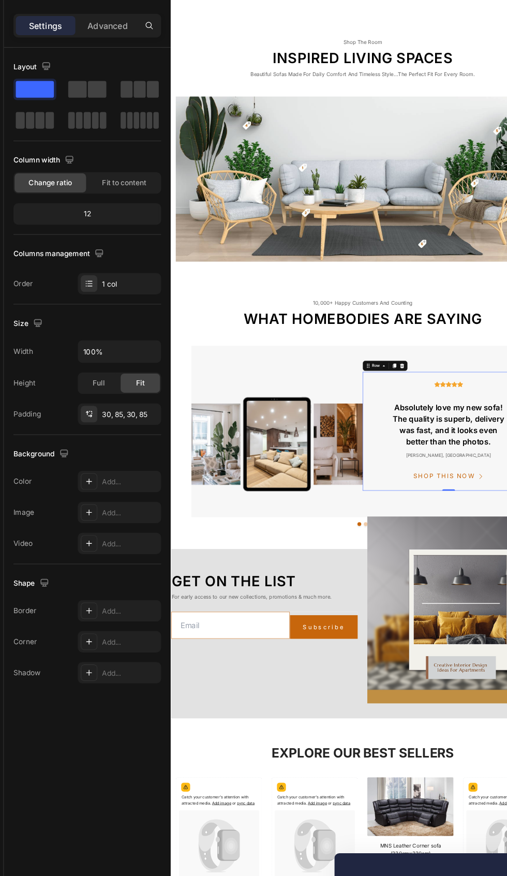
click at [400, 837] on img at bounding box center [342, 711] width 278 height 278
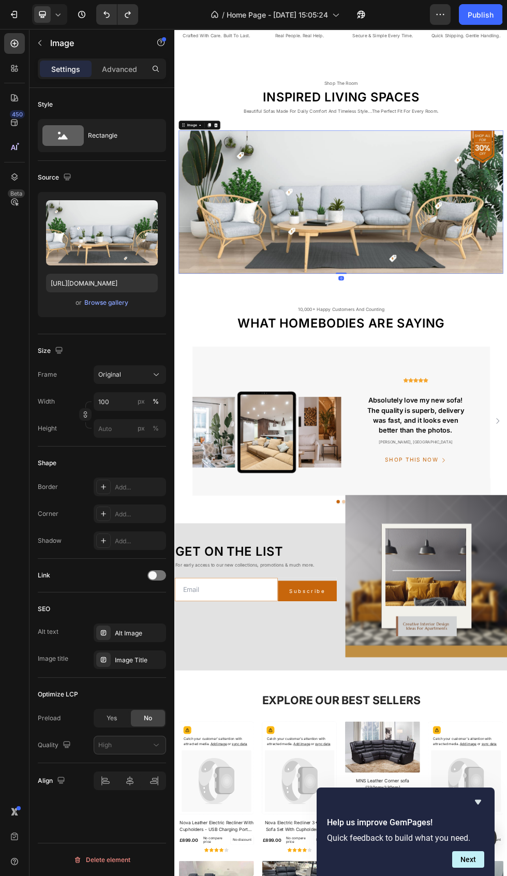
scroll to position [1398, 0]
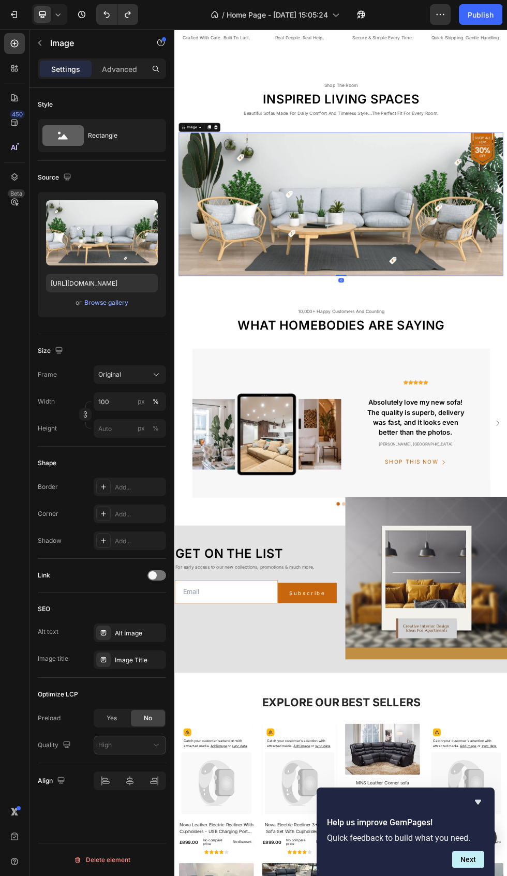
click at [507, 621] on div "10,000+ happy customers and counting Text What homebodies are saying Heading Im…" at bounding box center [485, 734] width 606 height 370
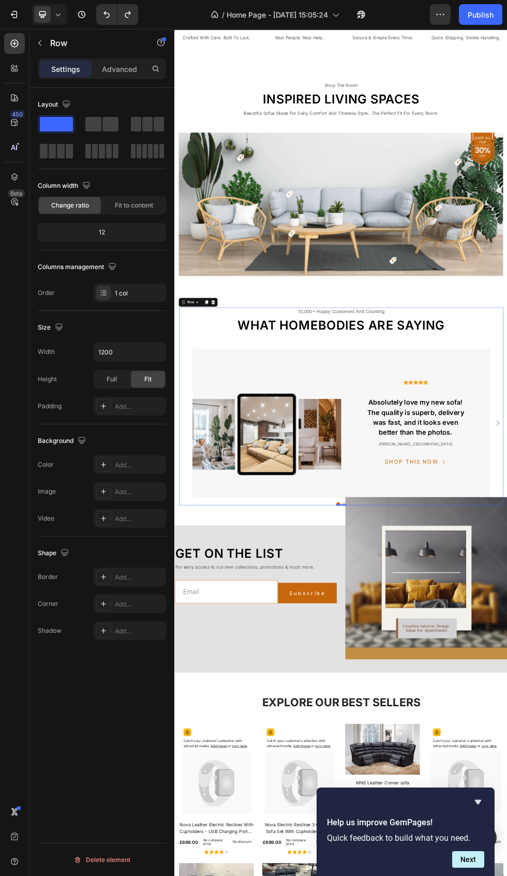
click at [110, 293] on div at bounding box center [103, 293] width 14 height 14
click at [101, 291] on icon at bounding box center [100, 290] width 1 height 1
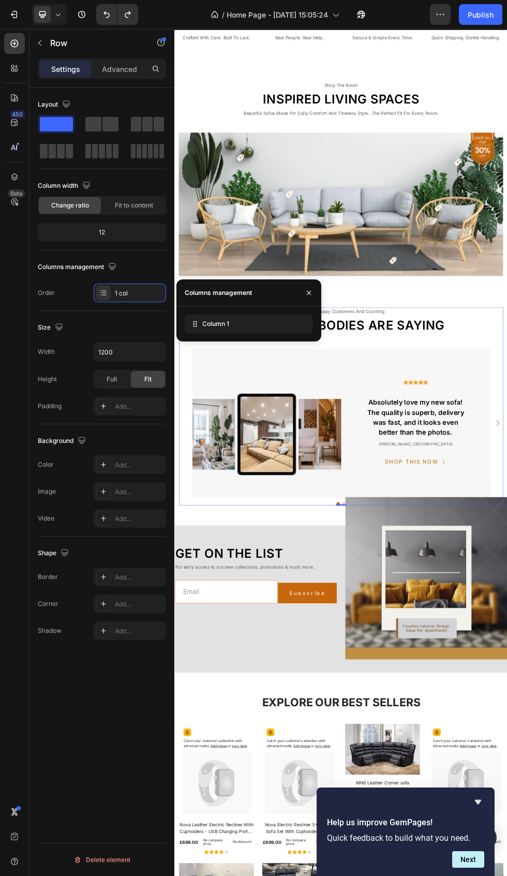
click at [309, 292] on icon "button" at bounding box center [309, 292] width 4 height 4
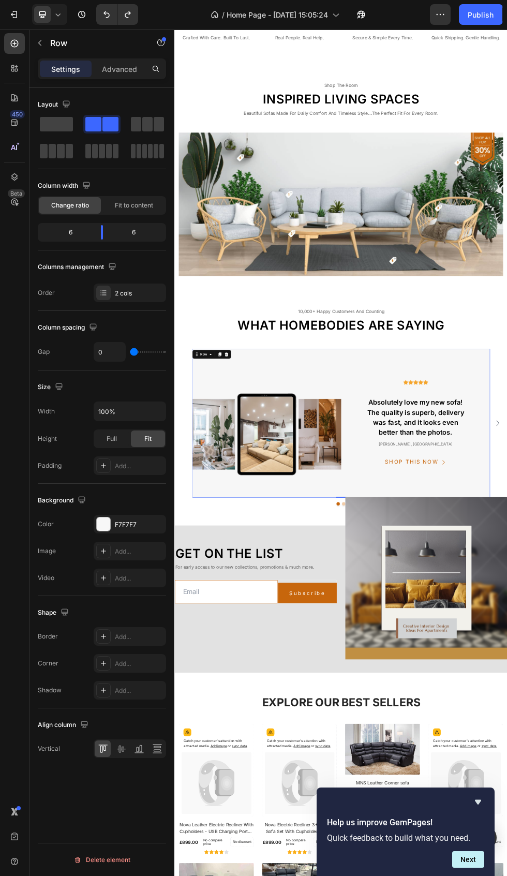
click at [271, 632] on icon at bounding box center [271, 636] width 8 height 8
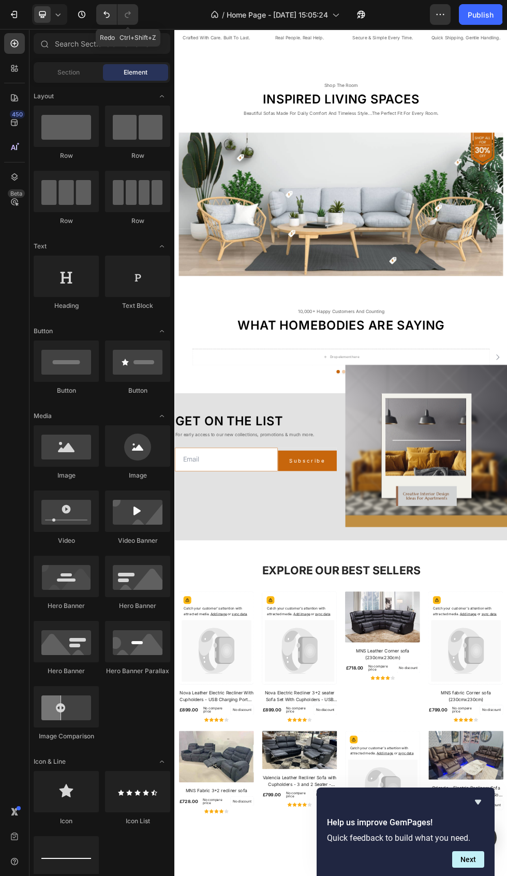
click at [107, 14] on icon "Undo/Redo" at bounding box center [106, 14] width 10 height 10
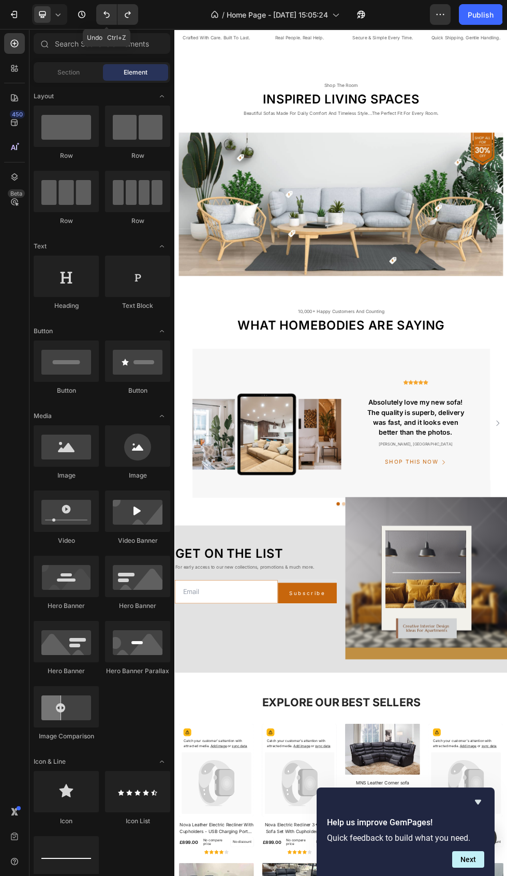
click at [507, 639] on div "Image Icon Icon Icon Icon Icon Icon List Hoz Text Absolutely love my new sofa! …" at bounding box center [485, 765] width 606 height 278
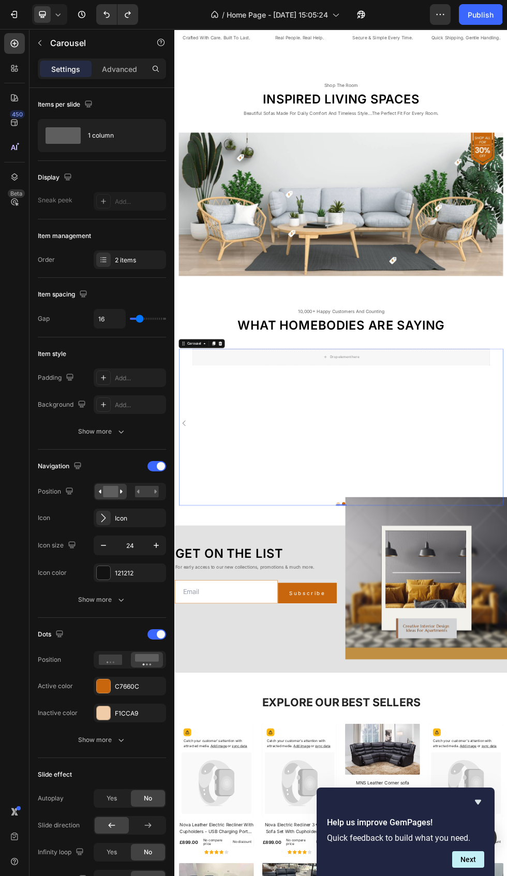
click at [108, 256] on div at bounding box center [103, 260] width 14 height 14
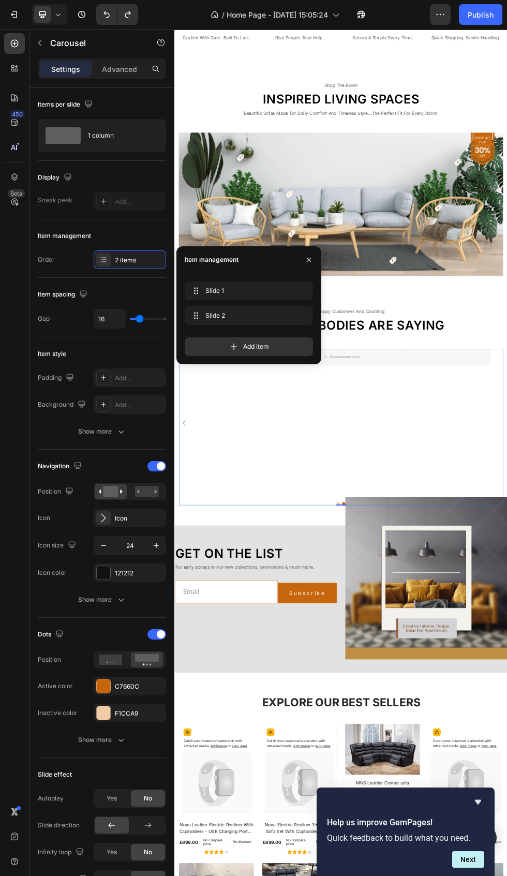
click at [314, 313] on div "Slide 1 Slide 1 Slide 2 Slide 2" at bounding box center [253, 306] width 136 height 48
click at [303, 309] on button "button" at bounding box center [301, 315] width 14 height 14
click at [315, 311] on div "Slide 1 Slide 1 Slide 2 Slide 2" at bounding box center [253, 306] width 136 height 48
click at [314, 311] on div "Slide 1 Slide 1 Slide 2 Slide 2" at bounding box center [253, 306] width 136 height 48
click at [302, 316] on icon "button" at bounding box center [302, 316] width 8 height 8
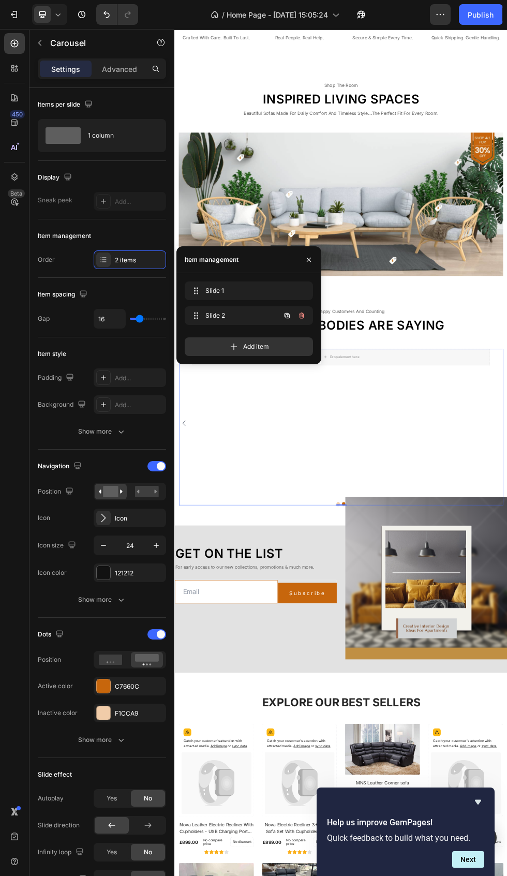
click at [304, 310] on button "button" at bounding box center [301, 315] width 14 height 14
click at [302, 313] on div "Delete" at bounding box center [294, 315] width 19 height 9
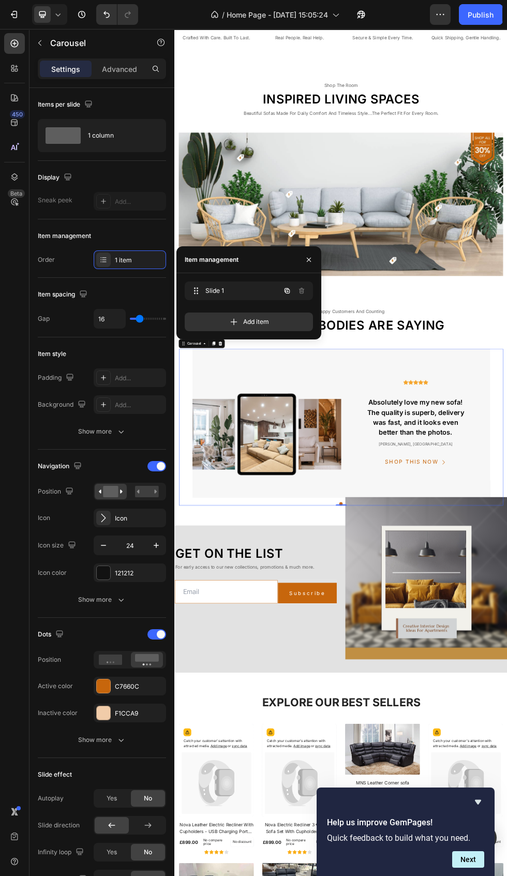
click at [286, 286] on button "button" at bounding box center [287, 291] width 14 height 14
click at [283, 288] on button "button" at bounding box center [287, 291] width 14 height 14
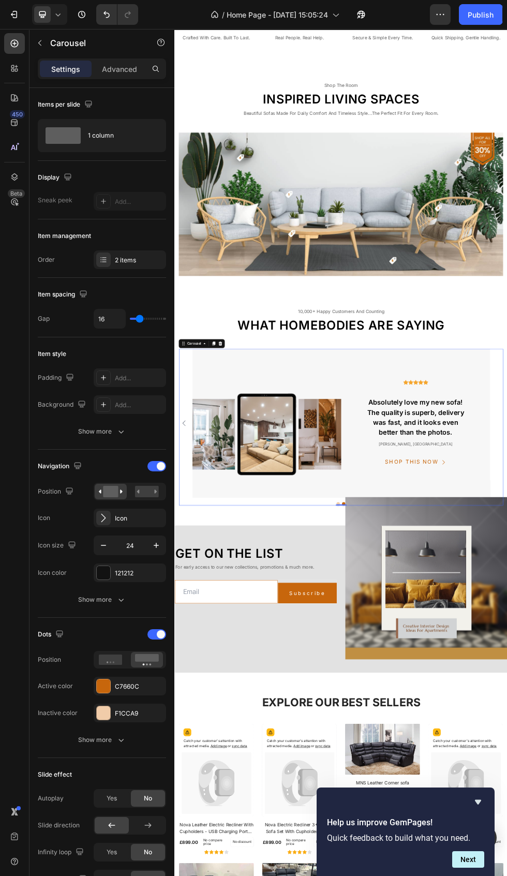
click at [104, 260] on icon at bounding box center [104, 259] width 4 height 1
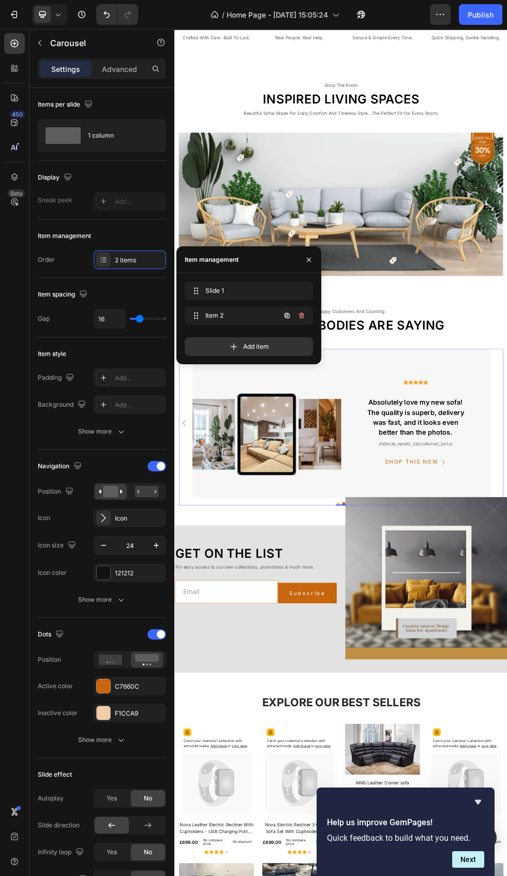
click at [281, 314] on button "button" at bounding box center [287, 315] width 14 height 14
click at [281, 315] on button "button" at bounding box center [287, 315] width 14 height 14
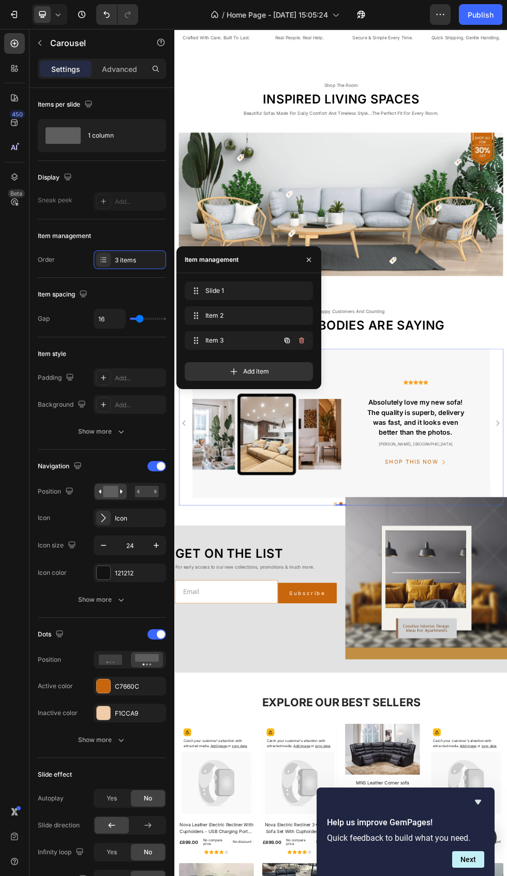
click at [284, 337] on icon "button" at bounding box center [287, 340] width 8 height 8
click at [284, 338] on icon "button" at bounding box center [287, 340] width 8 height 8
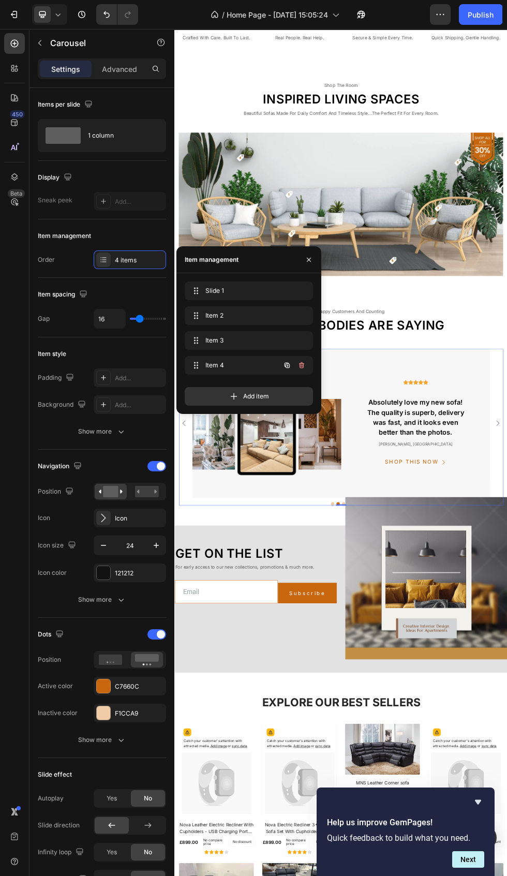
click at [290, 360] on button "button" at bounding box center [287, 365] width 14 height 14
click at [282, 360] on button "button" at bounding box center [287, 365] width 14 height 14
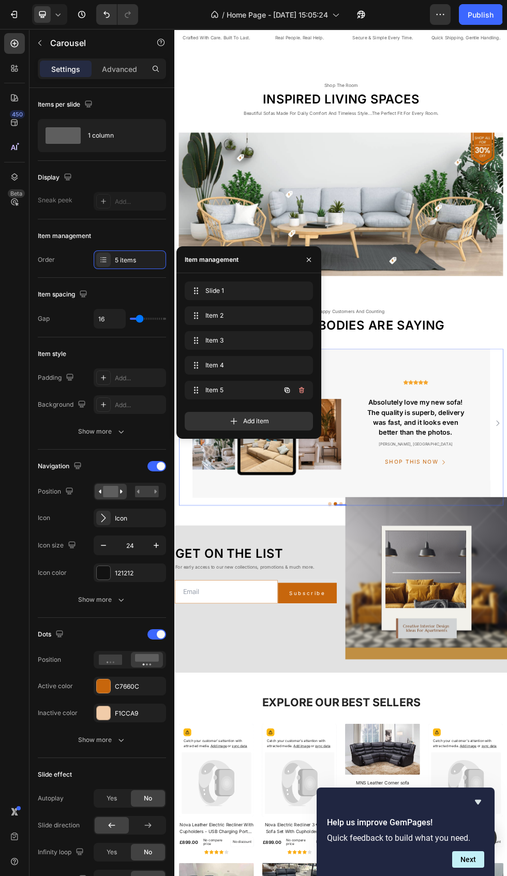
click at [282, 387] on button "button" at bounding box center [287, 390] width 14 height 14
click at [283, 389] on button "button" at bounding box center [287, 390] width 14 height 14
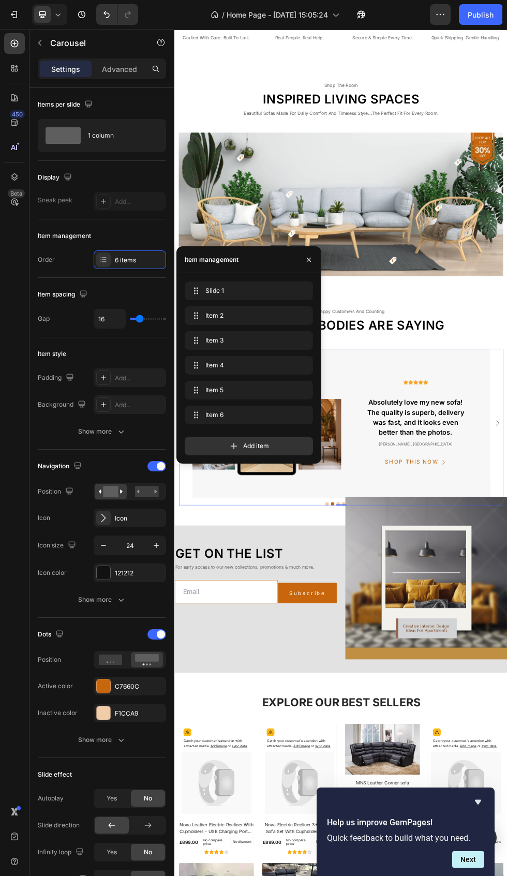
click at [445, 18] on icon "button" at bounding box center [440, 14] width 10 height 10
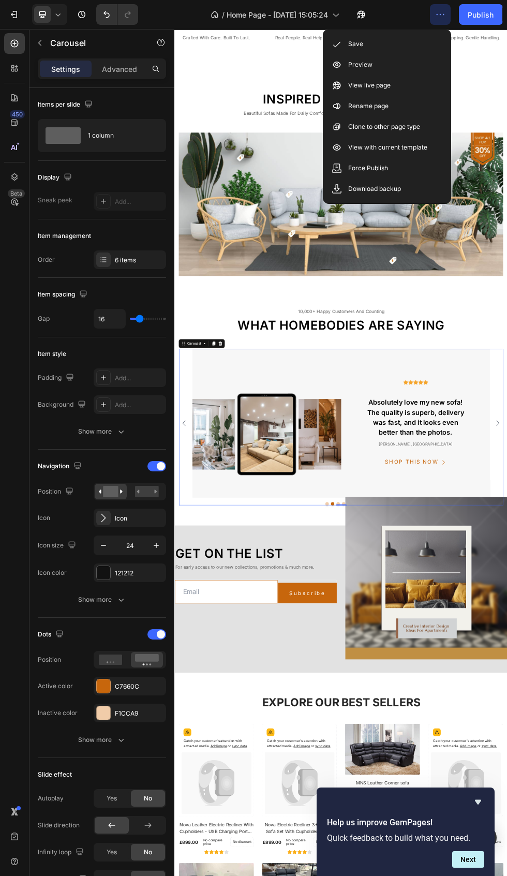
click at [410, 56] on div "Preview" at bounding box center [387, 64] width 119 height 21
click at [409, 37] on div "Save" at bounding box center [387, 44] width 119 height 21
click at [440, 14] on icon "button" at bounding box center [441, 14] width 2 height 1
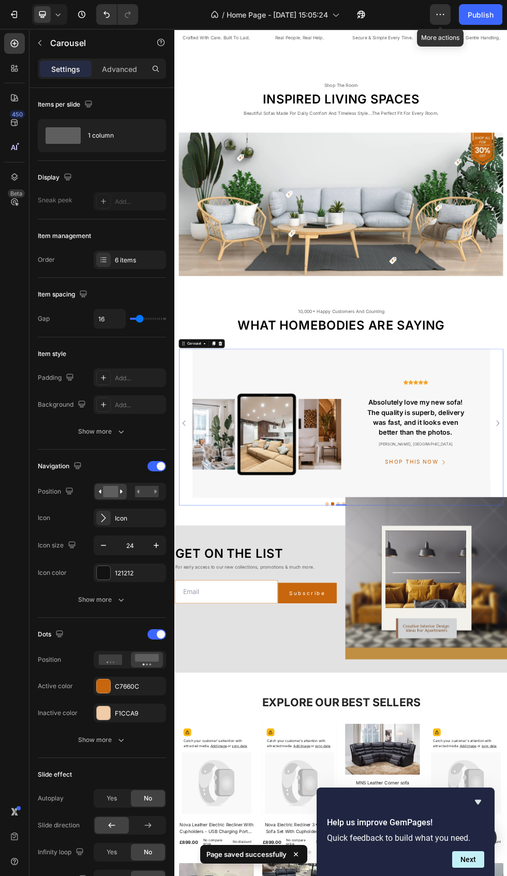
click at [190, 761] on icon "Carousel Back Arrow" at bounding box center [192, 764] width 12 height 12
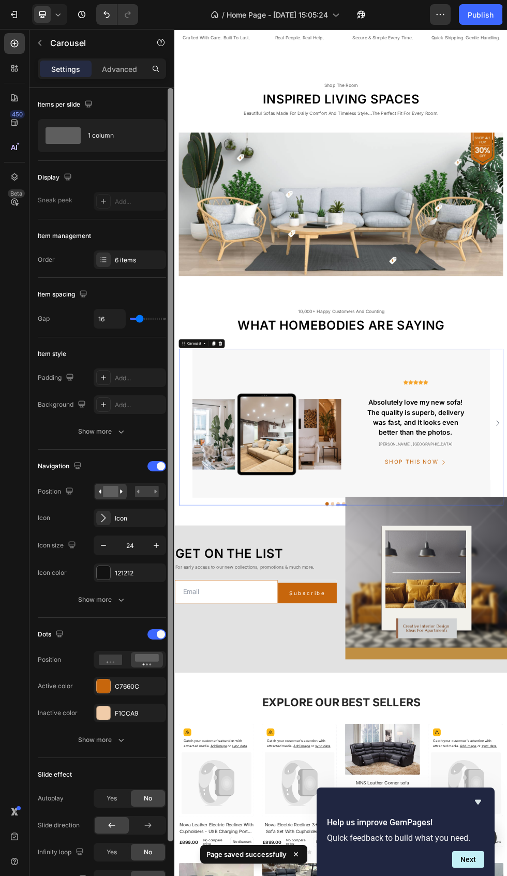
click at [172, 424] on div at bounding box center [171, 465] width 6 height 754
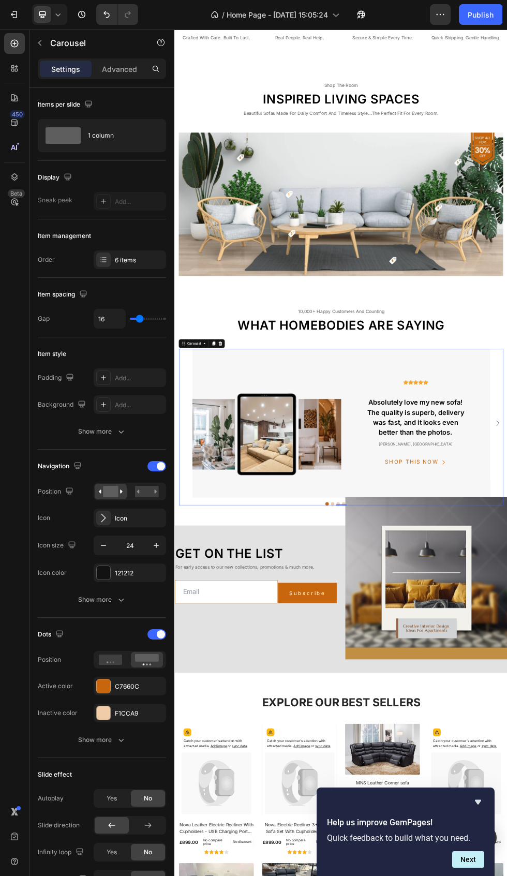
click at [191, 764] on icon "Carousel Back Arrow" at bounding box center [192, 764] width 12 height 12
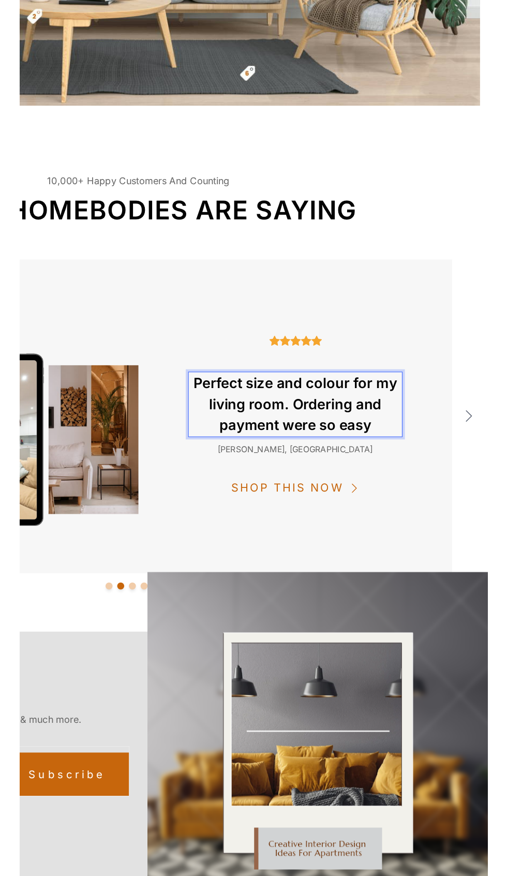
scroll to position [0, 0]
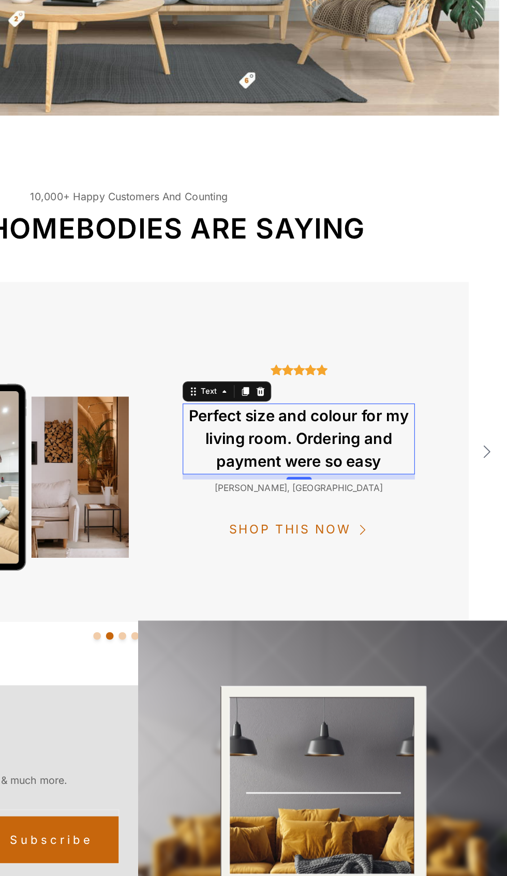
click at [222, 315] on p "[PERSON_NAME], [GEOGRAPHIC_DATA]" at bounding box center [198, 316] width 188 height 11
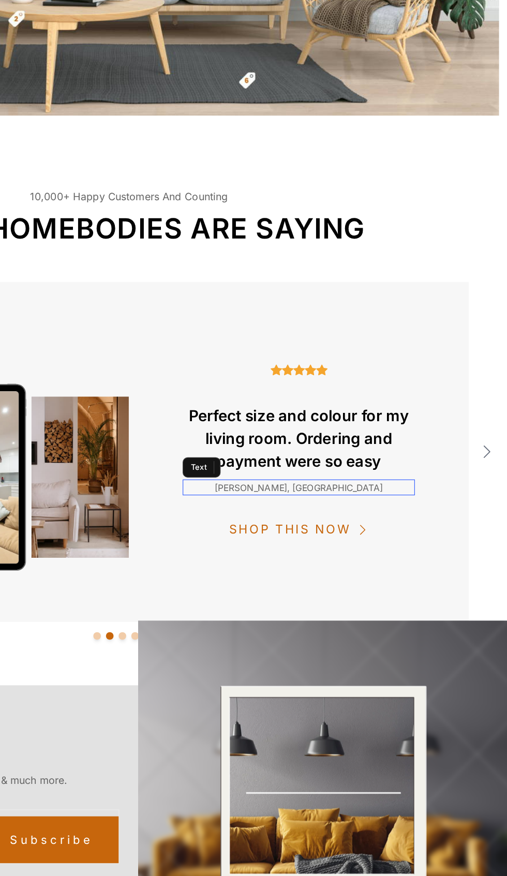
click at [242, 321] on p "[PERSON_NAME], [GEOGRAPHIC_DATA]" at bounding box center [198, 316] width 188 height 11
click at [257, 315] on p "[PERSON_NAME], [GEOGRAPHIC_DATA]" at bounding box center [198, 316] width 188 height 11
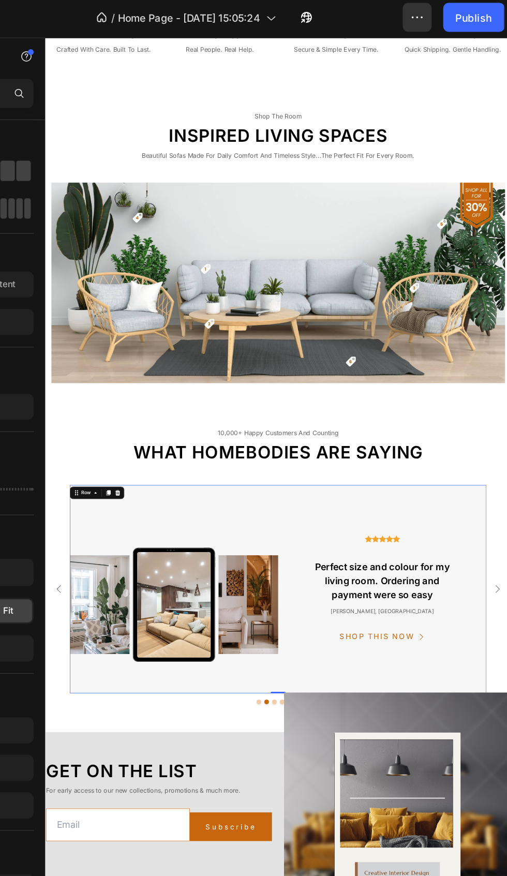
click at [507, 757] on div "10,000+ happy customers and counting Text What homebodies are saying Heading Im…" at bounding box center [355, 742] width 621 height 444
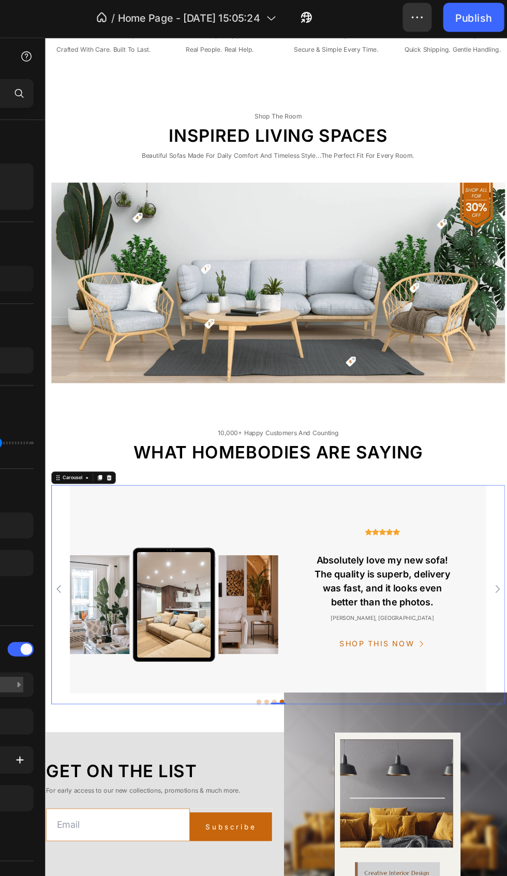
click at [66, 767] on icon "Carousel Back Arrow" at bounding box center [62, 773] width 12 height 12
click at [444, 14] on icon "button" at bounding box center [444, 14] width 2 height 1
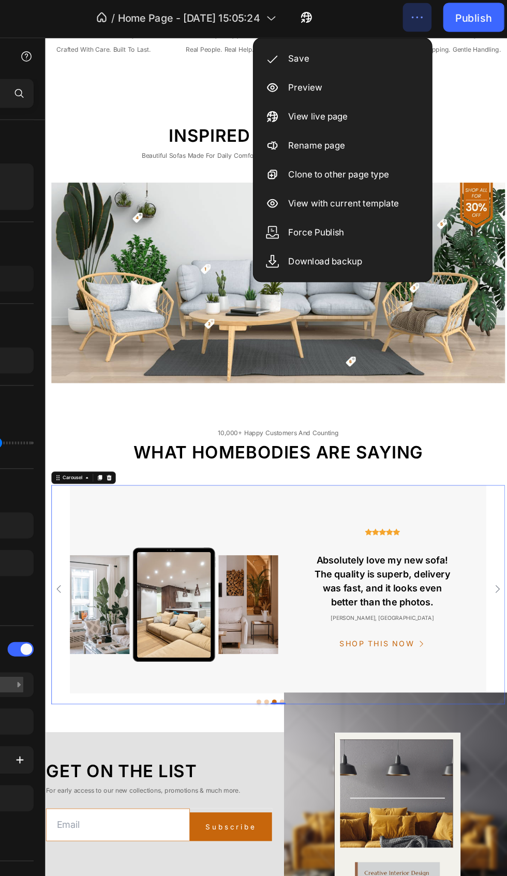
click at [412, 44] on div "Save" at bounding box center [387, 44] width 119 height 21
click at [507, 764] on p "Absolutely love my new sofa! The quality is superb, delivery was fast, and it l…" at bounding box center [495, 762] width 188 height 75
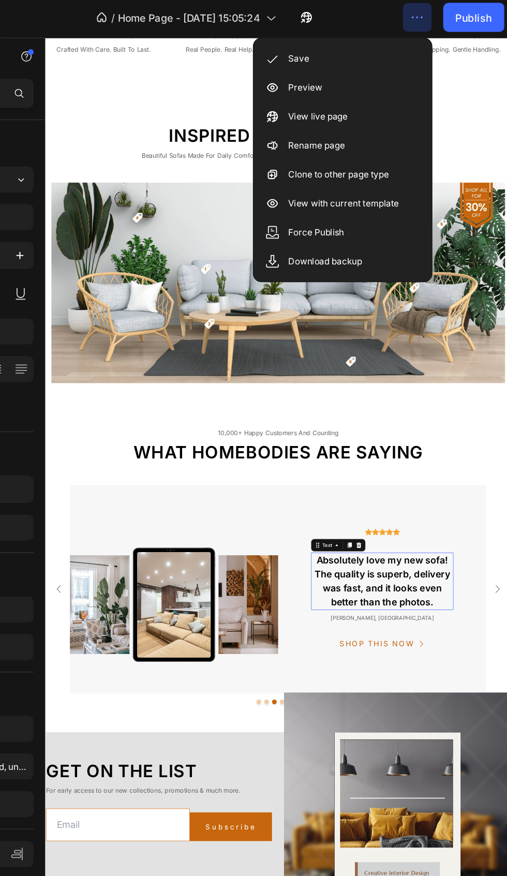
click at [507, 763] on p "Absolutely love my new sofa! The quality is superb, delivery was fast, and it l…" at bounding box center [495, 762] width 188 height 75
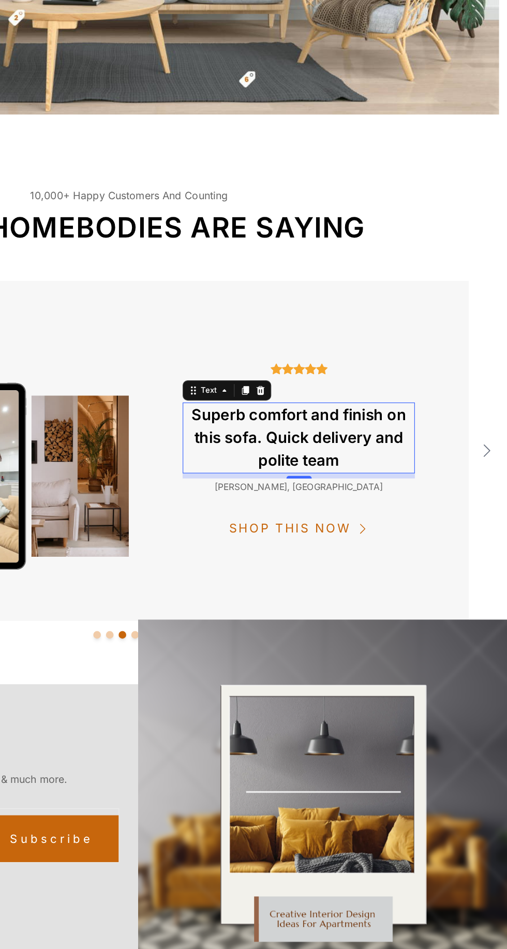
click at [234, 317] on p "[PERSON_NAME], [GEOGRAPHIC_DATA]" at bounding box center [198, 316] width 188 height 11
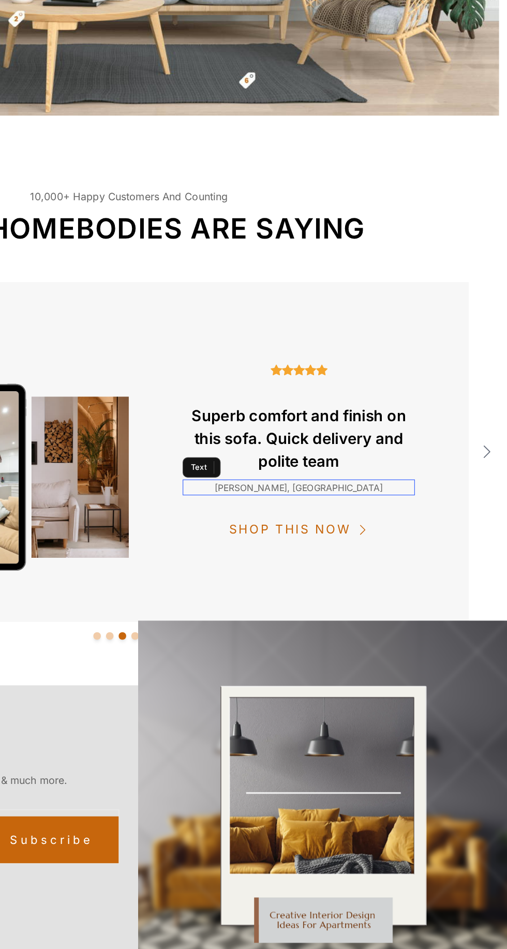
click at [246, 316] on p "[PERSON_NAME], [GEOGRAPHIC_DATA]" at bounding box center [198, 316] width 188 height 11
click at [254, 315] on p "[PERSON_NAME], [GEOGRAPHIC_DATA]" at bounding box center [198, 316] width 188 height 11
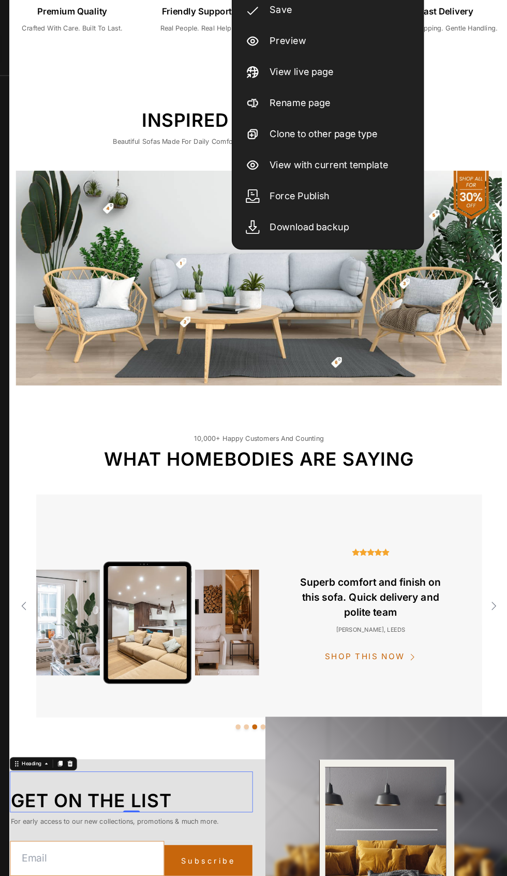
click at [394, 53] on div "Save" at bounding box center [387, 44] width 119 height 21
click at [507, 743] on div "Image Icon Icon Icon Icon Icon Icon List Hoz Text Absolutely love my new sofa! …" at bounding box center [320, 759] width 606 height 278
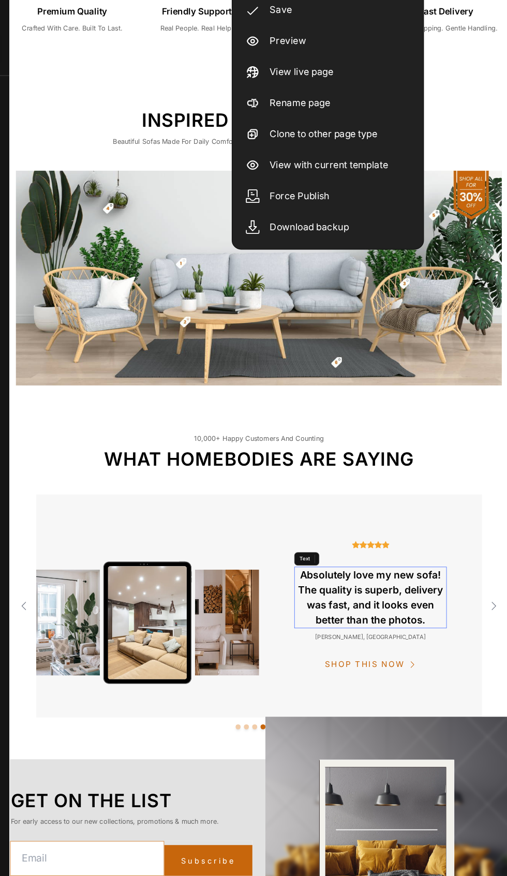
click at [491, 763] on p "Absolutely love my new sofa! The quality is superb, delivery was fast, and it l…" at bounding box center [458, 748] width 188 height 75
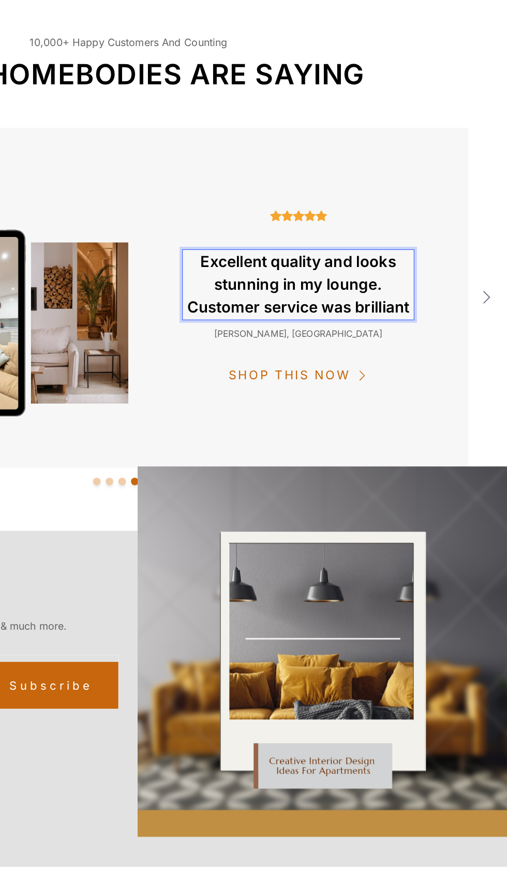
click at [244, 160] on p "[PERSON_NAME], [GEOGRAPHIC_DATA]" at bounding box center [198, 156] width 188 height 11
click at [240, 153] on p "[PERSON_NAME], [GEOGRAPHIC_DATA]" at bounding box center [198, 156] width 188 height 11
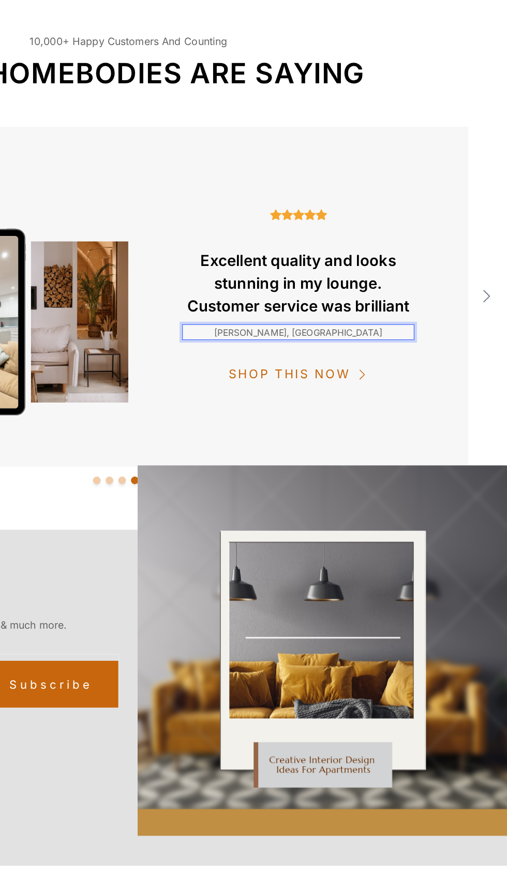
click at [256, 153] on p "[PERSON_NAME], [GEOGRAPHIC_DATA]" at bounding box center [198, 156] width 188 height 11
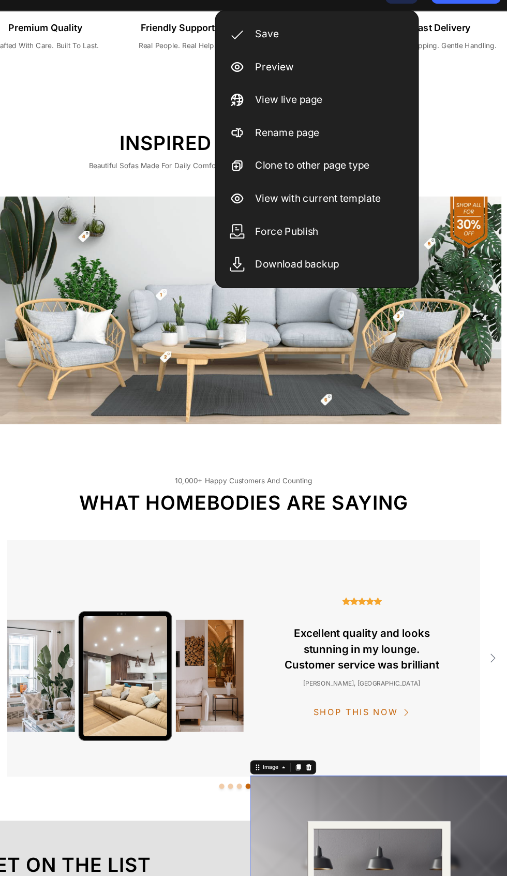
click at [376, 45] on div "Save" at bounding box center [387, 44] width 119 height 21
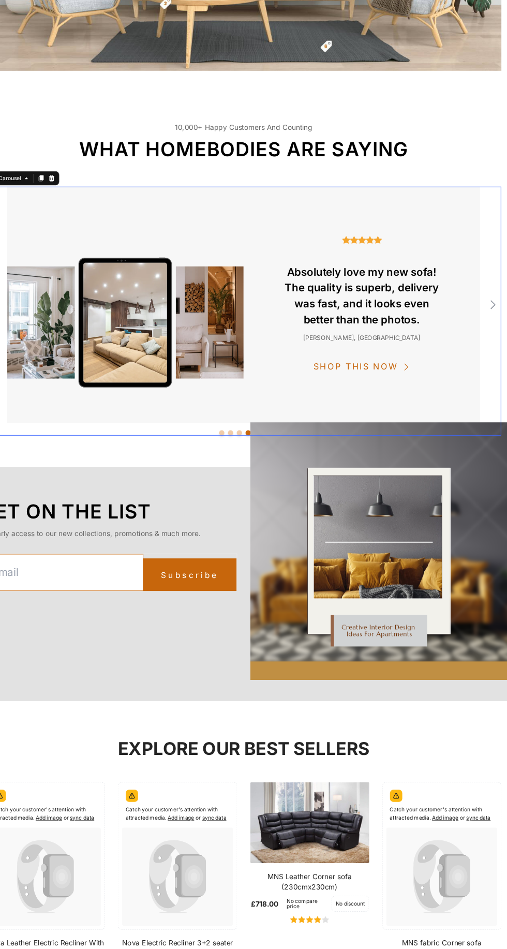
click at [488, 412] on p "Absolutely love my new sofa! The quality is superb, delivery was fast, and it l…" at bounding box center [429, 407] width 188 height 75
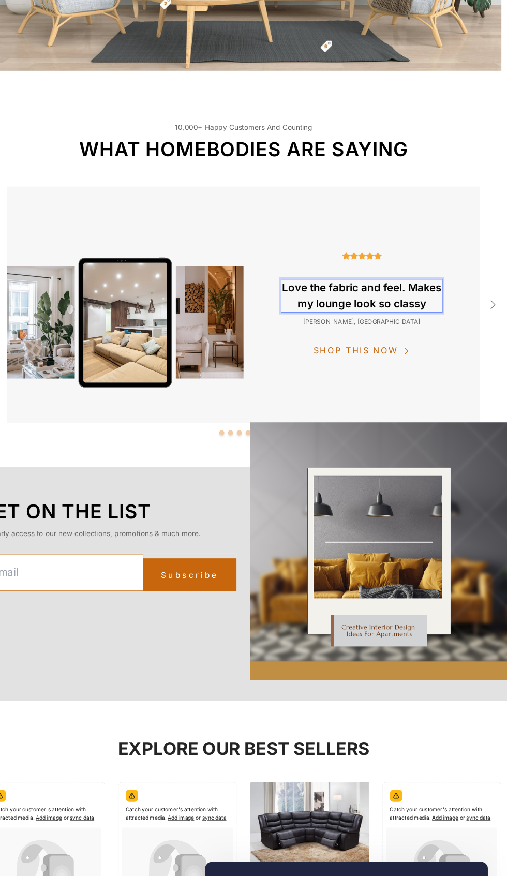
click at [454, 438] on p "[PERSON_NAME], [GEOGRAPHIC_DATA]" at bounding box center [429, 437] width 188 height 11
click at [492, 442] on p "[PERSON_NAME], [GEOGRAPHIC_DATA]" at bounding box center [429, 437] width 188 height 11
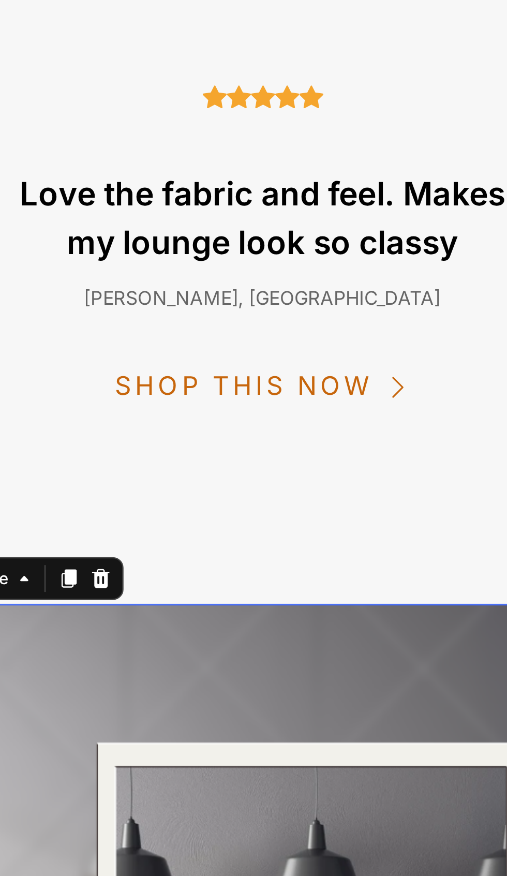
scroll to position [1372, 0]
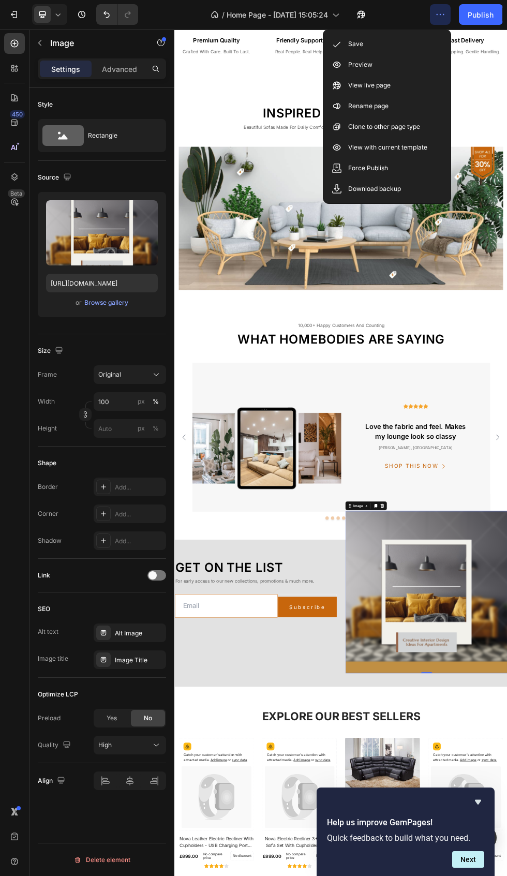
click at [398, 50] on div "Save" at bounding box center [387, 44] width 119 height 21
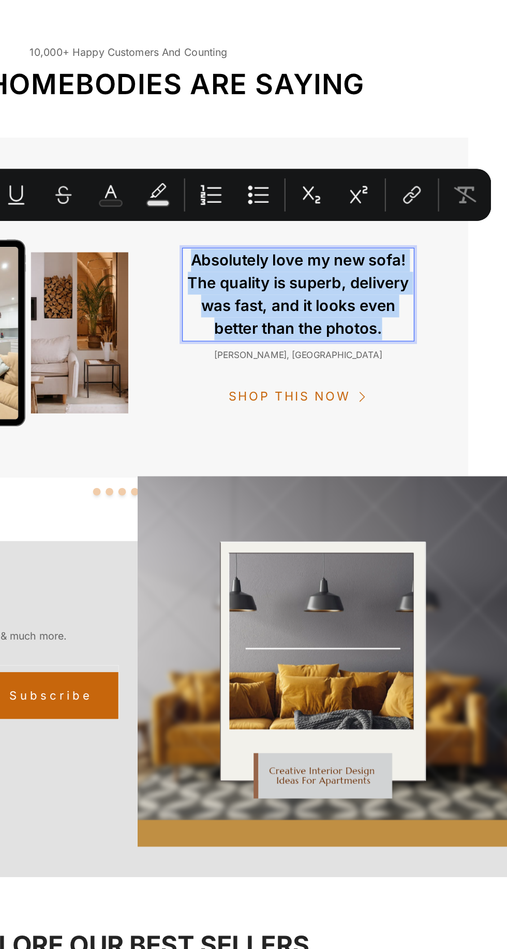
scroll to position [0, 0]
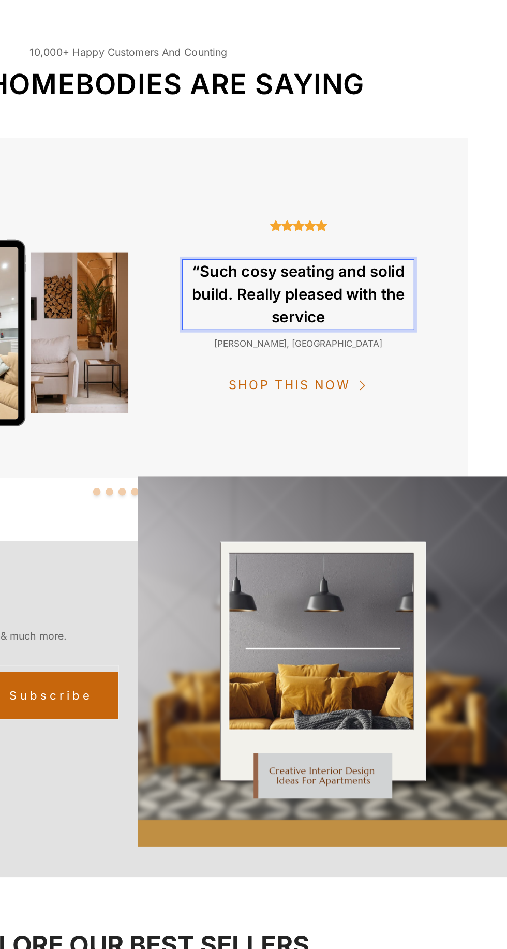
click at [122, 109] on p "“Such cosy seating and solid build. Really pleased with the service" at bounding box center [198, 128] width 188 height 56
click at [116, 106] on p "“Such cosy seating and solid build. Really pleased with the service" at bounding box center [198, 128] width 188 height 56
click at [267, 126] on p "Such cosy seating and solid build. Really pleased with the service" at bounding box center [198, 128] width 188 height 56
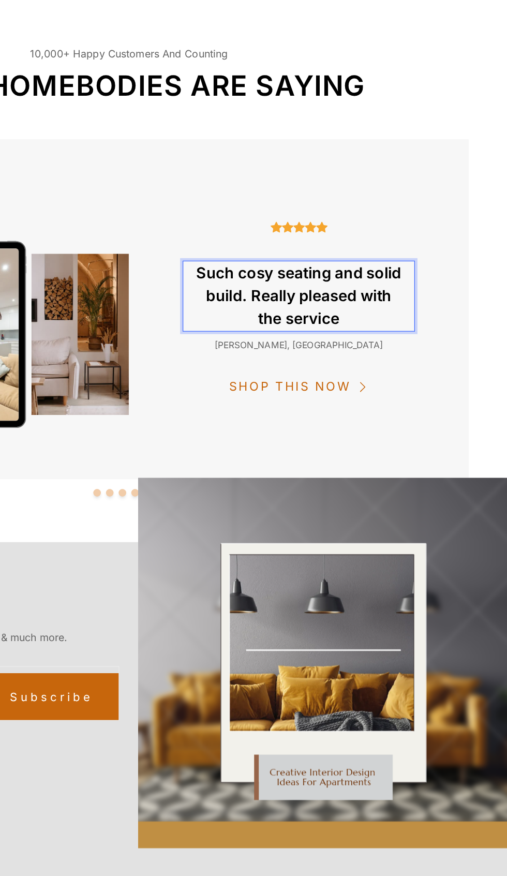
click at [223, 167] on p "[PERSON_NAME], [GEOGRAPHIC_DATA]" at bounding box center [198, 167] width 188 height 11
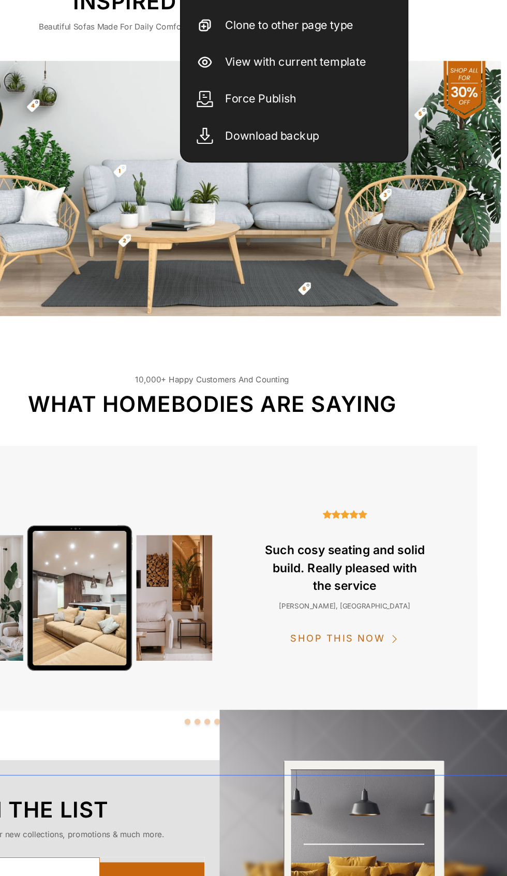
scroll to position [1367, 0]
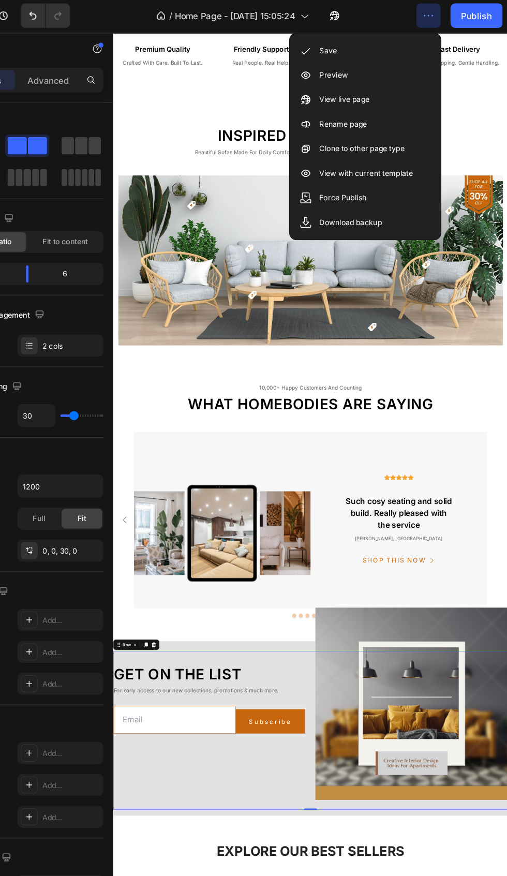
click at [400, 51] on div "Save" at bounding box center [387, 44] width 119 height 21
click at [495, 20] on button "Publish" at bounding box center [480, 14] width 43 height 21
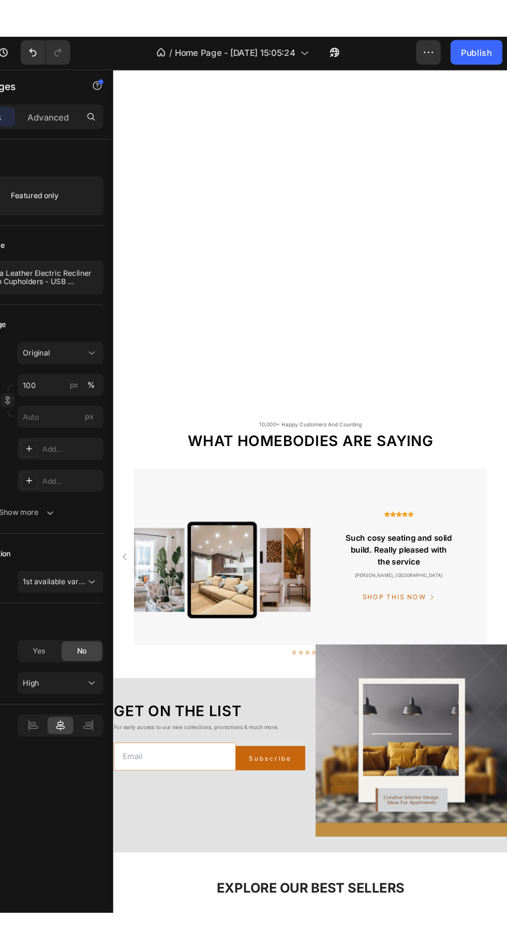
scroll to position [2207, 0]
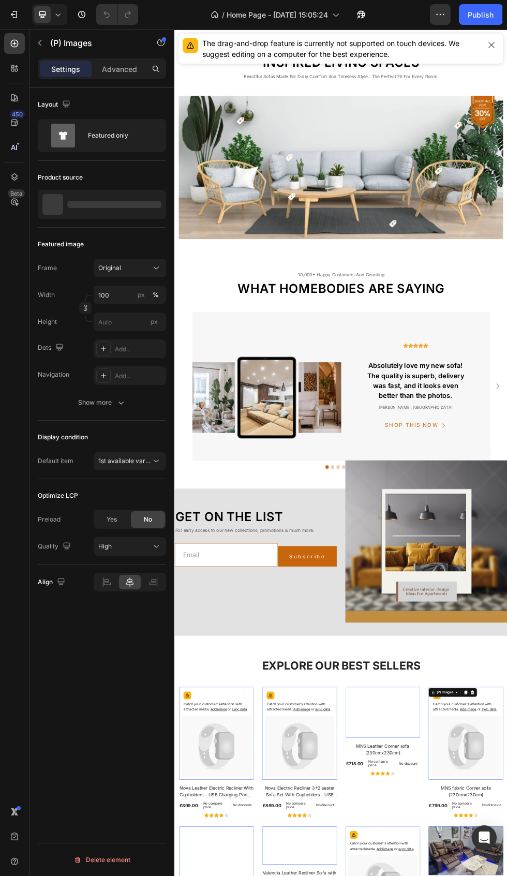
scroll to position [1607, 0]
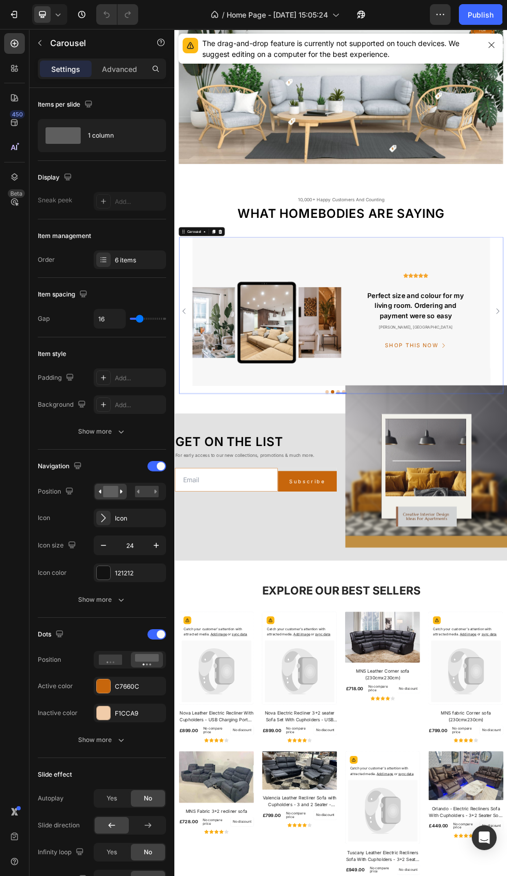
click at [376, 580] on img at bounding box center [346, 556] width 278 height 278
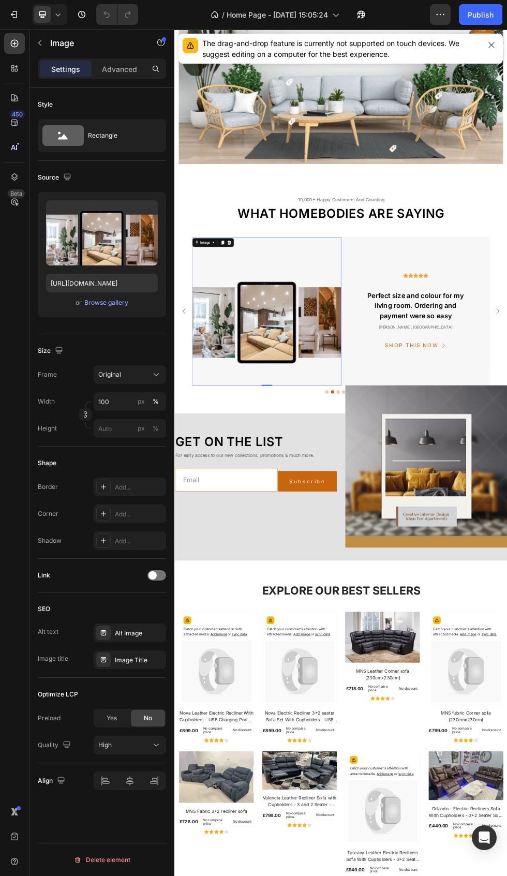
click at [125, 304] on div "Browse gallery" at bounding box center [106, 302] width 44 height 9
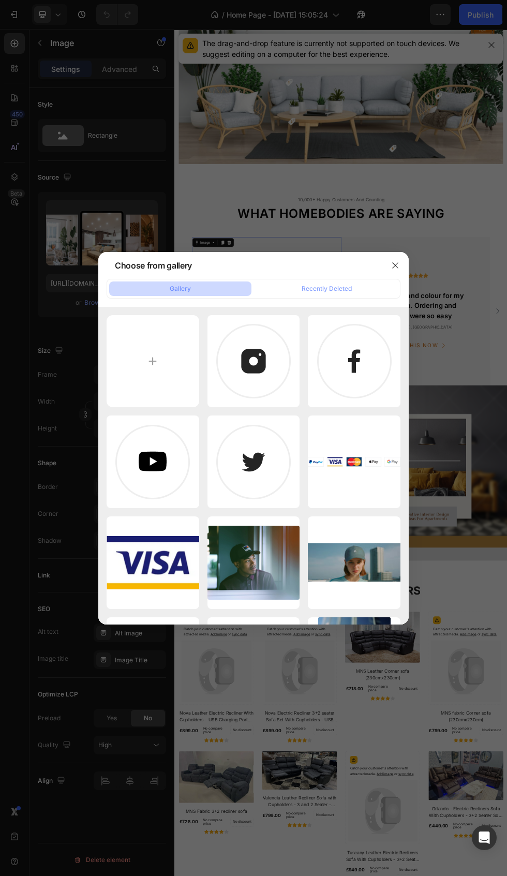
click at [156, 359] on input "file" at bounding box center [153, 361] width 93 height 93
type input "C:\fakepath\Best Seller_20250927_130117_0000.png"
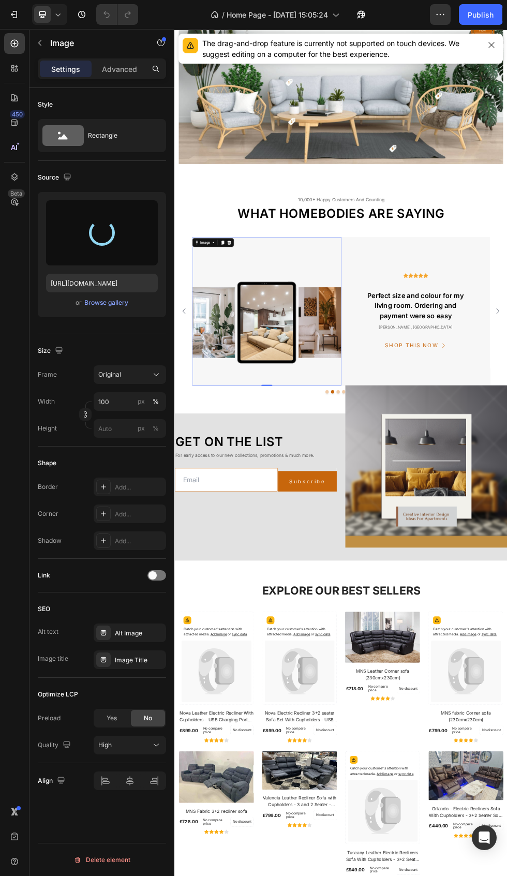
click at [503, 56] on div "The drag-and-drop feature is currently not supported on touch devices. We sugge…" at bounding box center [340, 49] width 333 height 38
click at [492, 45] on icon "button" at bounding box center [492, 45] width 6 height 6
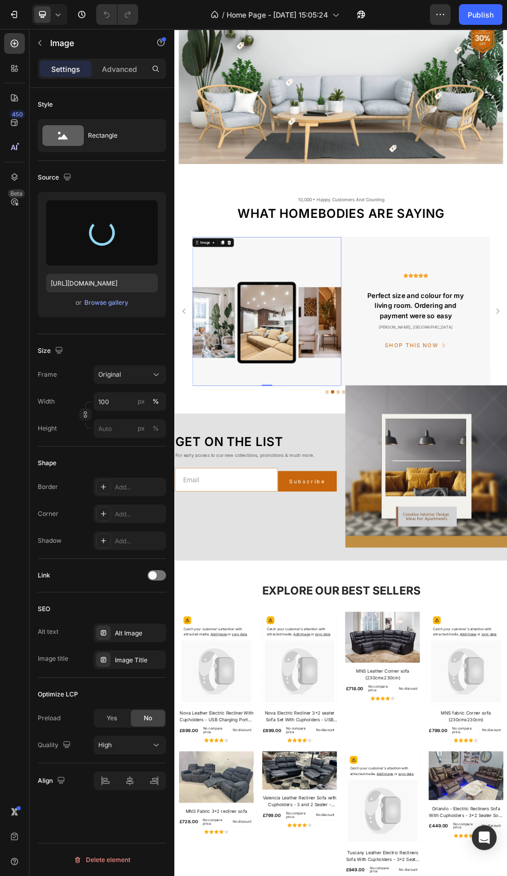
type input "https://cdn.shopify.com/s/files/1/0701/3410/4298/files/gempages_585692546387149…"
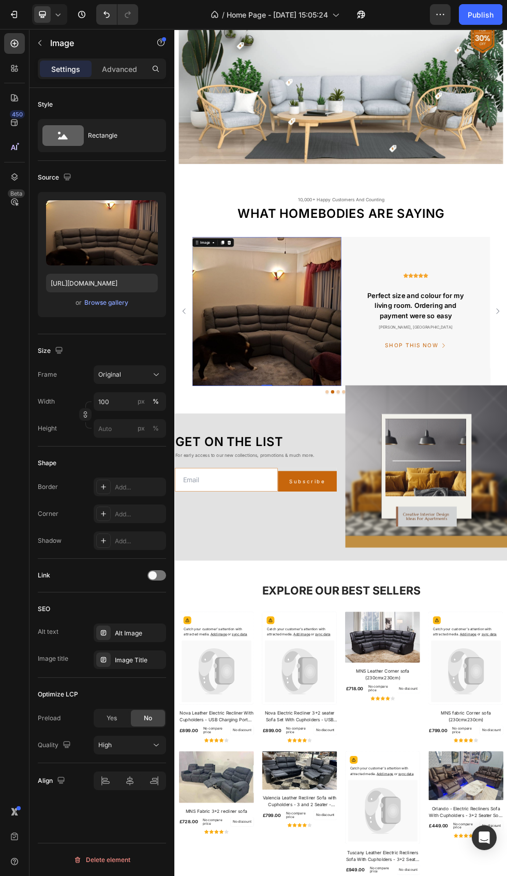
click at [440, 14] on icon "button" at bounding box center [441, 14] width 2 height 1
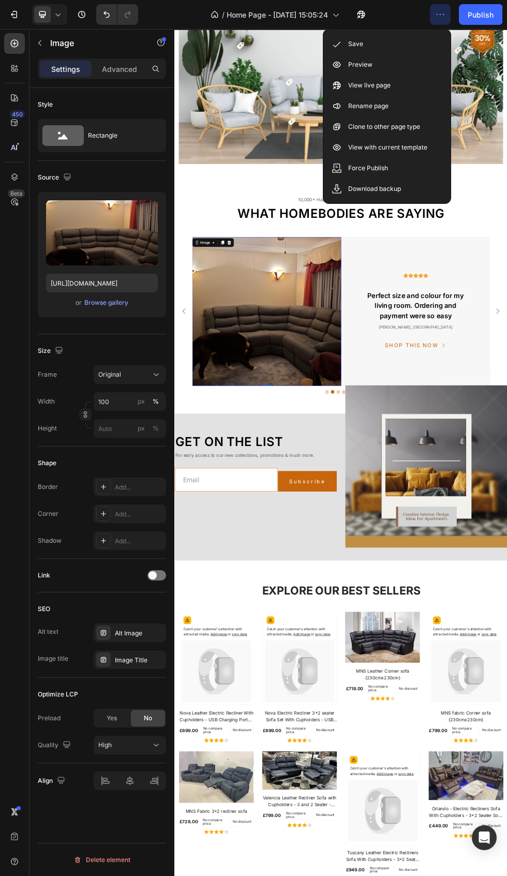
click at [410, 46] on div "Save" at bounding box center [387, 44] width 119 height 21
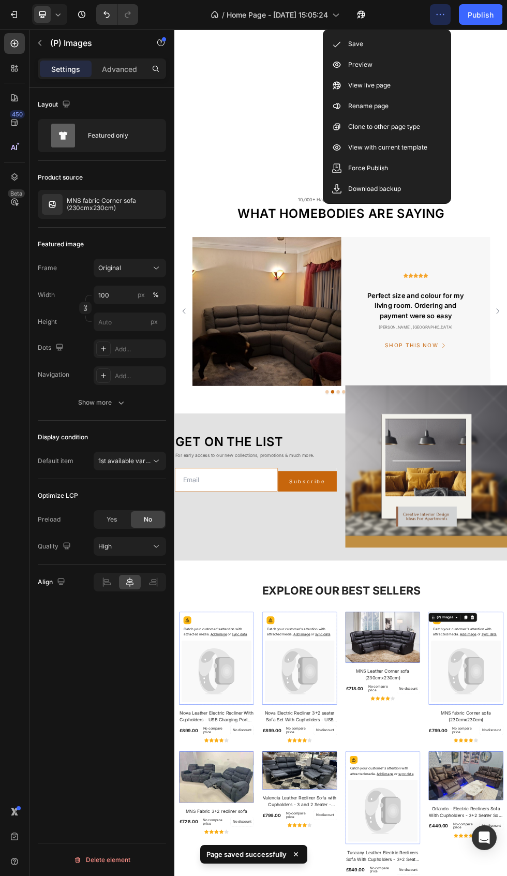
scroll to position [1410, 0]
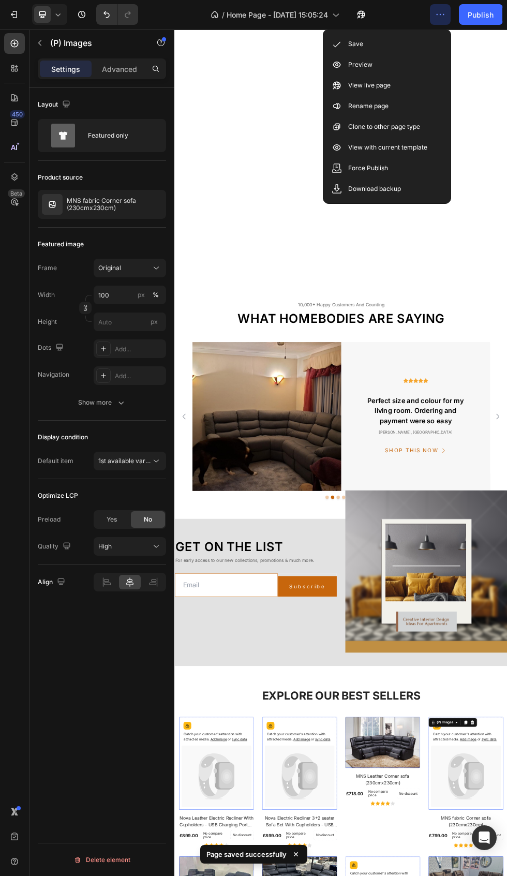
click at [411, 777] on img at bounding box center [346, 752] width 278 height 278
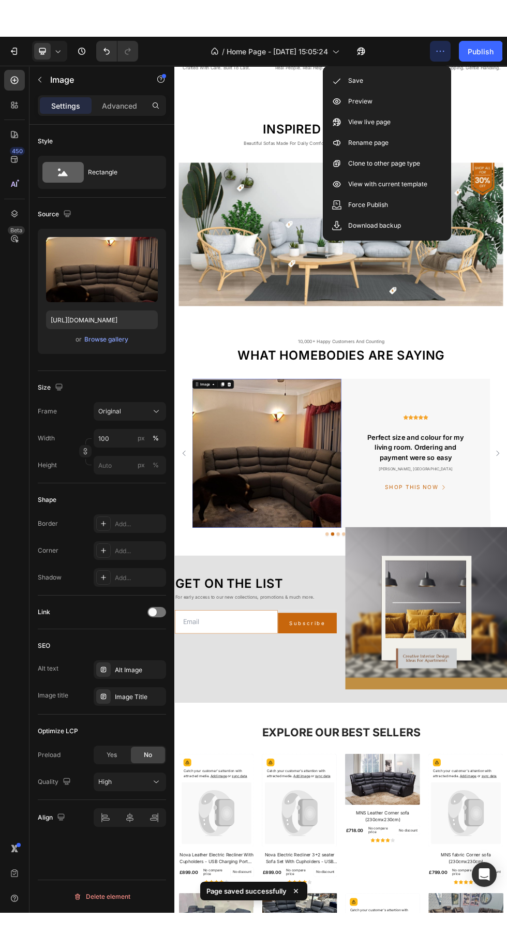
scroll to position [1390, 0]
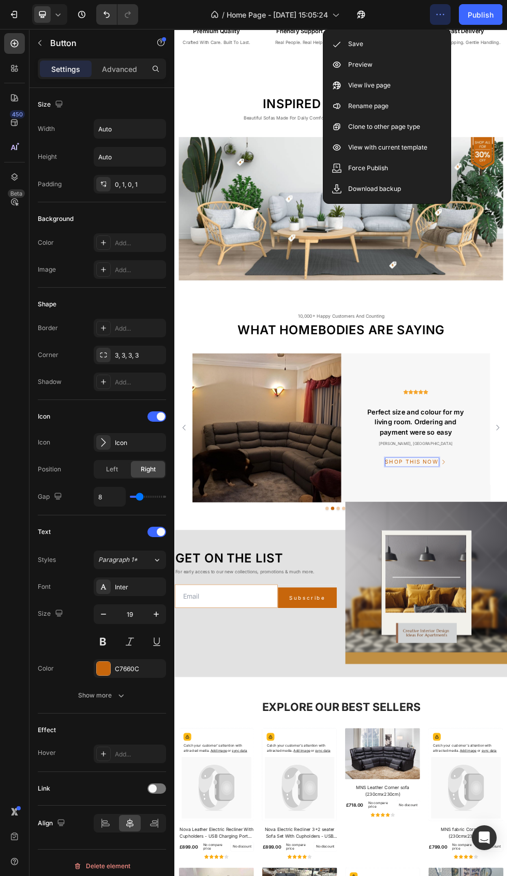
click at [81, 690] on button "Show more" at bounding box center [102, 695] width 128 height 19
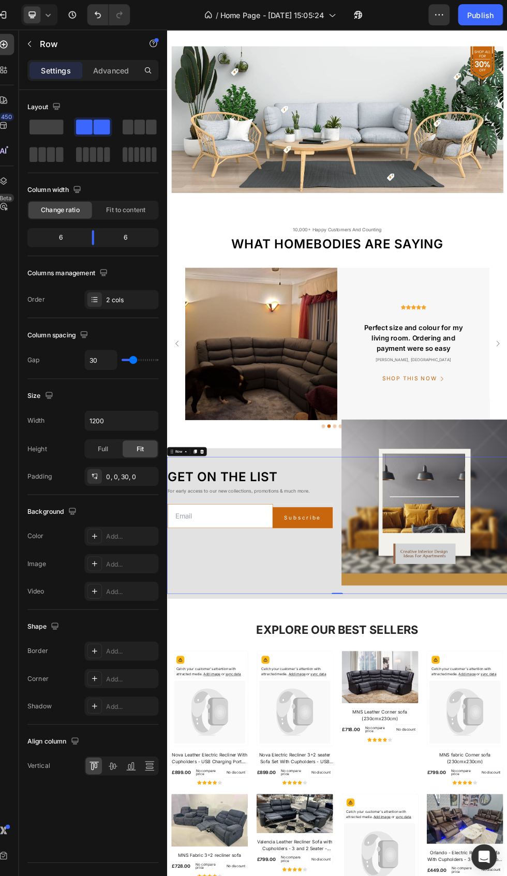
scroll to position [0, 0]
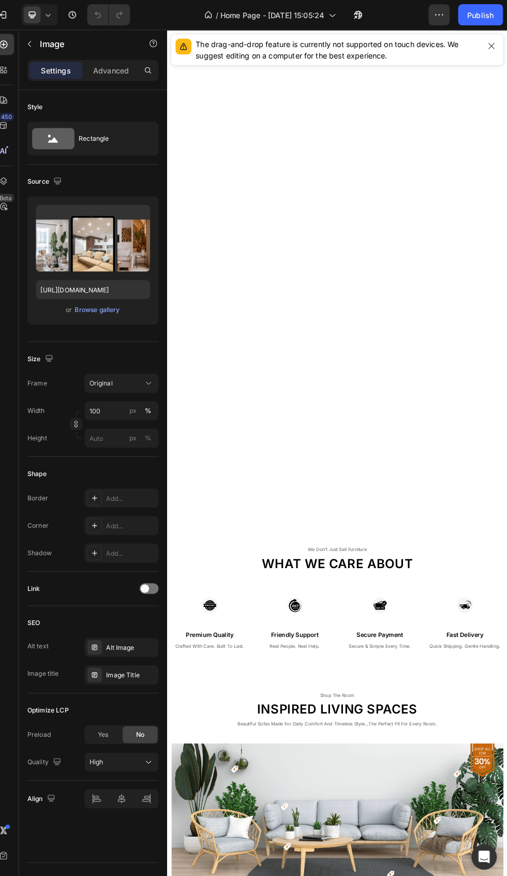
scroll to position [1318, 0]
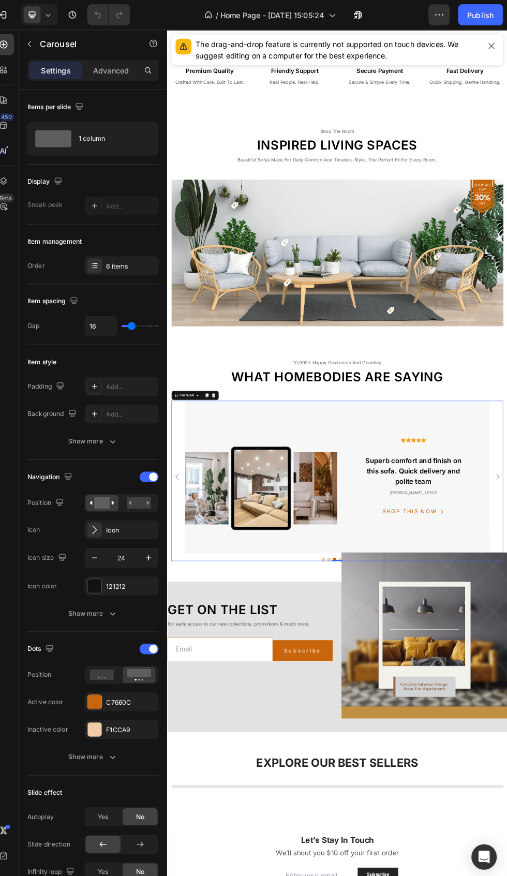
click at [358, 872] on img at bounding box center [338, 845] width 278 height 278
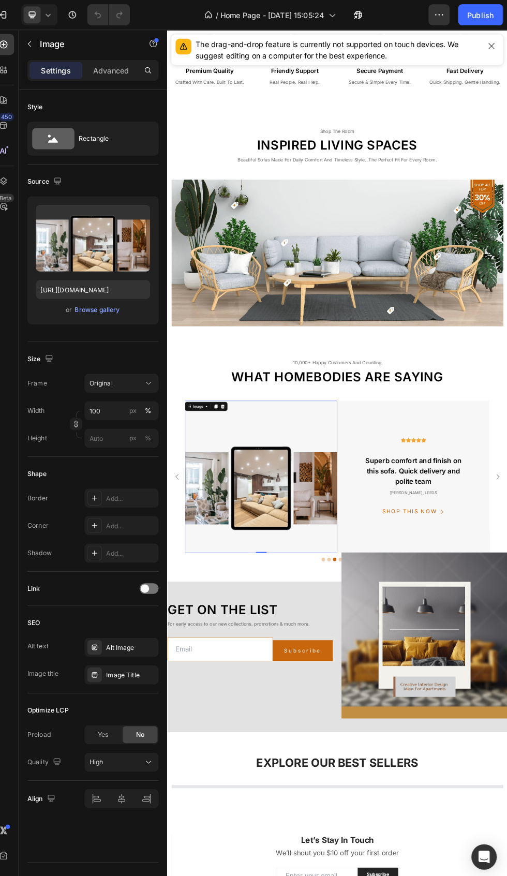
click at [123, 303] on div "Browse gallery" at bounding box center [106, 302] width 44 height 9
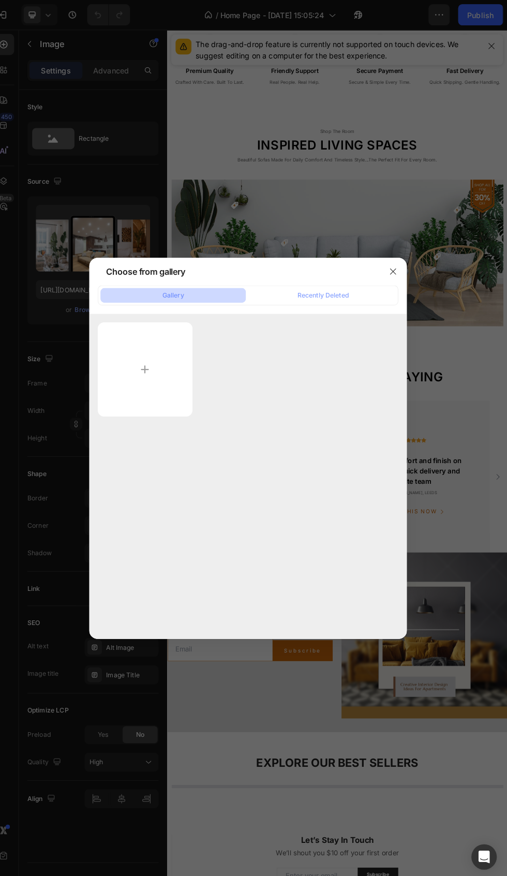
click at [164, 351] on input "file" at bounding box center [153, 361] width 93 height 92
type input "C:\fakepath\Best Seller_20250927_131215_0000.png"
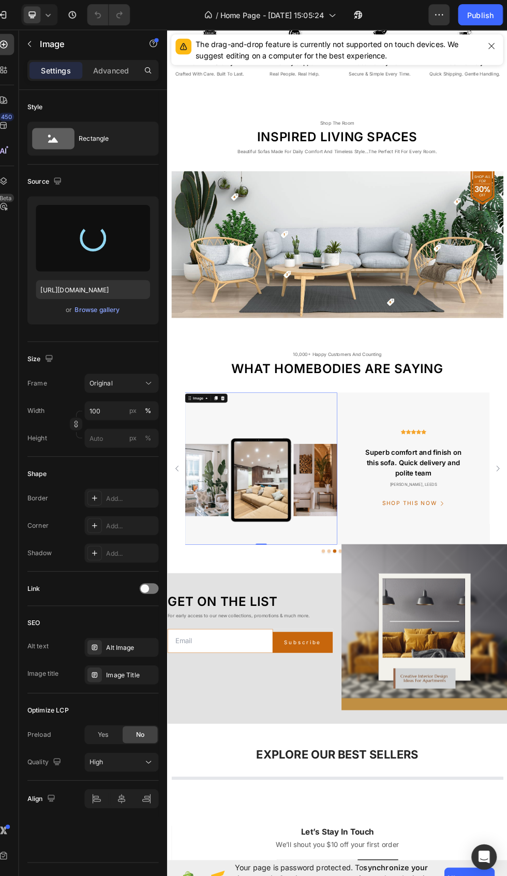
click at [492, 45] on icon "button" at bounding box center [492, 45] width 6 height 6
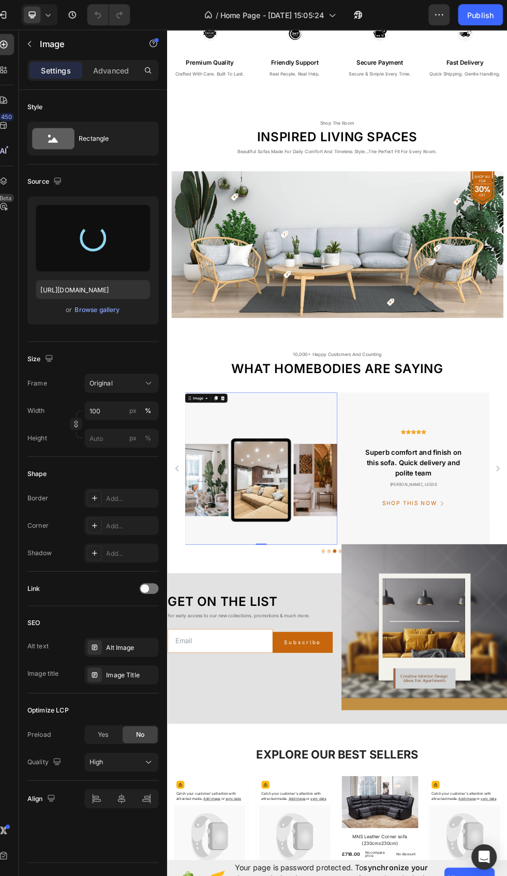
type input "[URL][DOMAIN_NAME]"
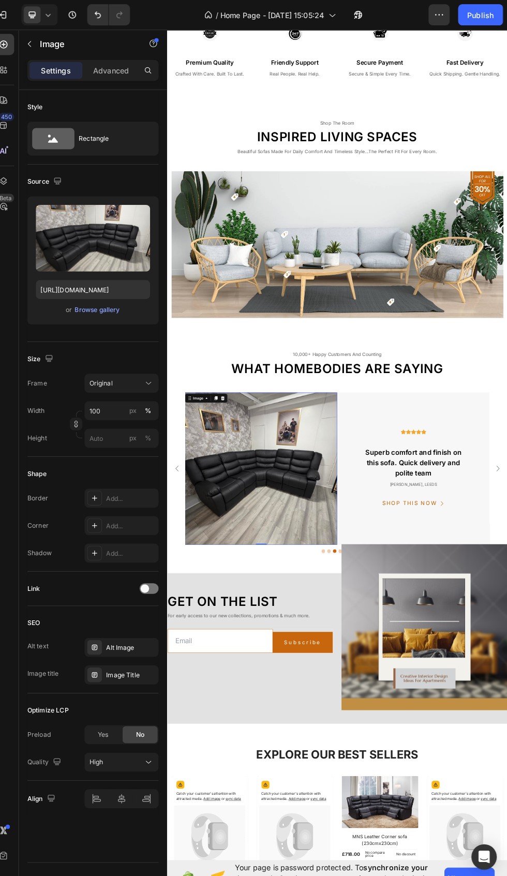
click at [440, 14] on icon "button" at bounding box center [441, 14] width 2 height 1
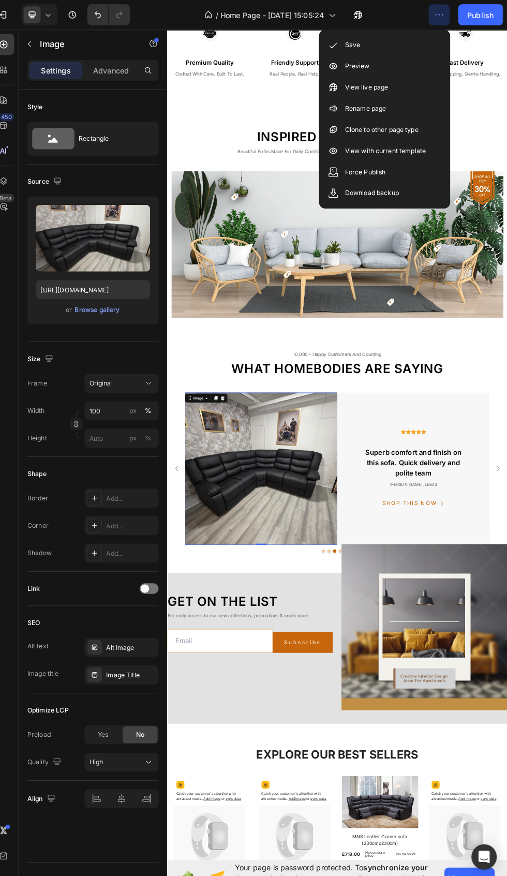
click at [411, 52] on div "Save" at bounding box center [387, 44] width 119 height 21
click at [106, 302] on div "Browse gallery" at bounding box center [106, 302] width 44 height 9
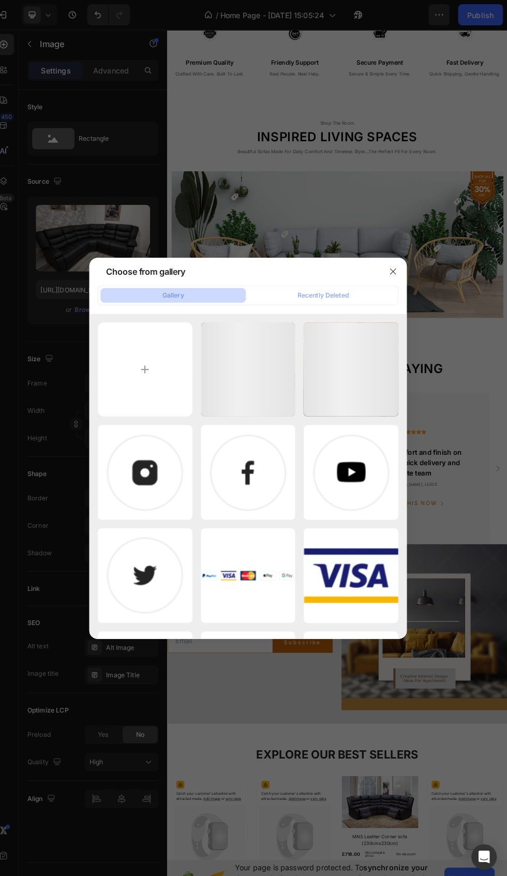
click at [148, 349] on input "file" at bounding box center [153, 361] width 93 height 93
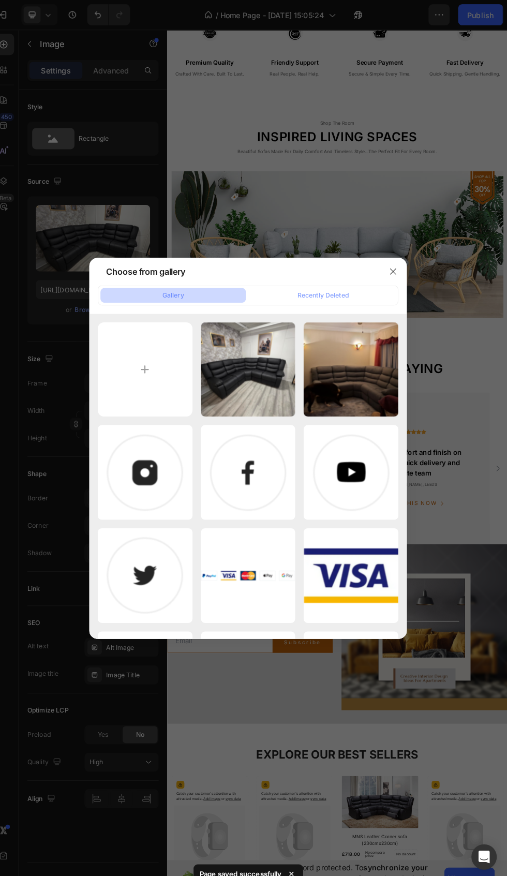
type input "C:\fakepath\Best Seller_20250927_130808_0000.png"
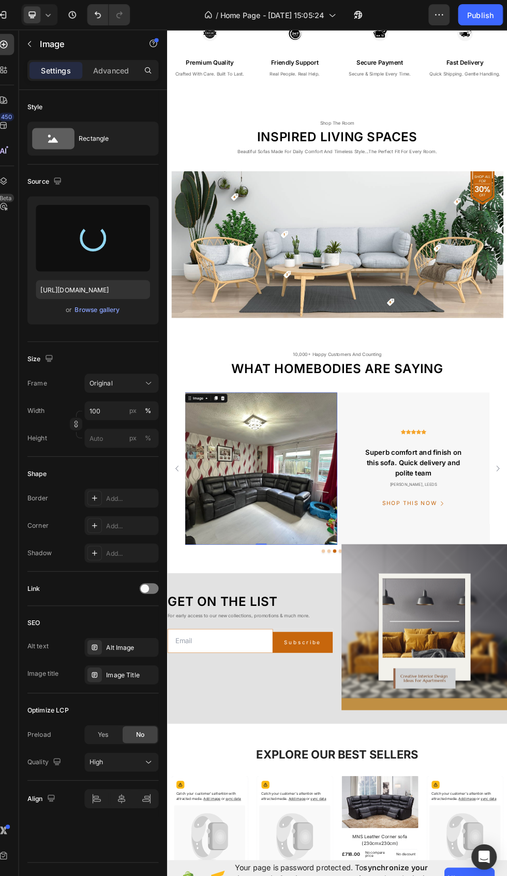
type input "[URL][DOMAIN_NAME]"
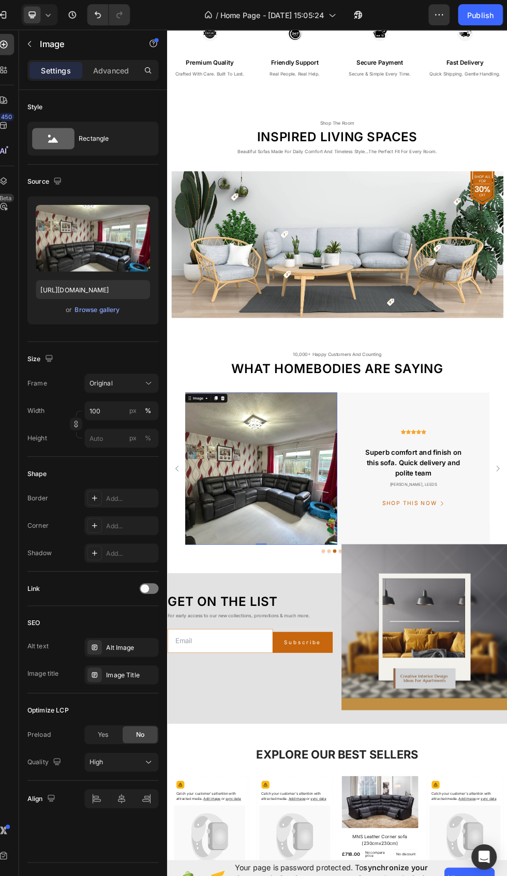
click at [444, 14] on icon "button" at bounding box center [444, 14] width 2 height 1
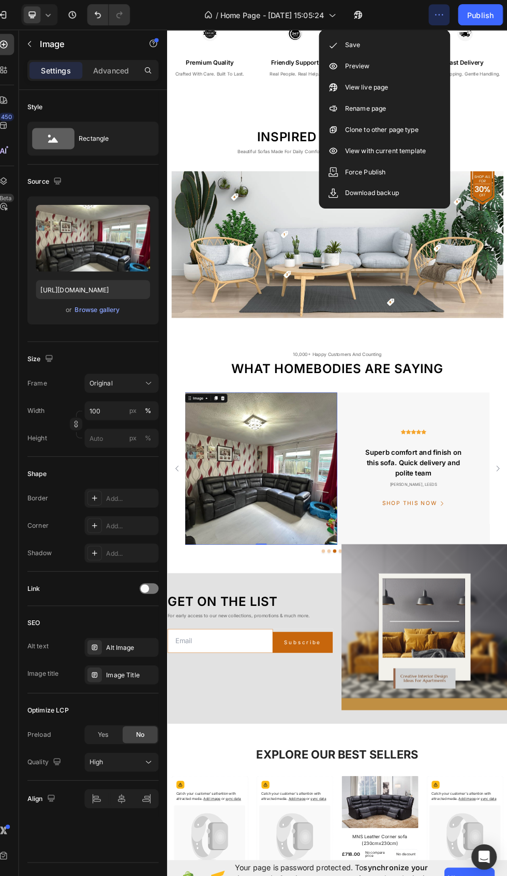
click at [405, 43] on div "Save" at bounding box center [387, 44] width 119 height 21
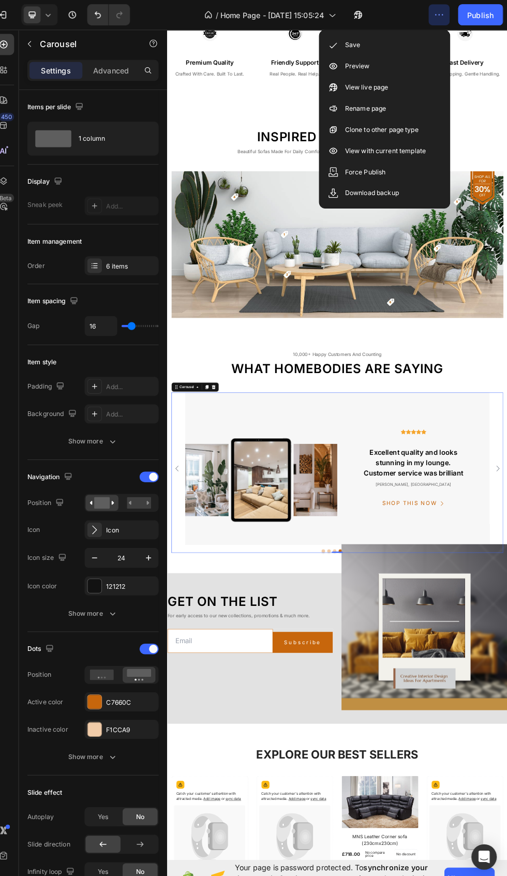
click at [361, 847] on img at bounding box center [338, 837] width 278 height 278
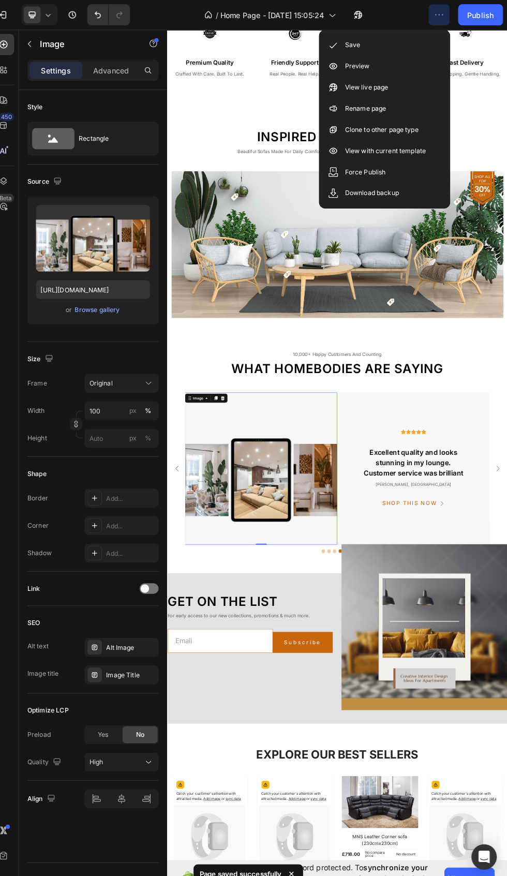
click at [101, 304] on div "Browse gallery" at bounding box center [106, 302] width 44 height 9
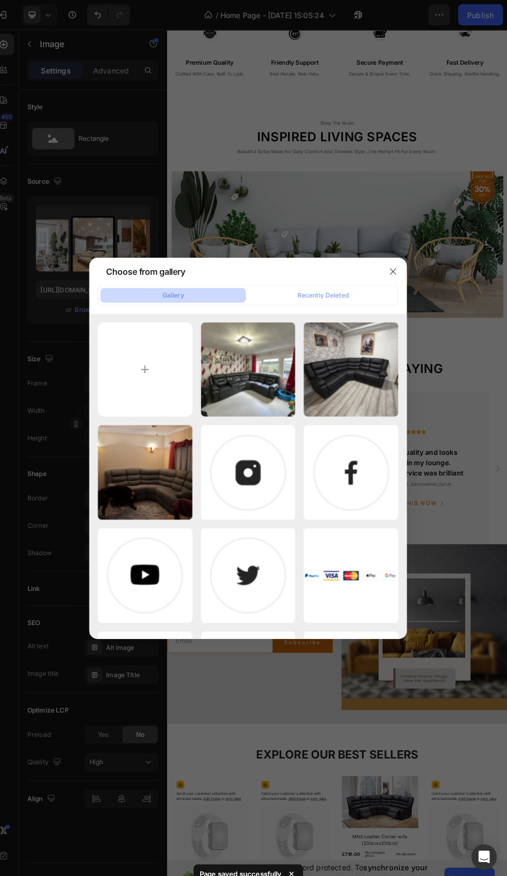
click at [145, 330] on input "file" at bounding box center [153, 361] width 93 height 93
type input "C:\fakepath\Best Seller_20250927_130808_0000.png"
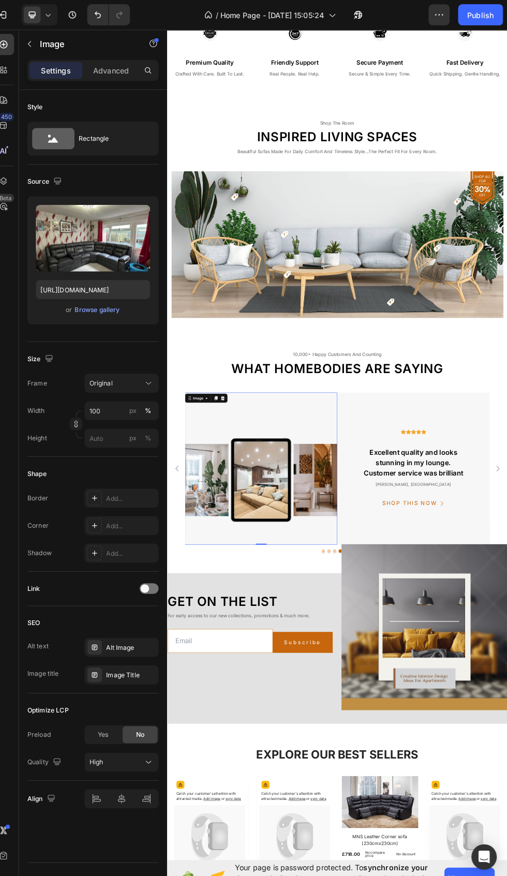
type input "https://cdn.shopify.com/s/files/1/0701/3410/4298/files/gempages_585692546387149…"
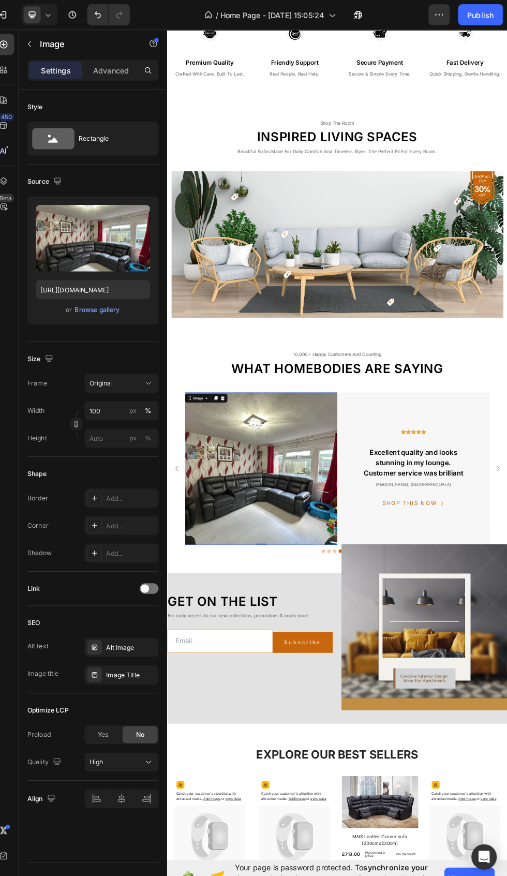
click at [440, 14] on icon "button" at bounding box center [441, 14] width 2 height 1
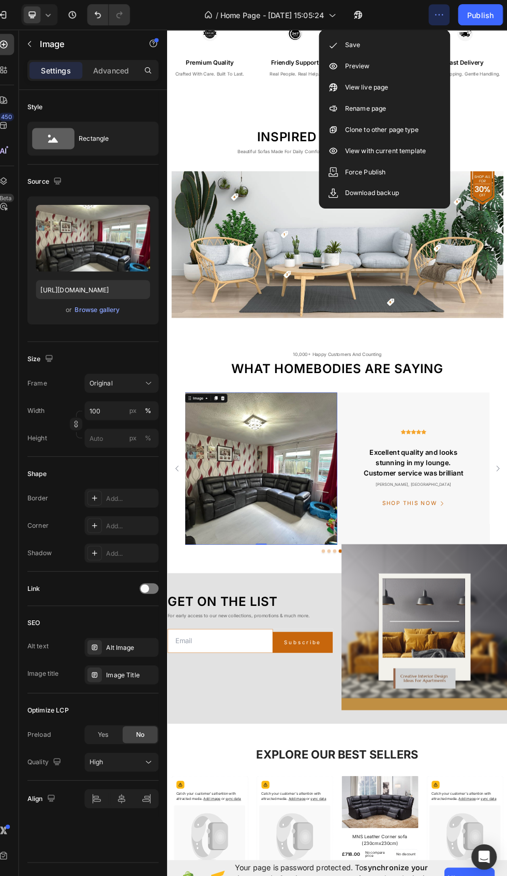
click at [409, 48] on div "Save" at bounding box center [387, 44] width 119 height 21
click at [184, 836] on icon "Carousel Back Arrow" at bounding box center [184, 837] width 12 height 12
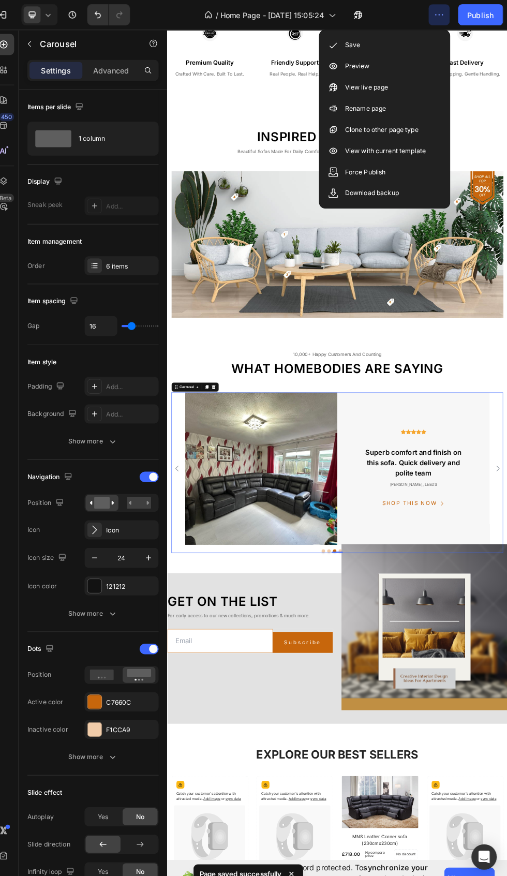
click at [187, 832] on icon "Carousel Back Arrow" at bounding box center [184, 837] width 12 height 12
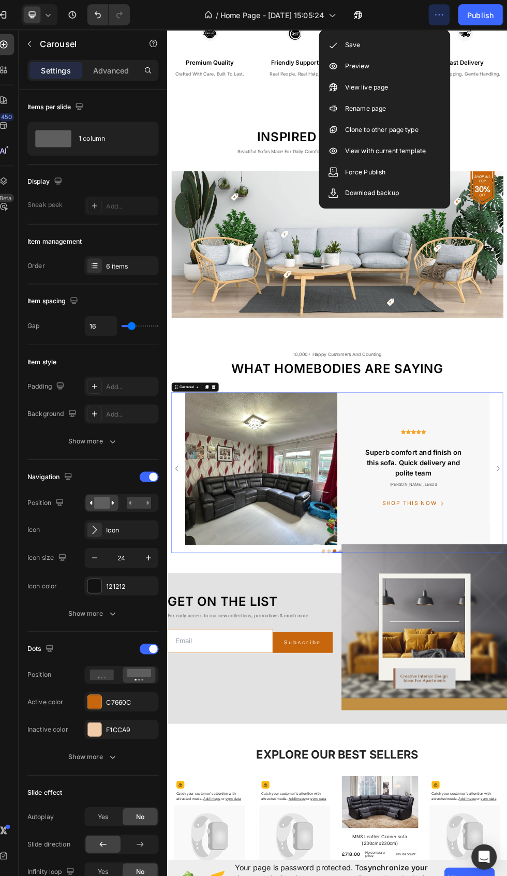
click at [304, 795] on img at bounding box center [338, 837] width 278 height 278
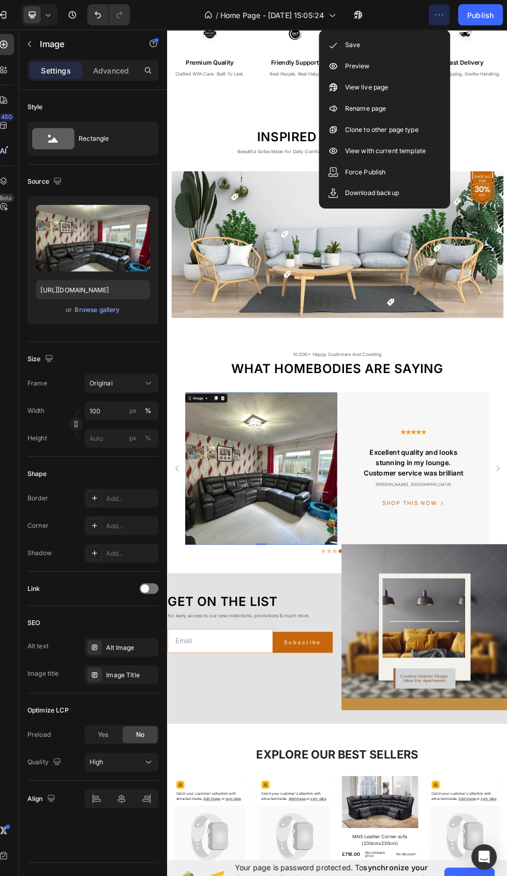
click at [103, 303] on div "Browse gallery" at bounding box center [106, 302] width 44 height 9
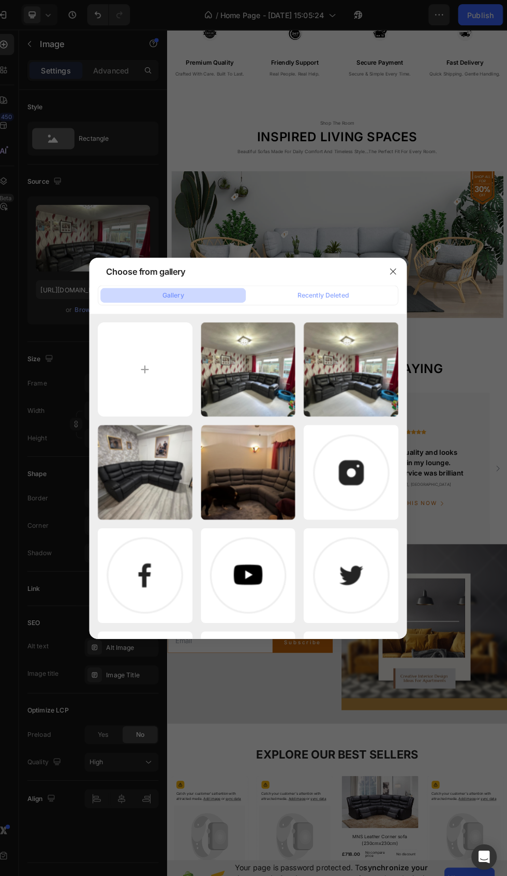
click at [145, 345] on input "file" at bounding box center [153, 361] width 93 height 93
type input "C:\fakepath\Best Seller_20250927_131215_0000.png"
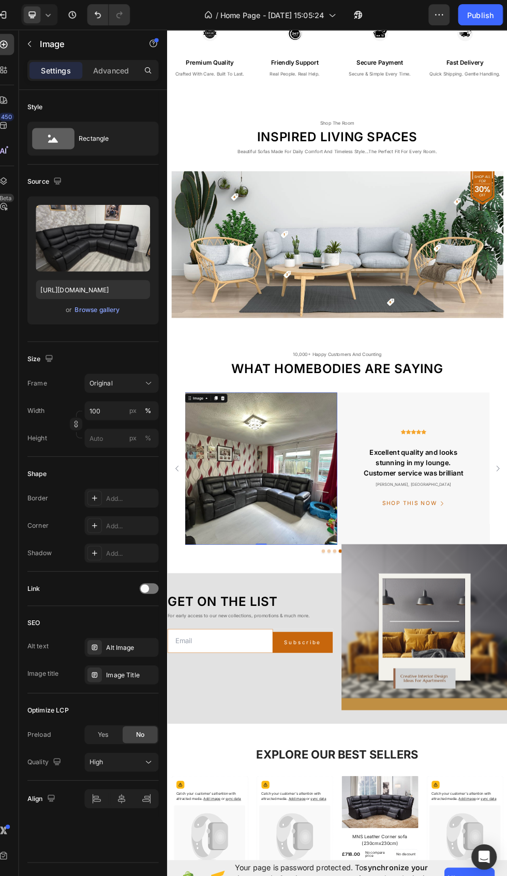
type input "https://cdn.shopify.com/s/files/1/0701/3410/4298/files/gempages_585692546387149…"
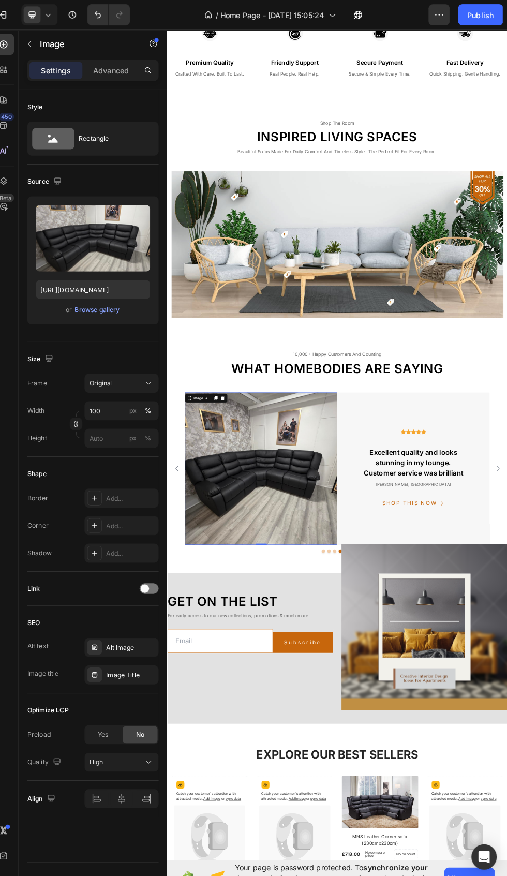
click at [444, 14] on icon "button" at bounding box center [444, 14] width 2 height 1
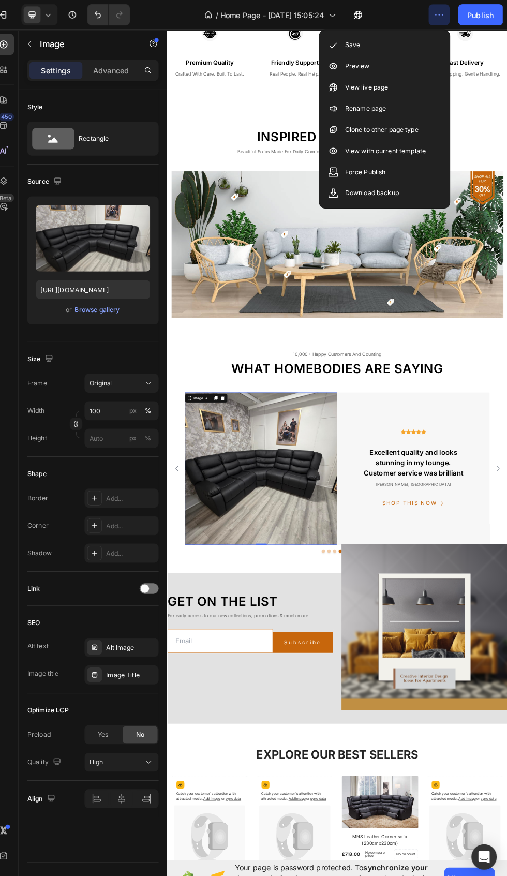
click at [411, 47] on div "Save" at bounding box center [387, 44] width 119 height 21
click at [373, 43] on div "Save" at bounding box center [387, 44] width 119 height 21
click at [494, 20] on button "Publish" at bounding box center [480, 14] width 43 height 21
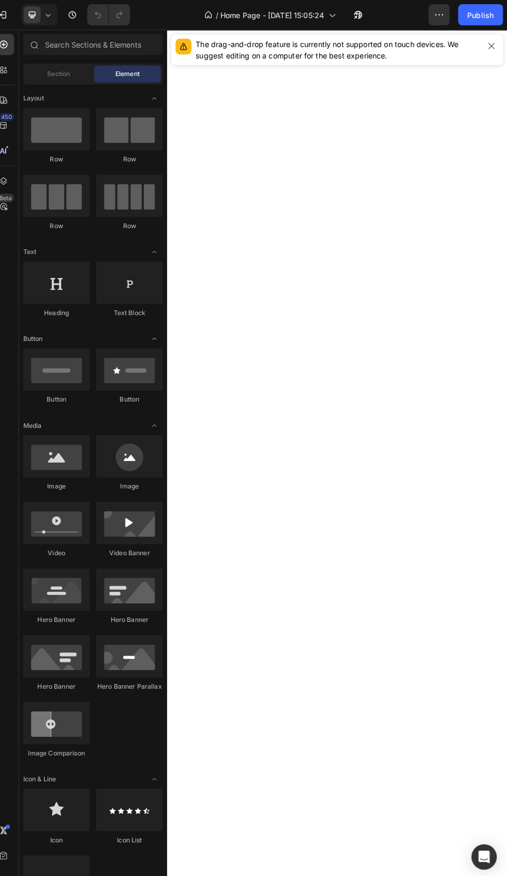
click at [492, 45] on icon "button" at bounding box center [492, 45] width 6 height 6
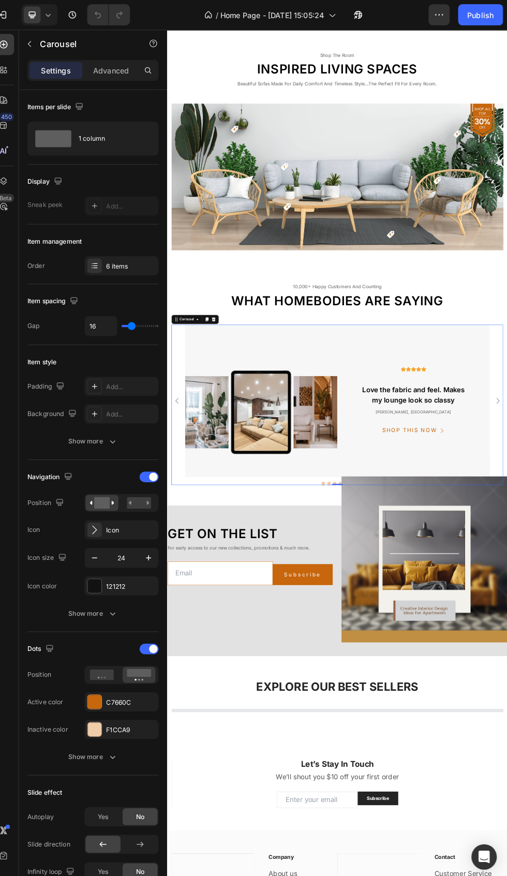
click at [375, 710] on img at bounding box center [338, 707] width 278 height 278
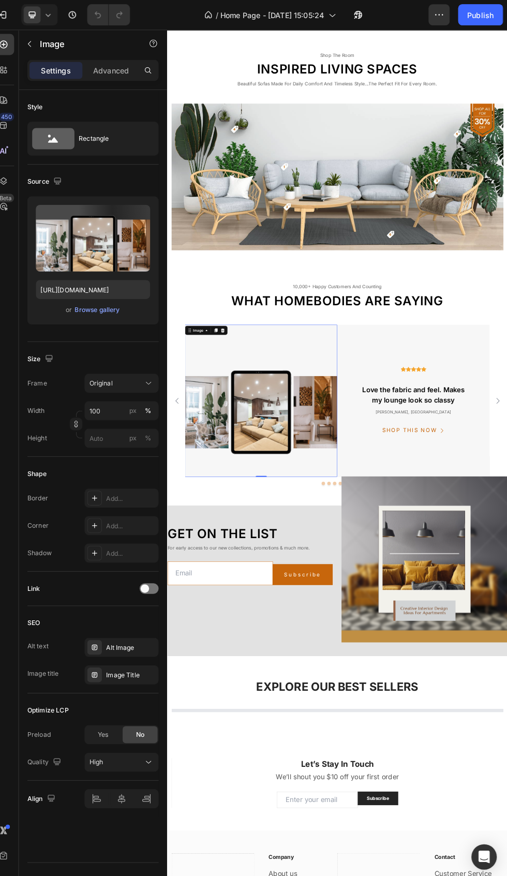
click at [126, 303] on div "Browse gallery" at bounding box center [106, 302] width 44 height 9
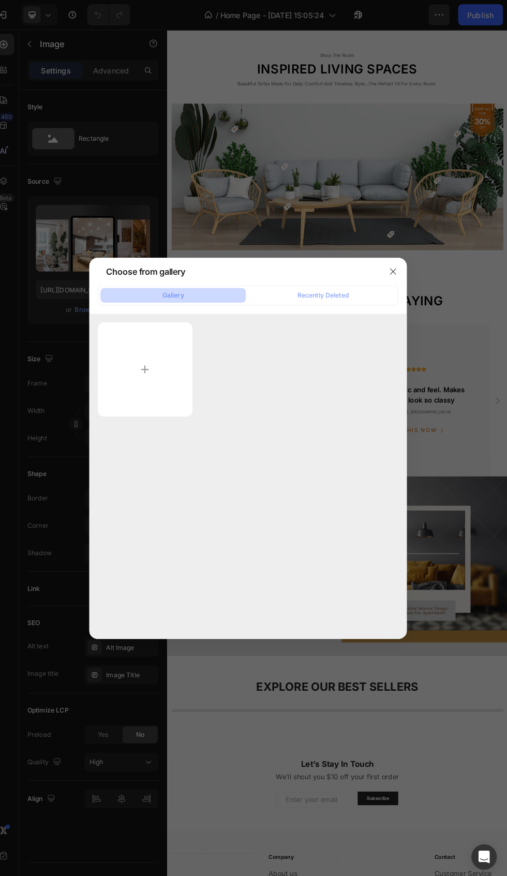
click at [166, 352] on input "file" at bounding box center [153, 361] width 93 height 92
type input "C:\fakepath\Best Seller_20250927_131905_0000.png"
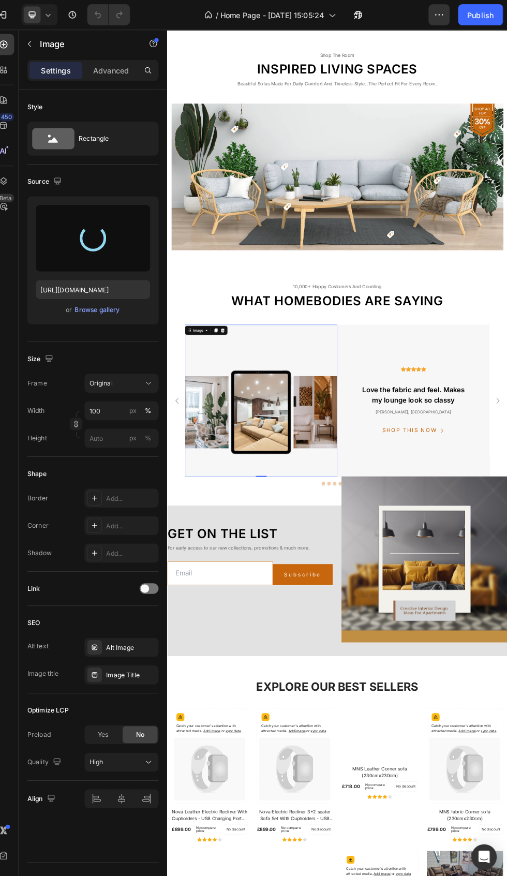
type input "[URL][DOMAIN_NAME]"
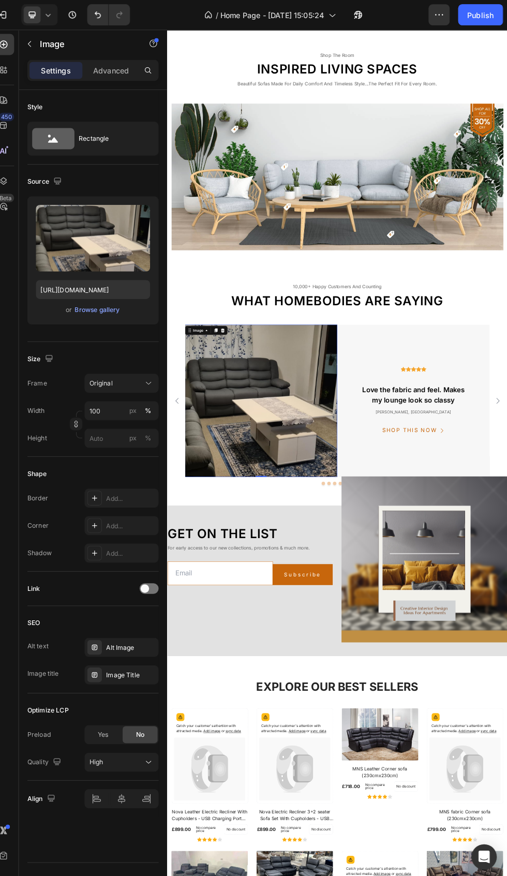
click at [440, 14] on icon "button" at bounding box center [441, 14] width 2 height 1
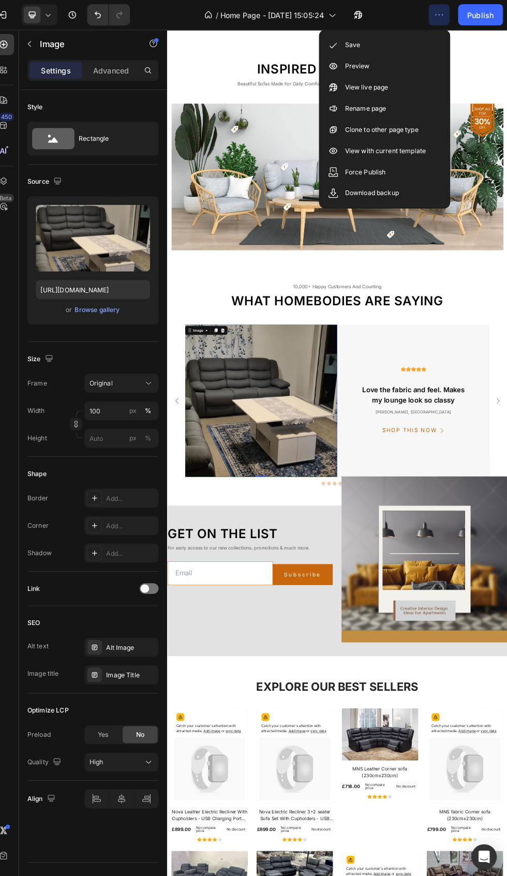
click at [409, 53] on div "Save" at bounding box center [387, 44] width 119 height 21
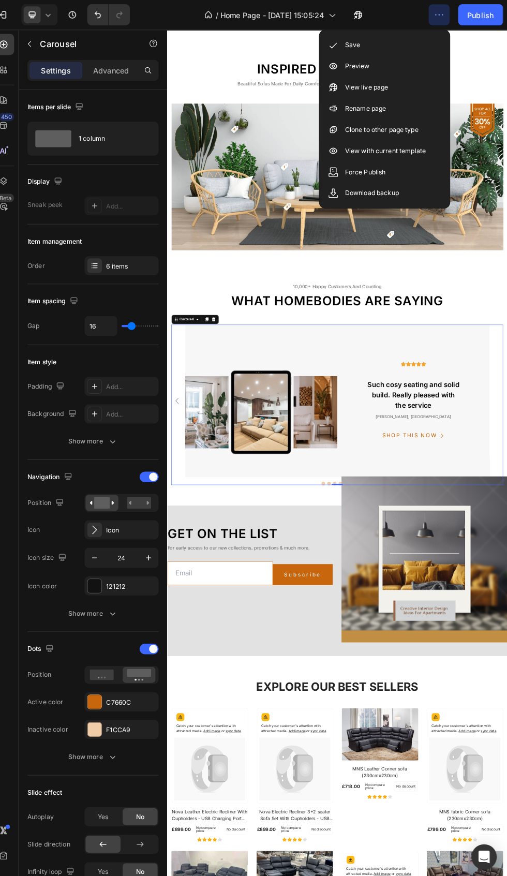
click at [396, 698] on img at bounding box center [338, 707] width 278 height 278
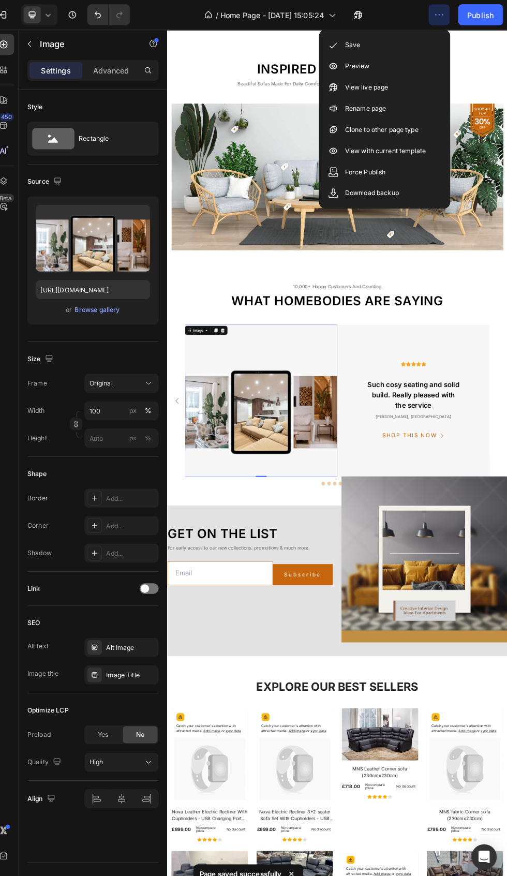
click at [122, 303] on div "Browse gallery" at bounding box center [106, 302] width 44 height 9
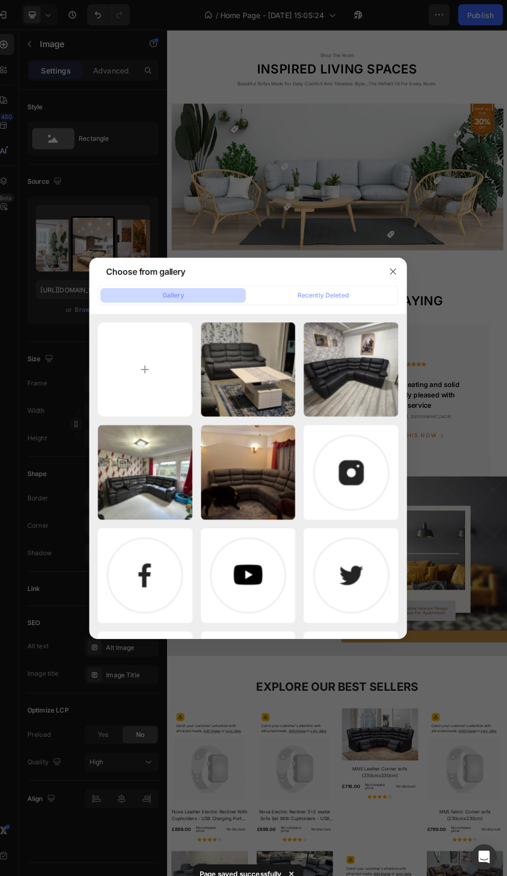
click at [162, 355] on input "file" at bounding box center [153, 361] width 93 height 93
type input "C:\fakepath\Best Seller_20250927_132026_0000.png"
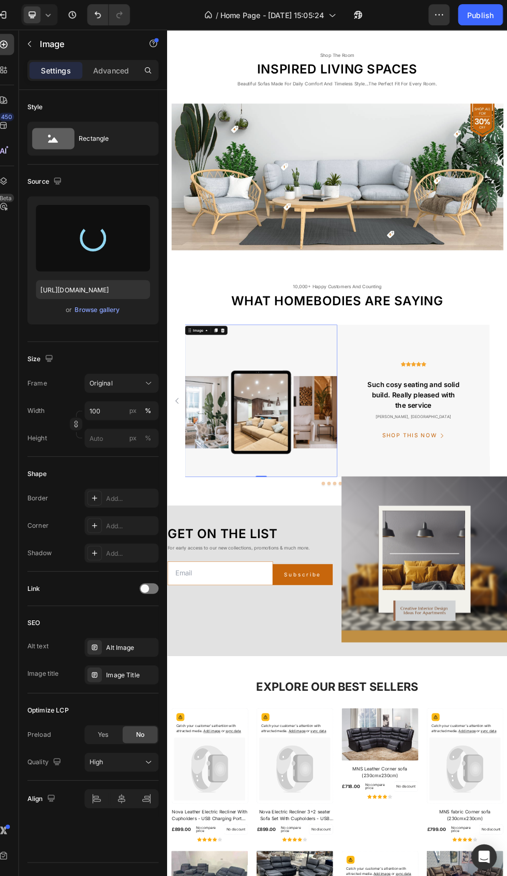
type input "[URL][DOMAIN_NAME]"
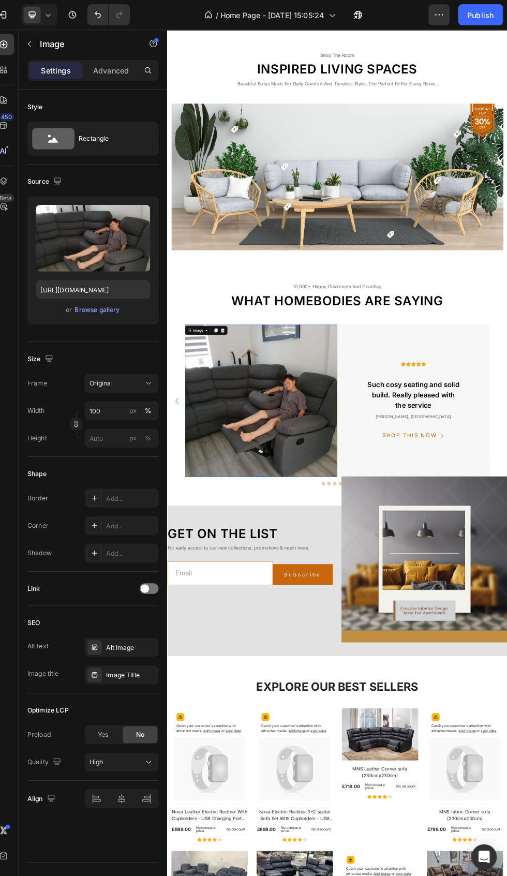
click at [440, 14] on icon "button" at bounding box center [441, 14] width 2 height 1
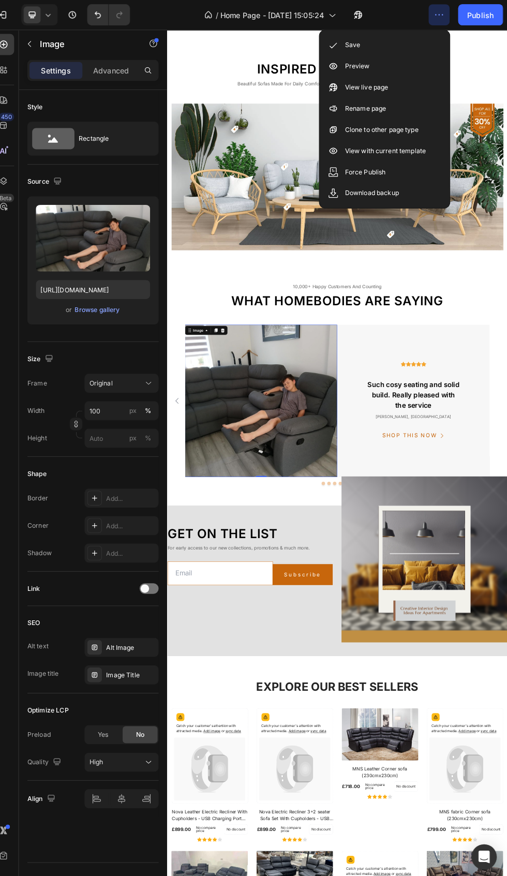
click at [415, 55] on div "Preview" at bounding box center [387, 64] width 119 height 21
click at [440, 14] on icon "button" at bounding box center [441, 14] width 2 height 1
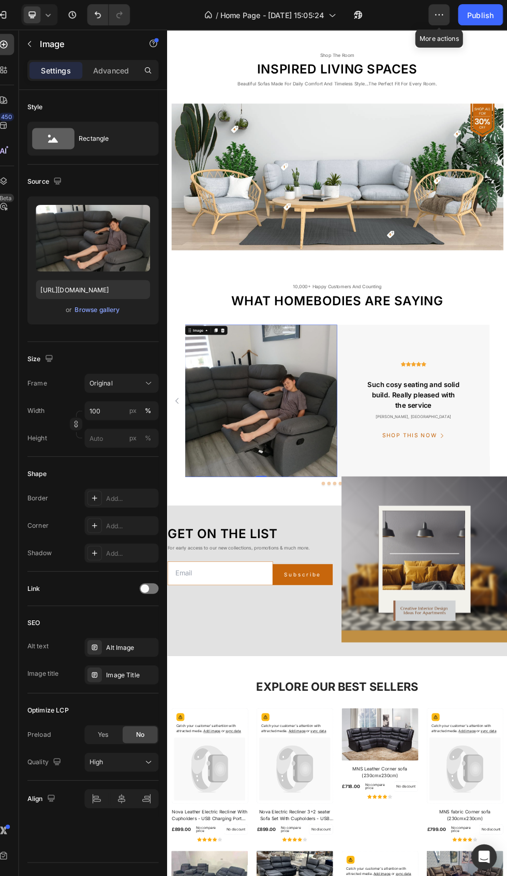
click at [442, 14] on icon "button" at bounding box center [440, 14] width 10 height 10
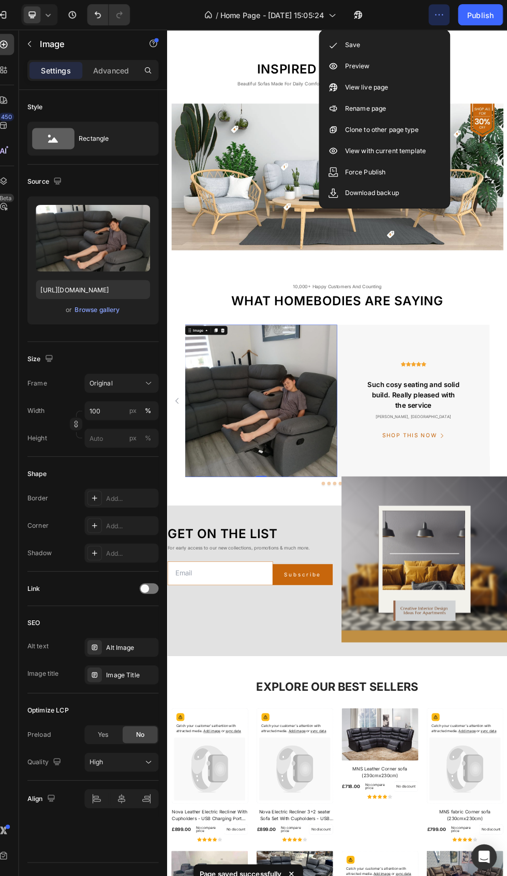
click at [388, 43] on div "Save" at bounding box center [387, 44] width 119 height 21
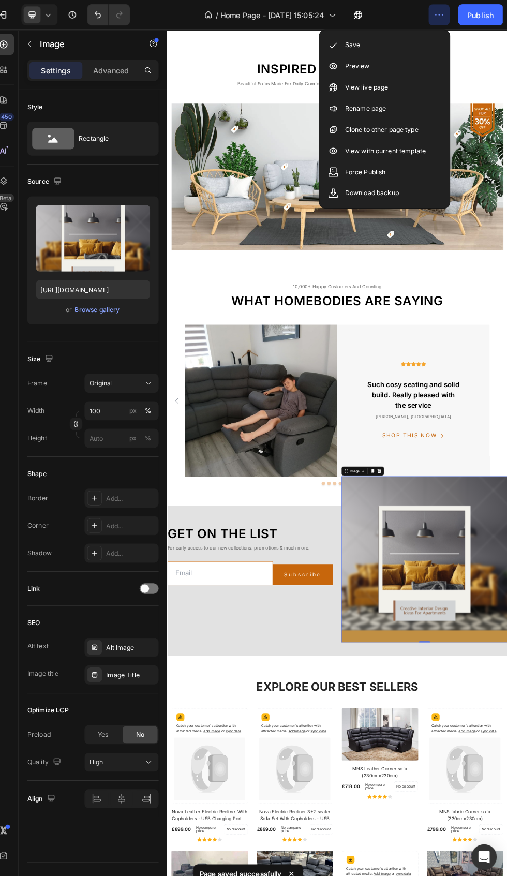
scroll to position [2207, 0]
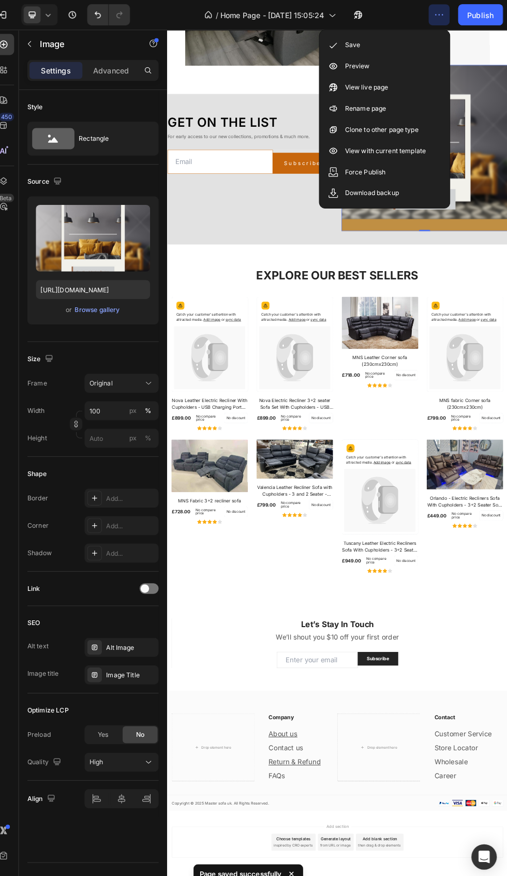
click at [496, 20] on button "Publish" at bounding box center [480, 14] width 43 height 21
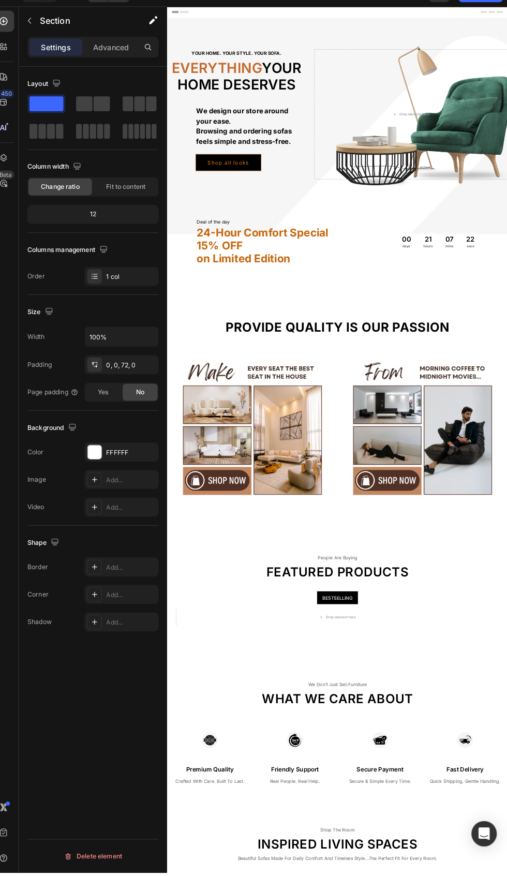
scroll to position [0, 0]
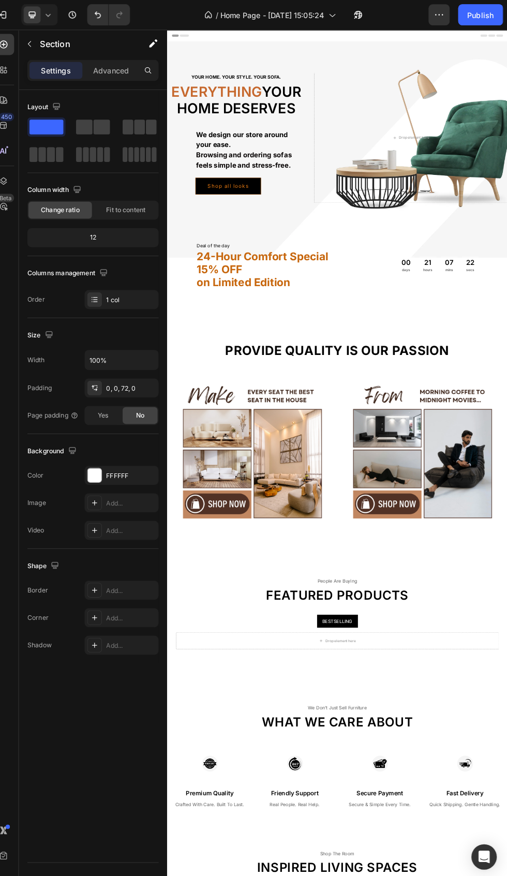
click at [445, 9] on icon "button" at bounding box center [440, 14] width 10 height 10
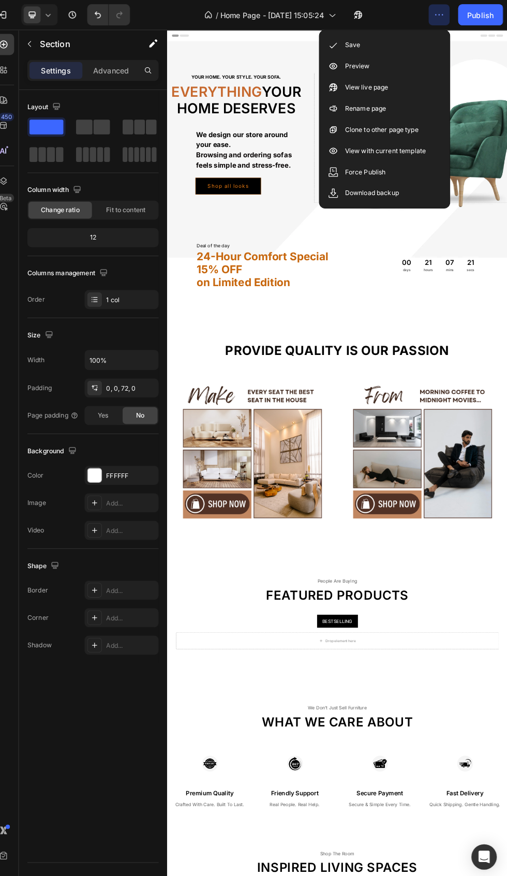
click at [401, 67] on div "Preview" at bounding box center [387, 64] width 119 height 21
